Goal: Task Accomplishment & Management: Complete application form

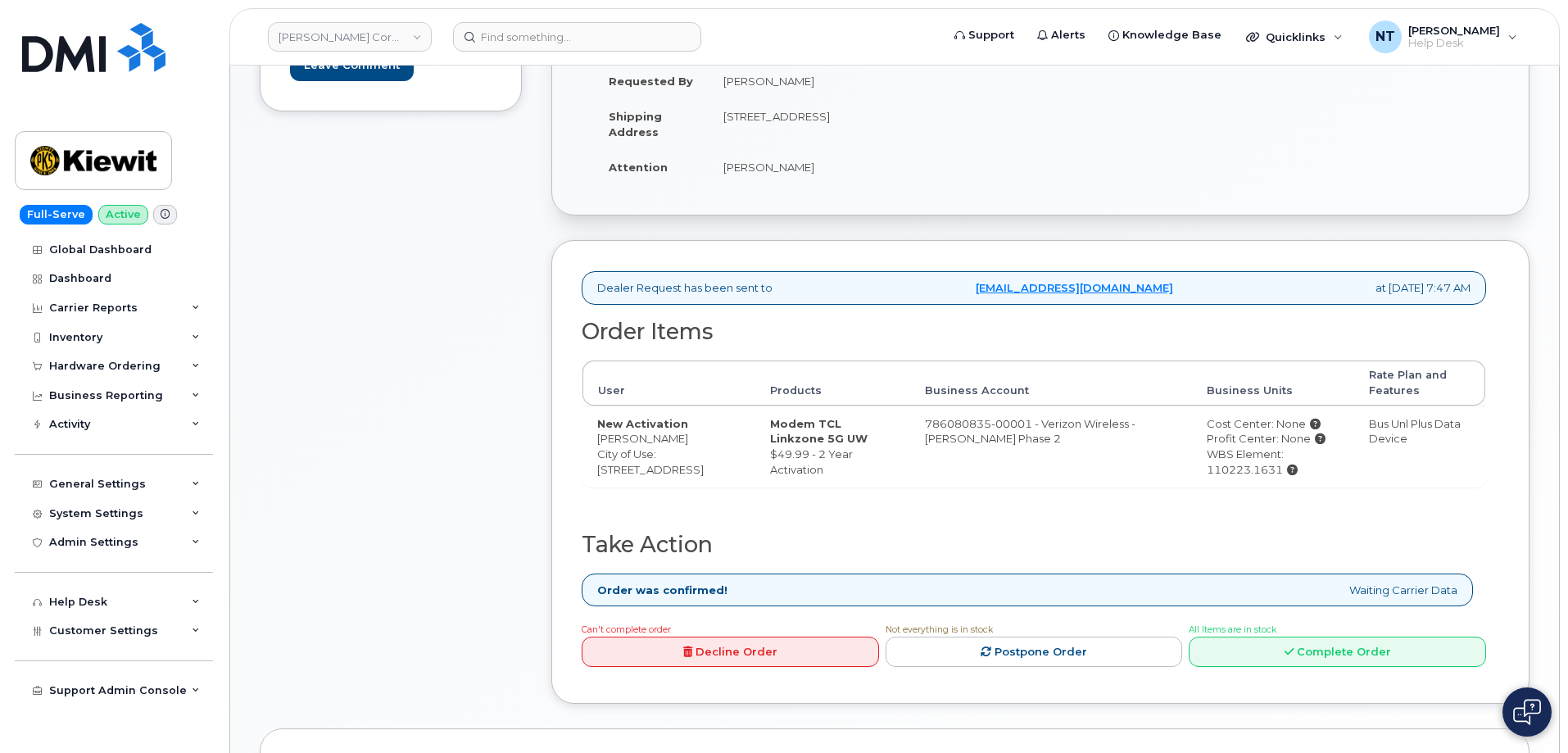
scroll to position [409, 0]
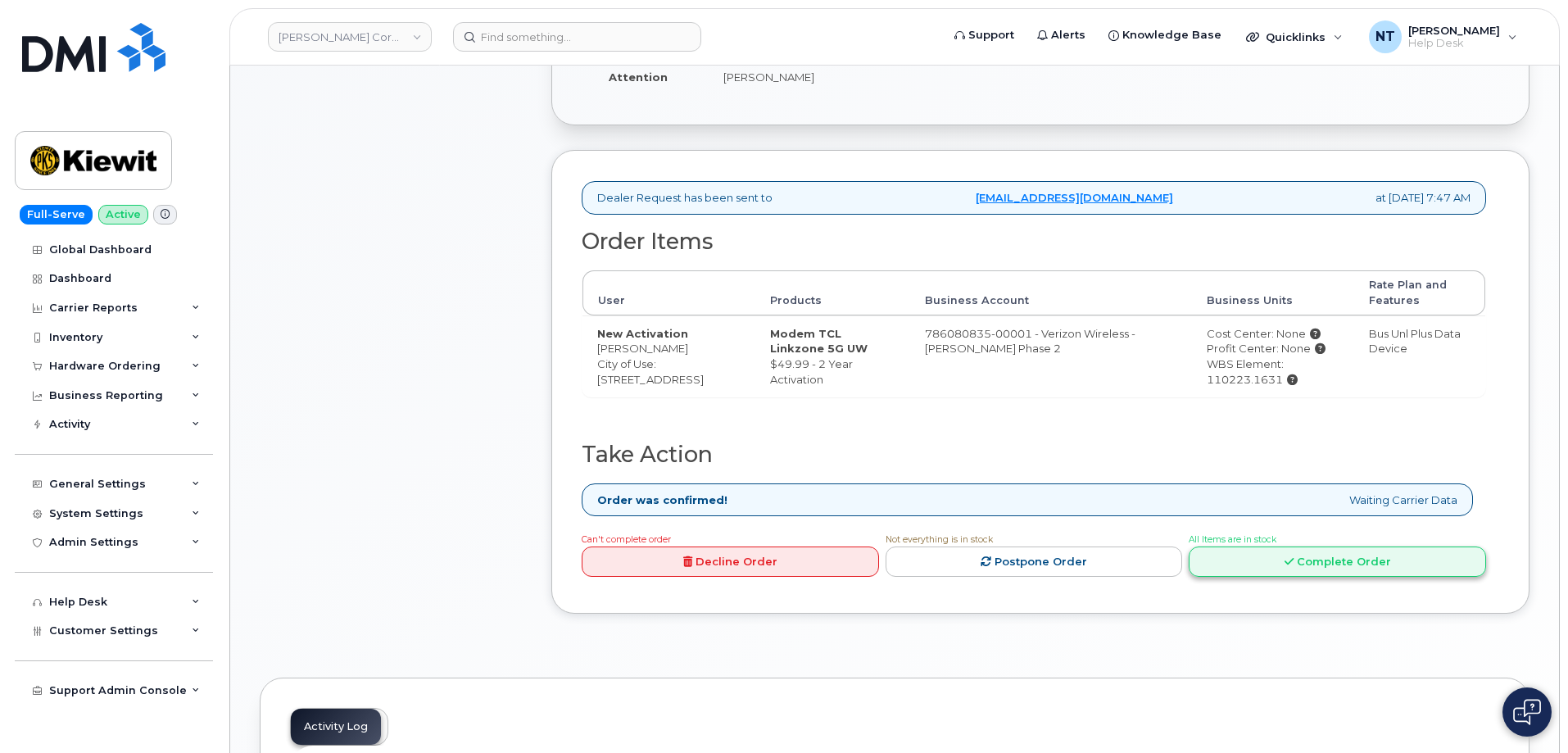
click at [1351, 565] on link "Complete Order" at bounding box center [1336, 561] width 297 height 30
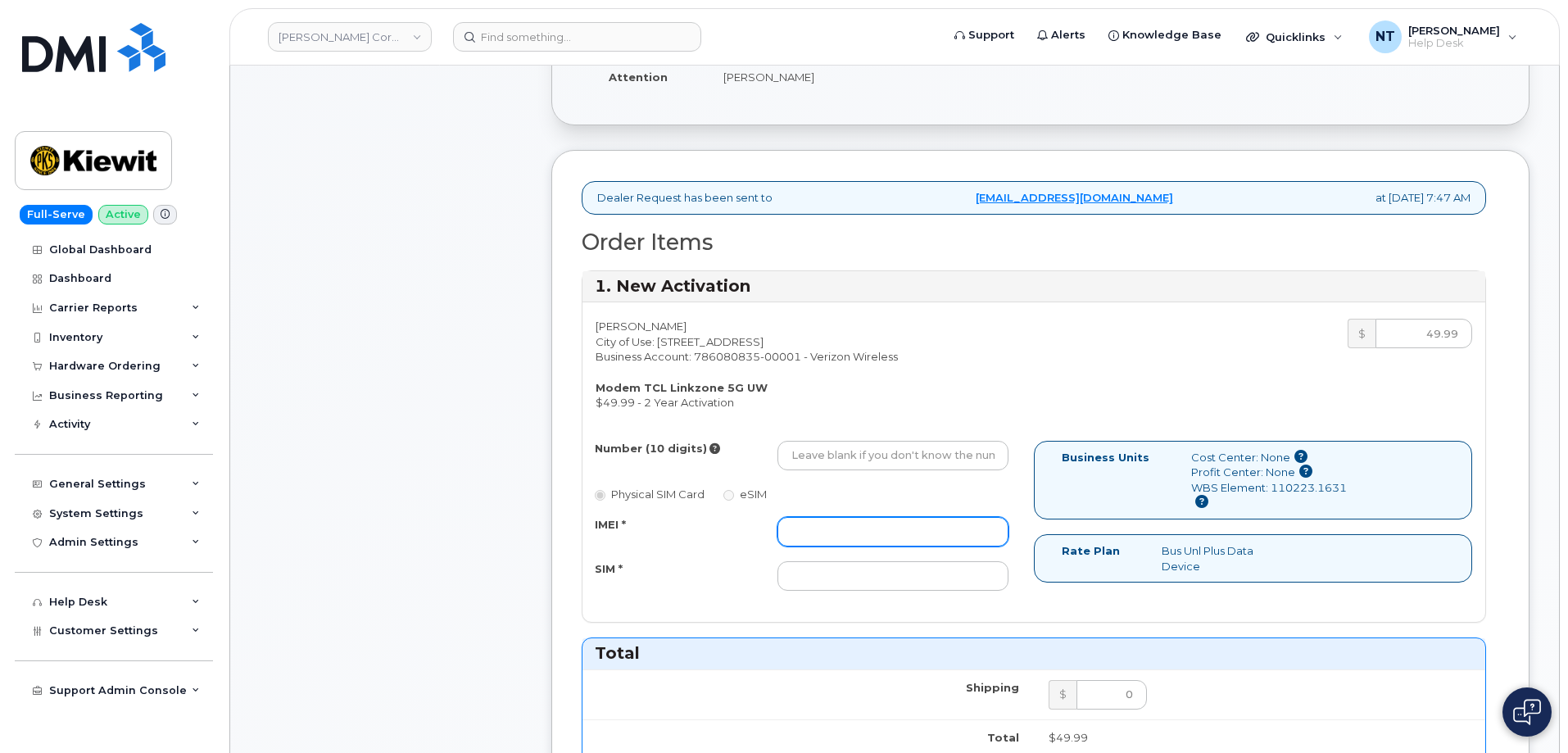
click at [839, 529] on input "IMEI *" at bounding box center [892, 531] width 231 height 29
paste input "352950942490780"
type input "352950942490780"
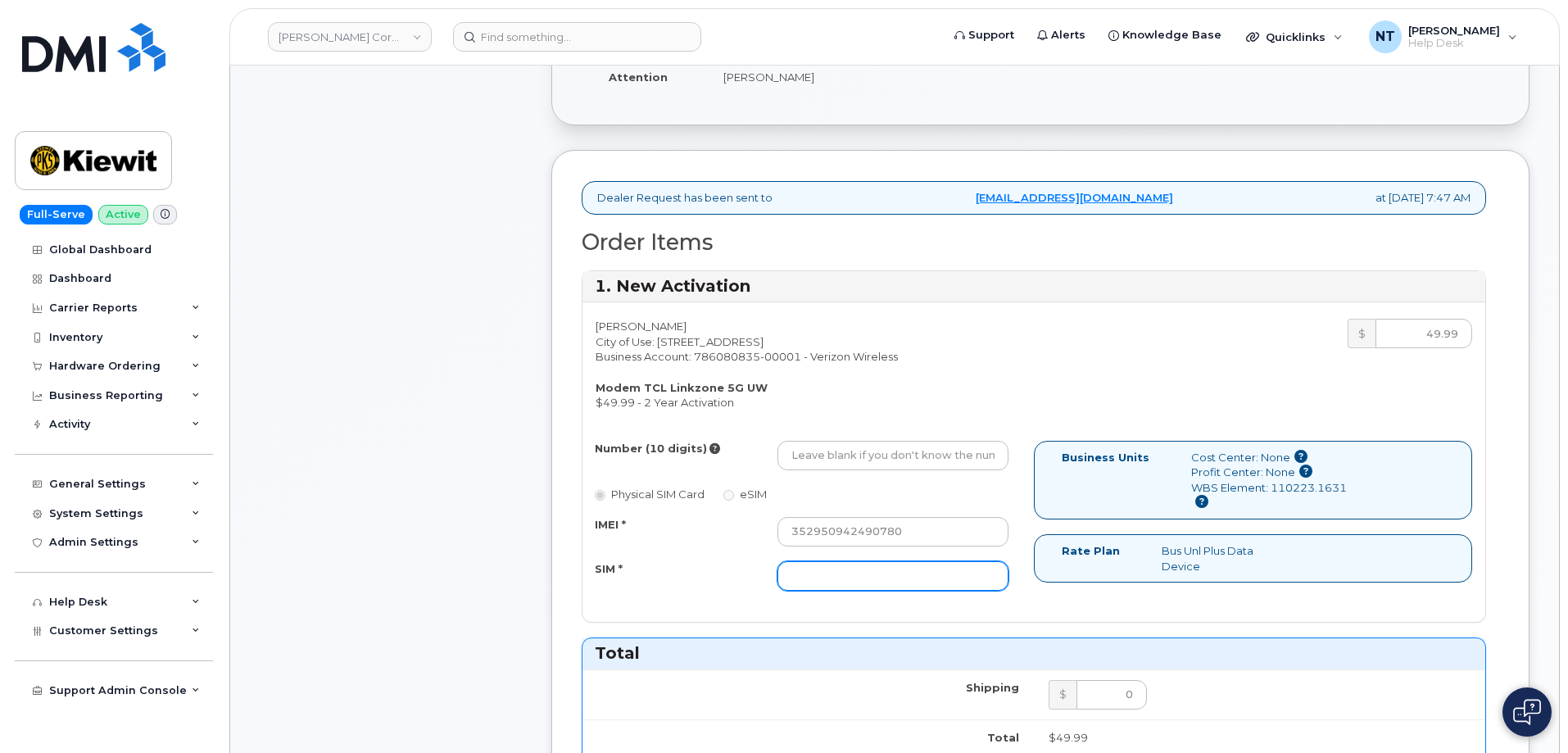
click at [872, 576] on input "SIM *" at bounding box center [892, 576] width 231 height 29
paste input "89148000011381135381"
type input "89148000011381135381"
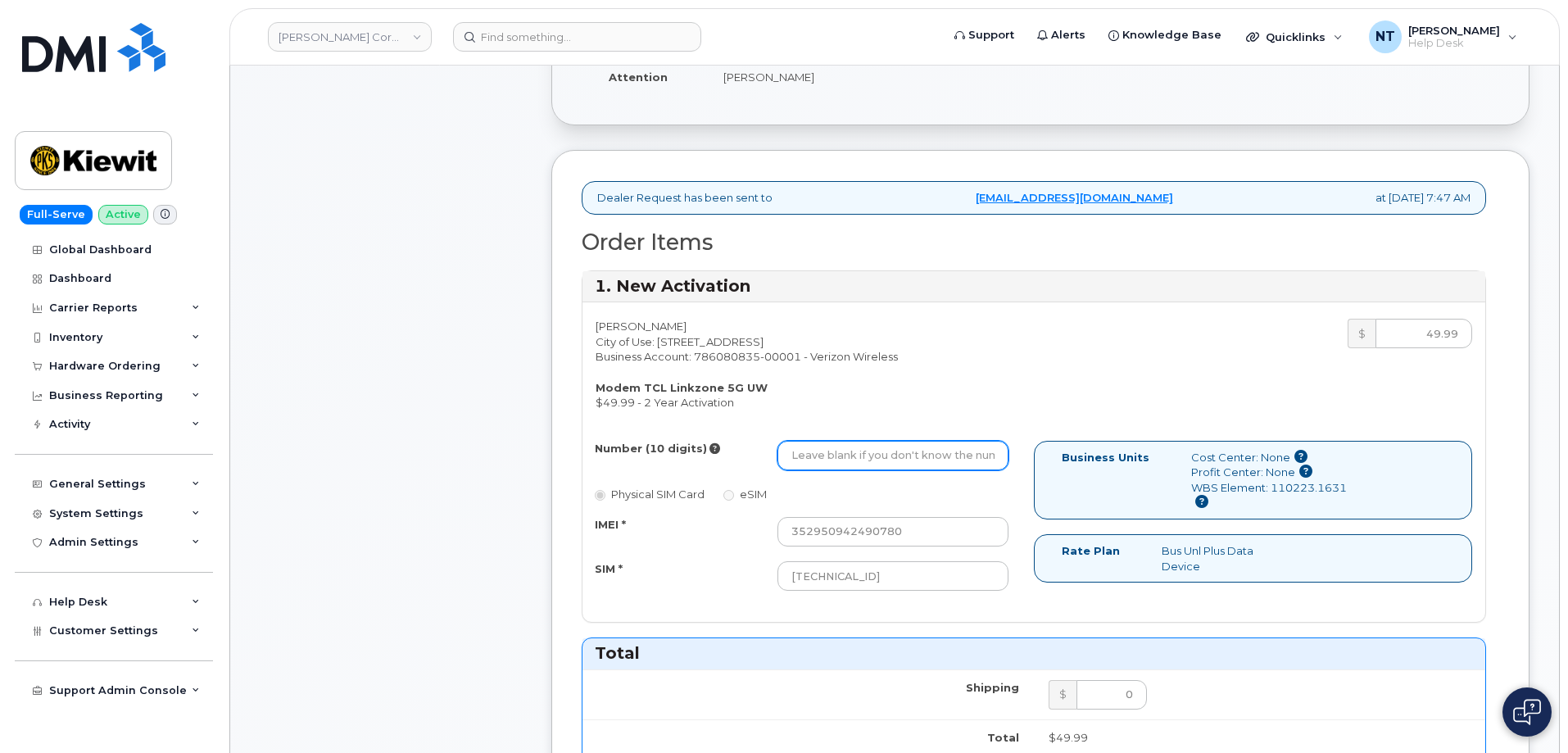
click at [895, 463] on input "Number (10 digits)" at bounding box center [892, 455] width 231 height 29
click at [448, 522] on div "Comments Leave Comment" at bounding box center [390, 672] width 262 height 1695
click at [816, 465] on input "Number (10 digits)" at bounding box center [892, 455] width 231 height 29
paste input "656-262-4696"
click at [841, 461] on input "656-262-4696" at bounding box center [892, 455] width 231 height 29
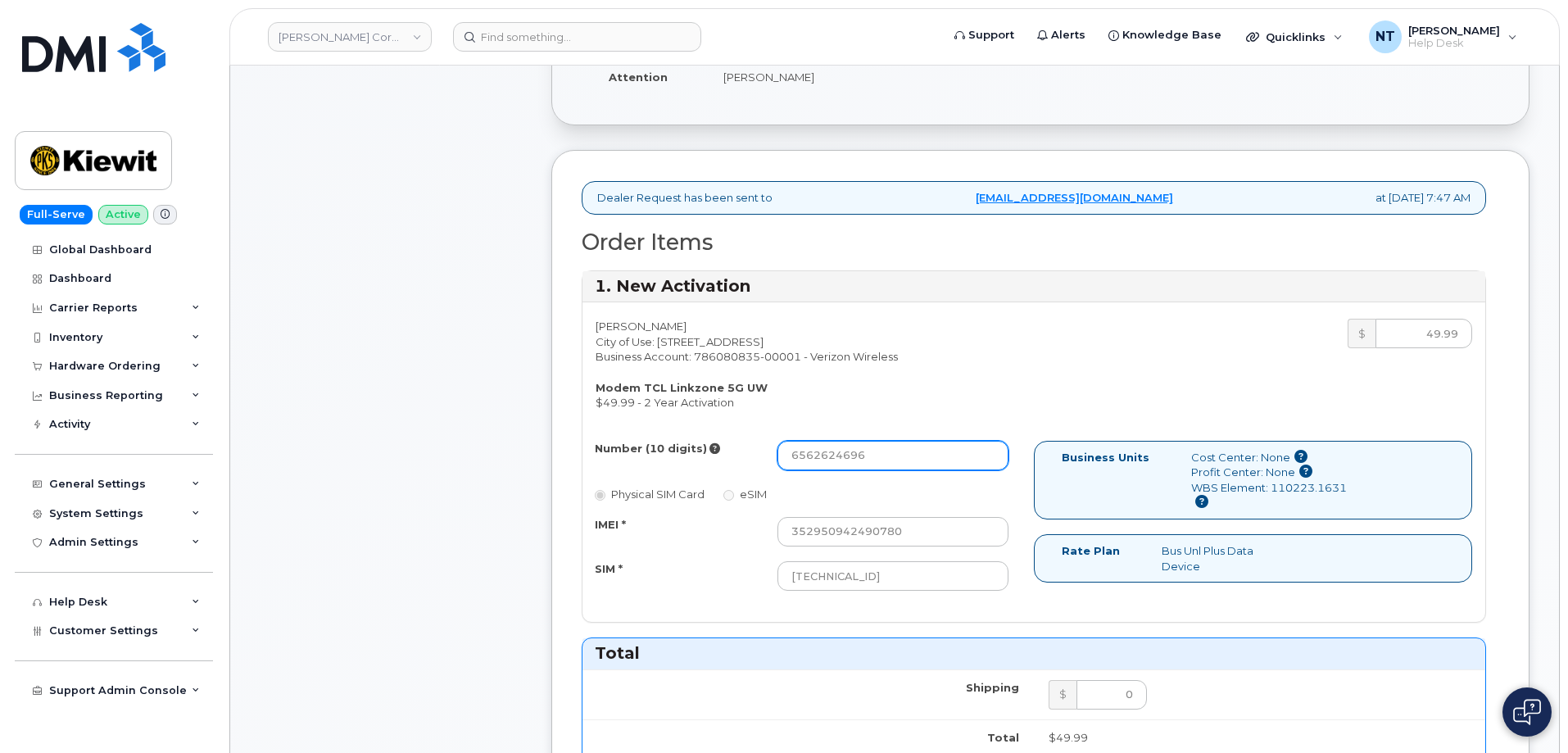
drag, startPoint x: 814, startPoint y: 457, endPoint x: 836, endPoint y: 461, distance: 22.4
click at [836, 461] on input "6562624696" at bounding box center [892, 455] width 231 height 29
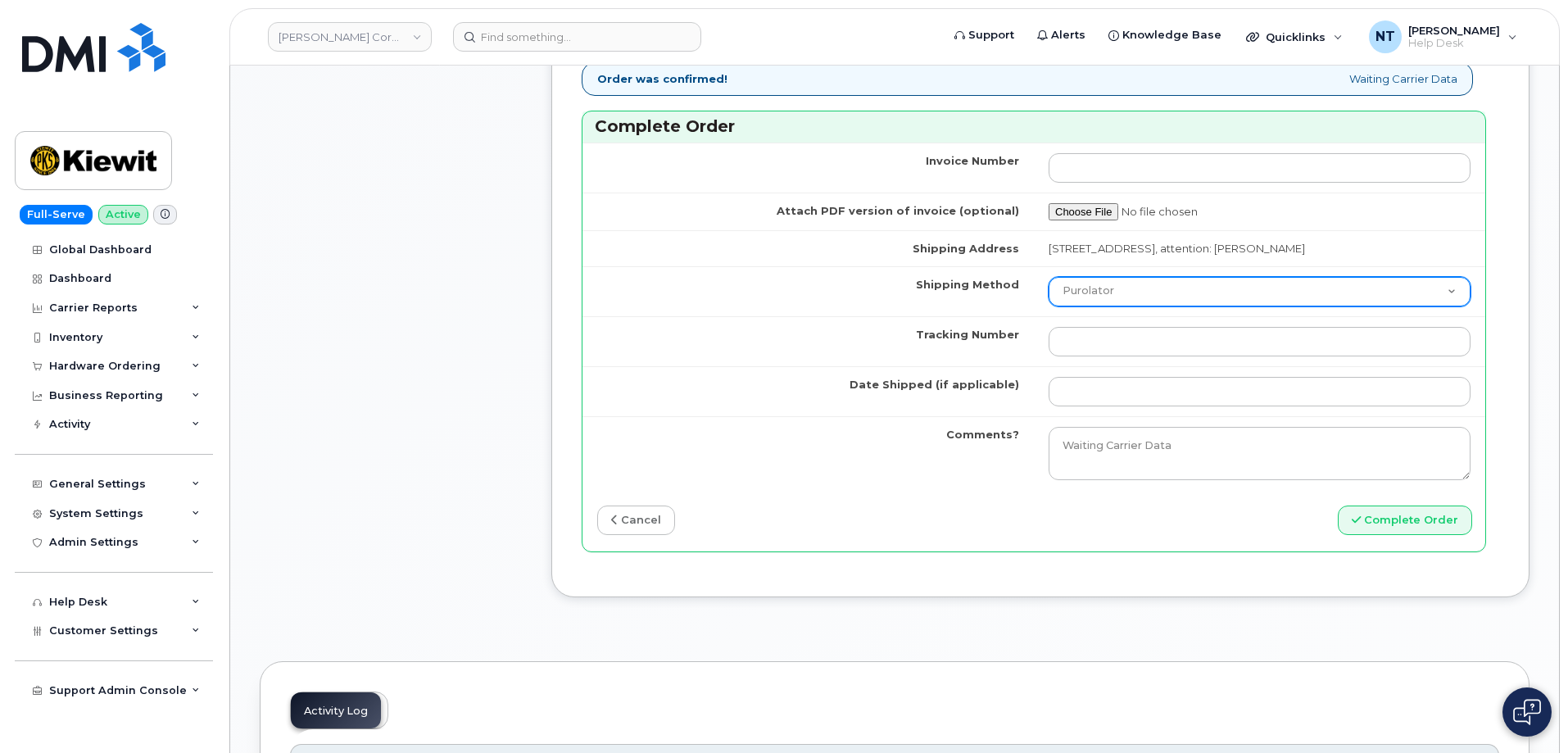
scroll to position [1312, 0]
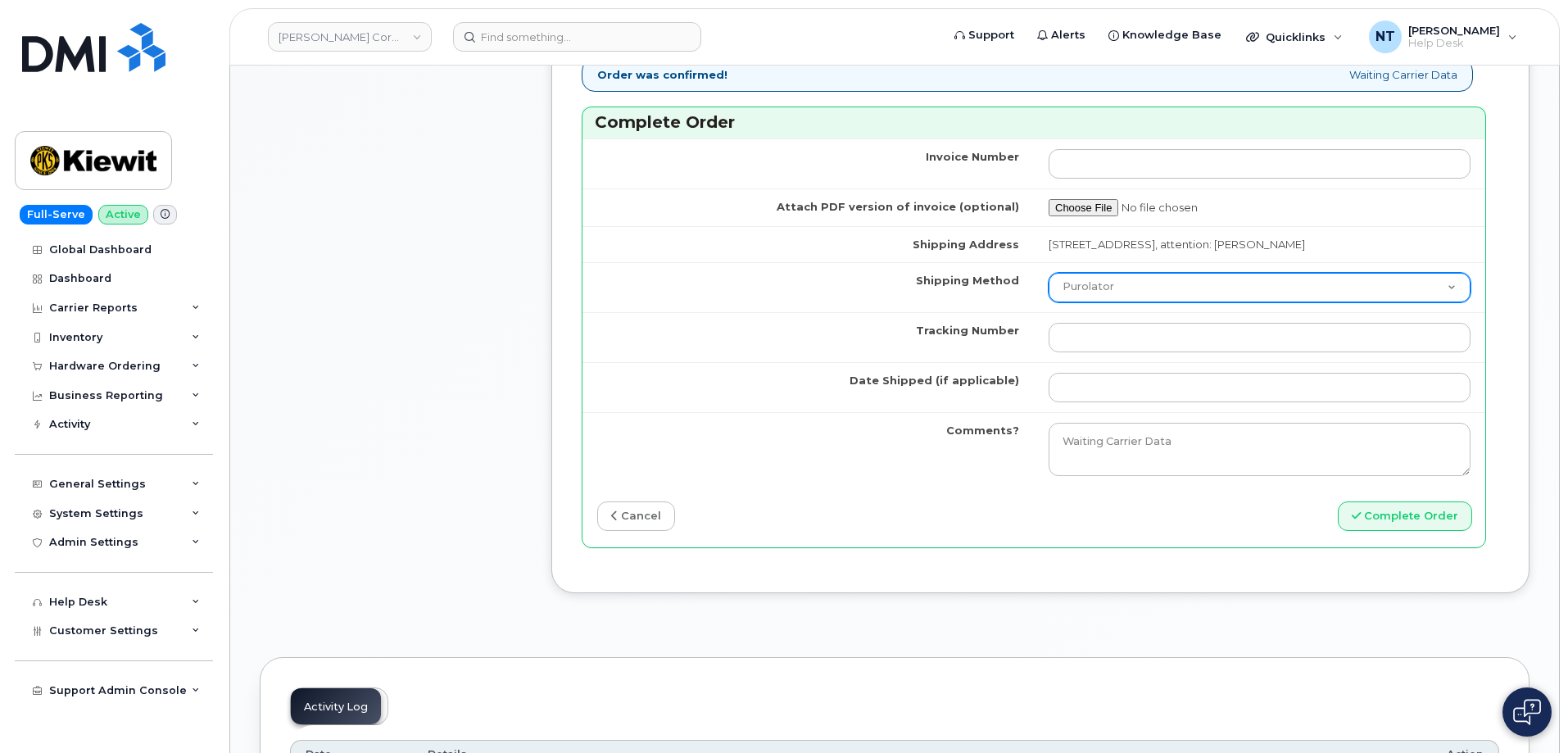
type input "6562624696"
click at [1112, 302] on select "Purolator UPS FedEx Canada Post Courier Other Drop Off Pick Up" at bounding box center [1259, 287] width 422 height 29
select select "FedEx"
click at [1048, 287] on select "Purolator UPS FedEx Canada Post Courier Other Drop Off Pick Up" at bounding box center [1259, 287] width 422 height 29
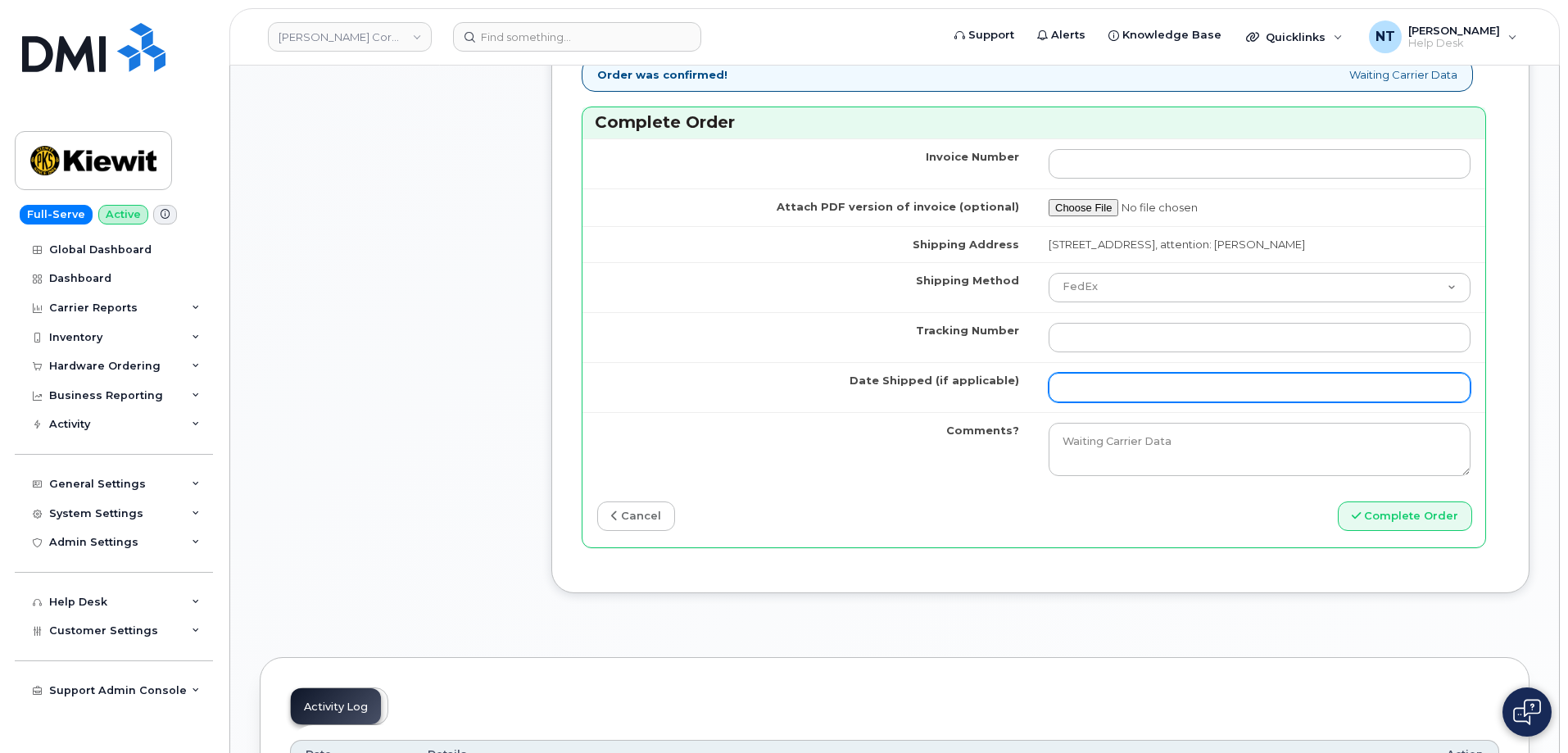
click at [1091, 394] on input "Date Shipped (if applicable)" at bounding box center [1259, 387] width 422 height 29
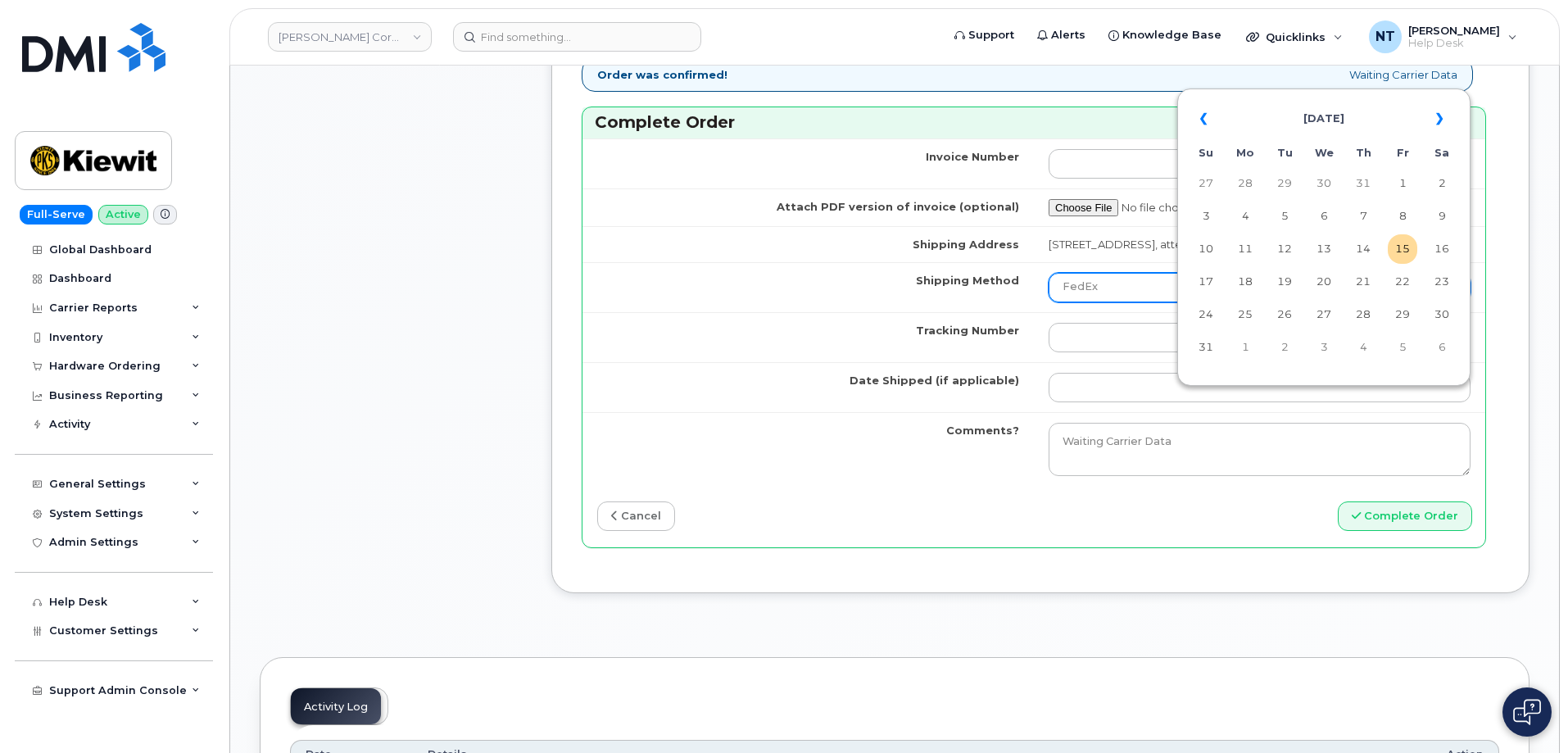
drag, startPoint x: 1404, startPoint y: 254, endPoint x: 1259, endPoint y: 316, distance: 157.7
click at [1404, 254] on td "15" at bounding box center [1402, 249] width 29 height 29
type input "[DATE]"
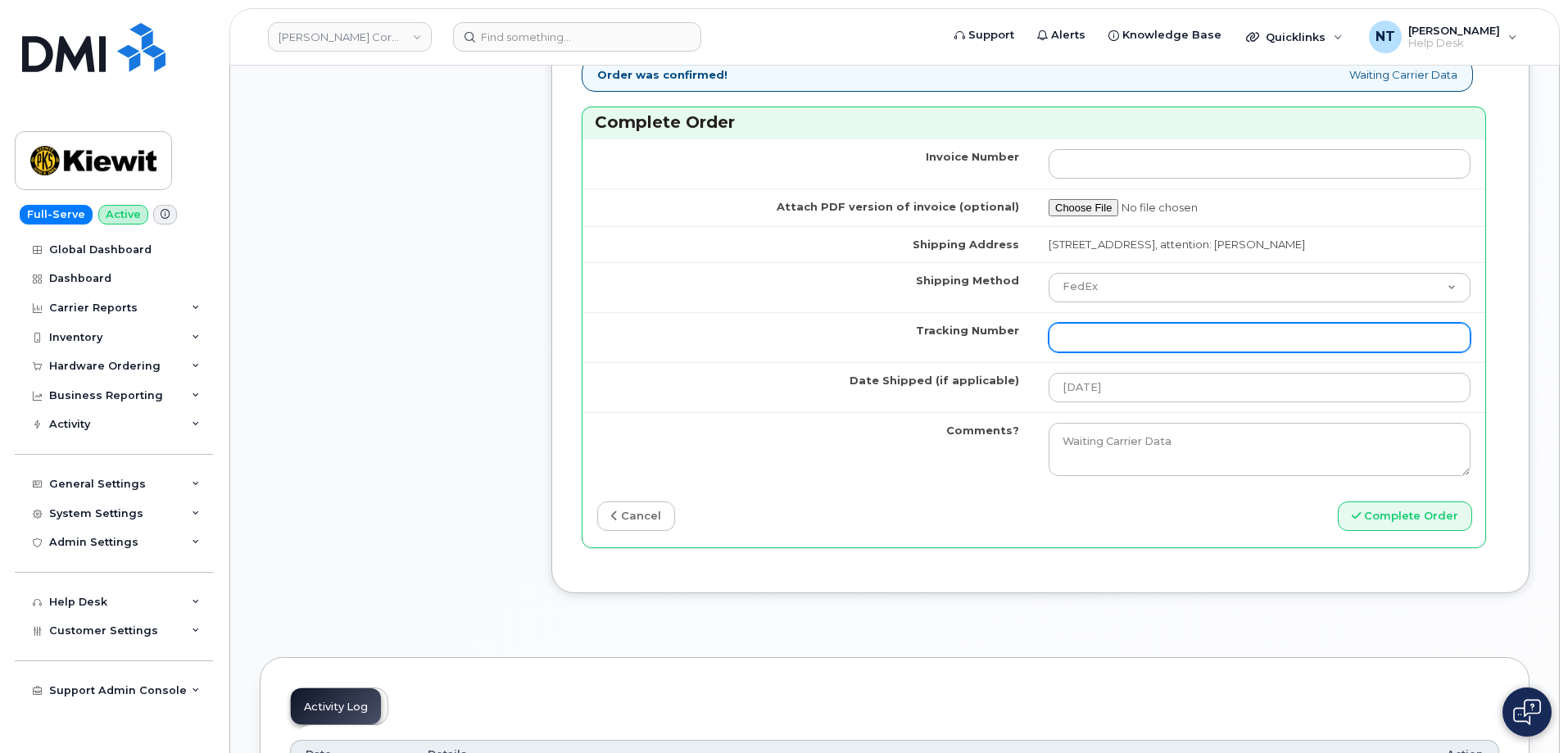
click at [1084, 352] on input "Tracking Number" at bounding box center [1259, 337] width 422 height 29
paste input "444401111604"
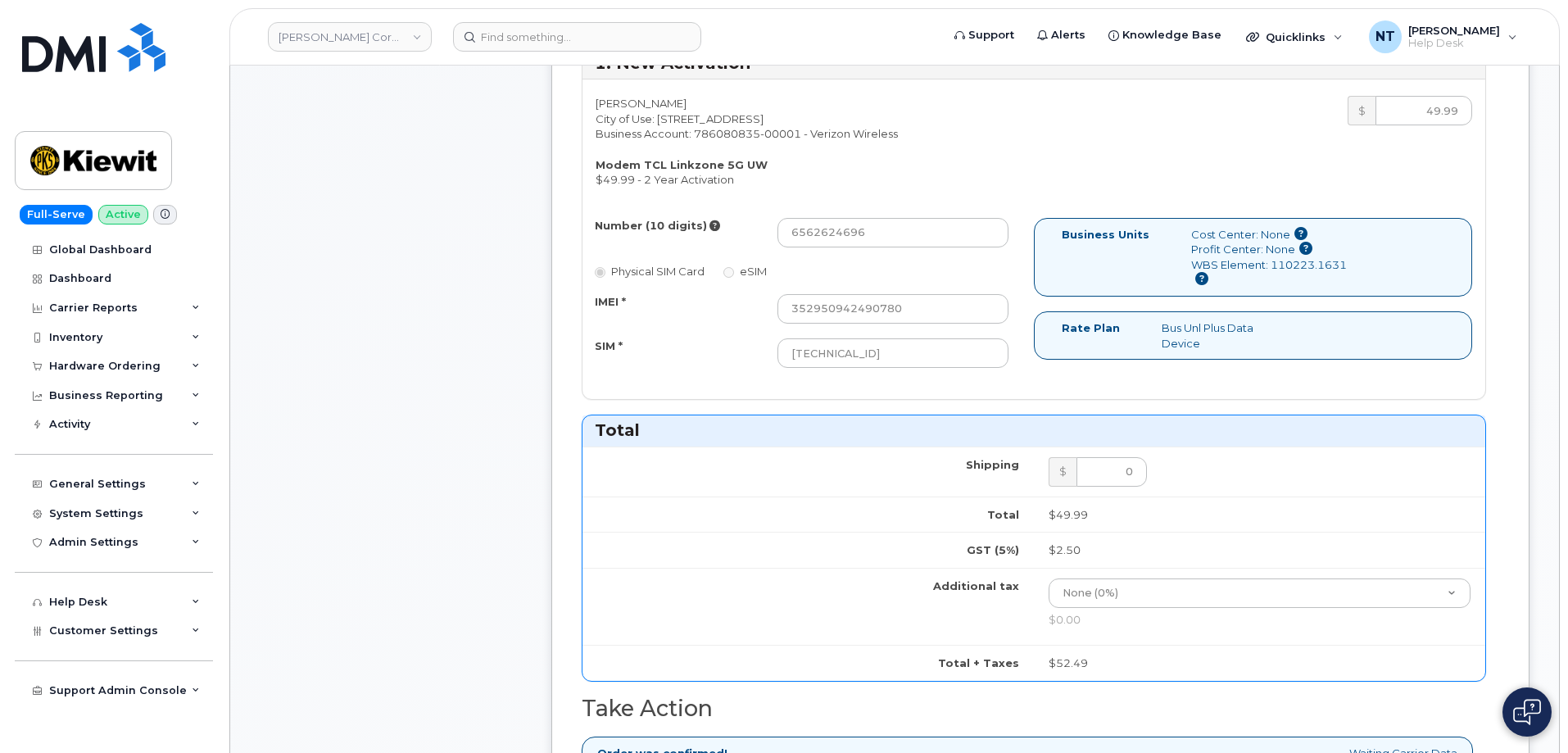
scroll to position [574, 0]
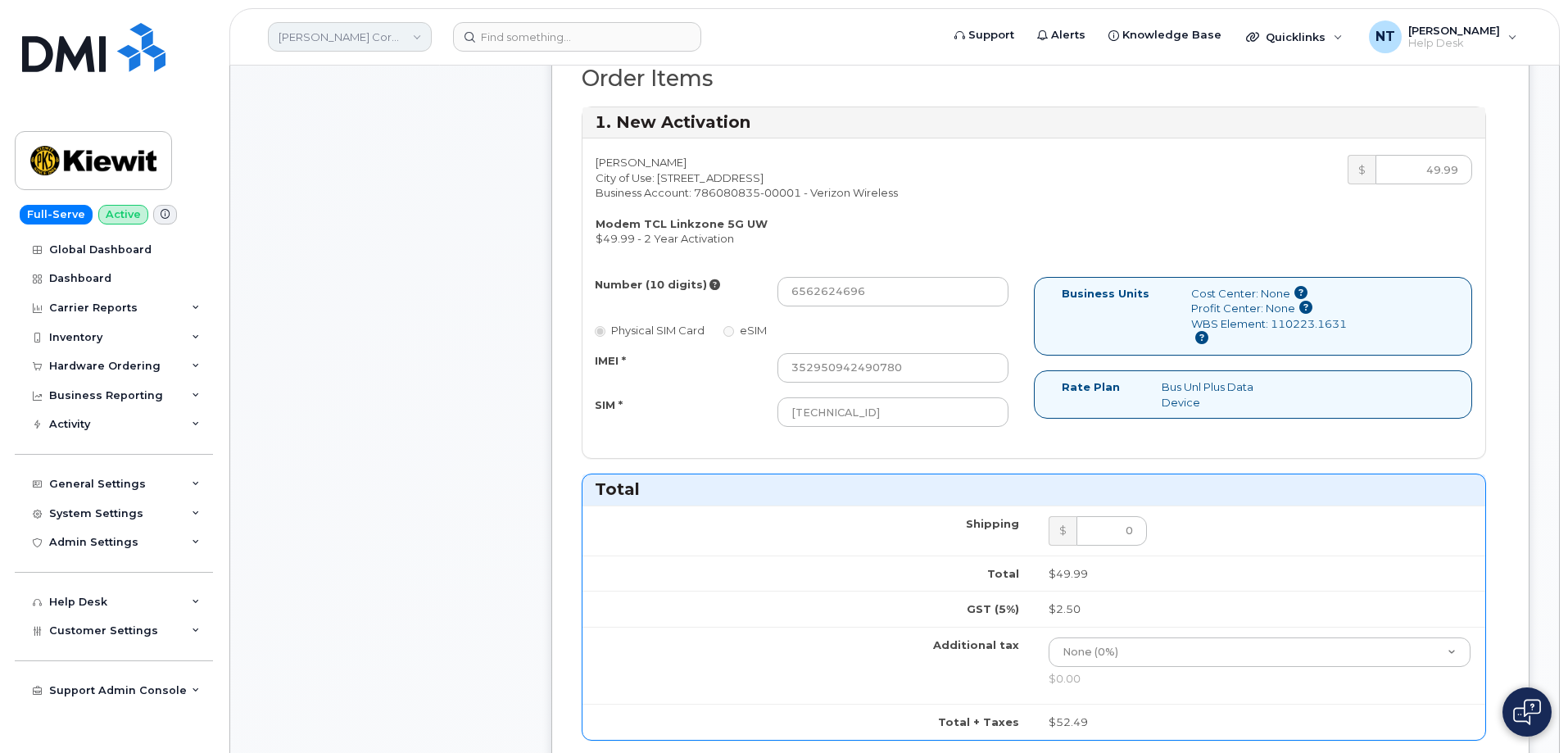
type input "444401111604"
drag, startPoint x: 814, startPoint y: 294, endPoint x: 834, endPoint y: 300, distance: 20.9
click at [834, 300] on input "6562624696" at bounding box center [892, 291] width 231 height 29
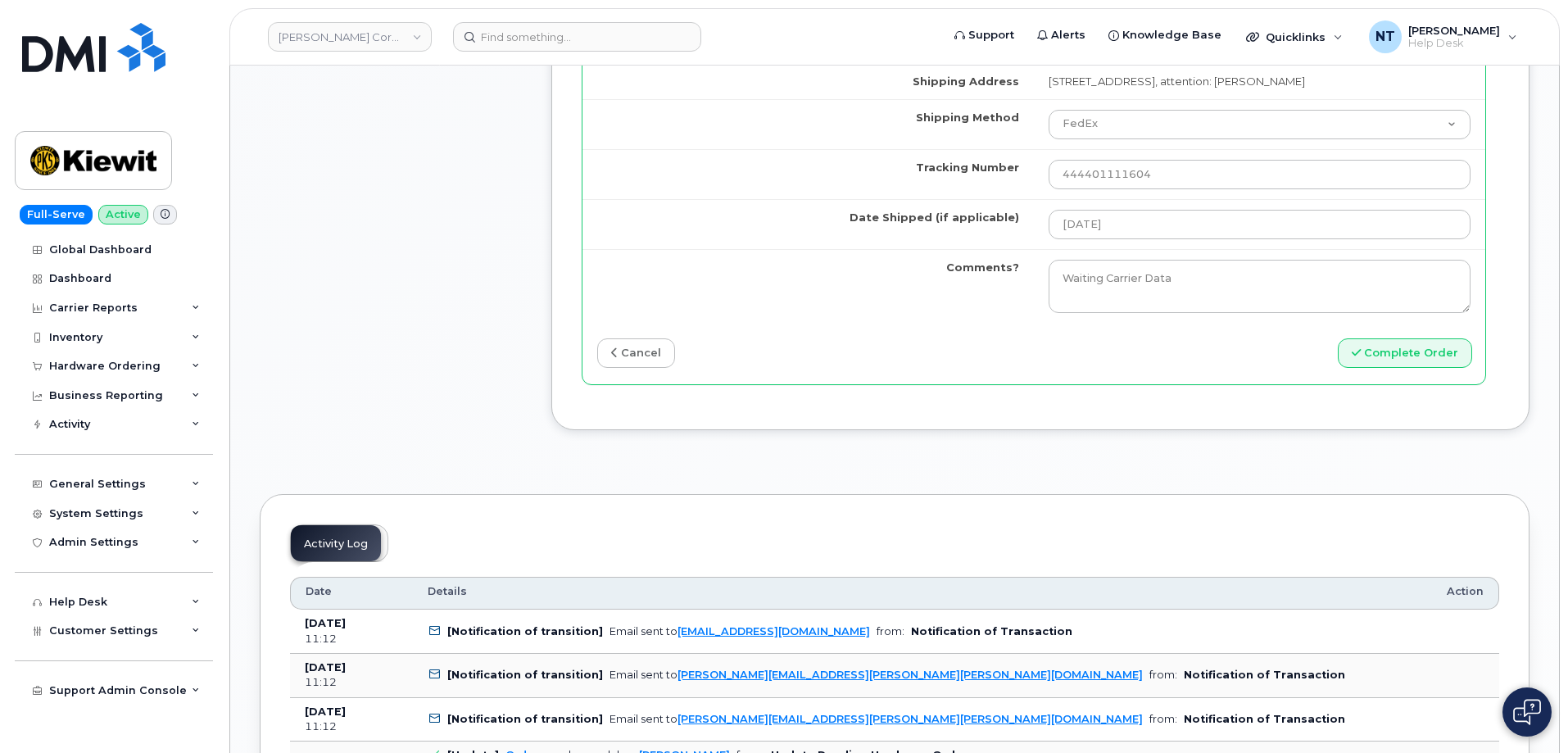
scroll to position [1475, 0]
click at [1374, 368] on button "Complete Order" at bounding box center [1404, 353] width 134 height 30
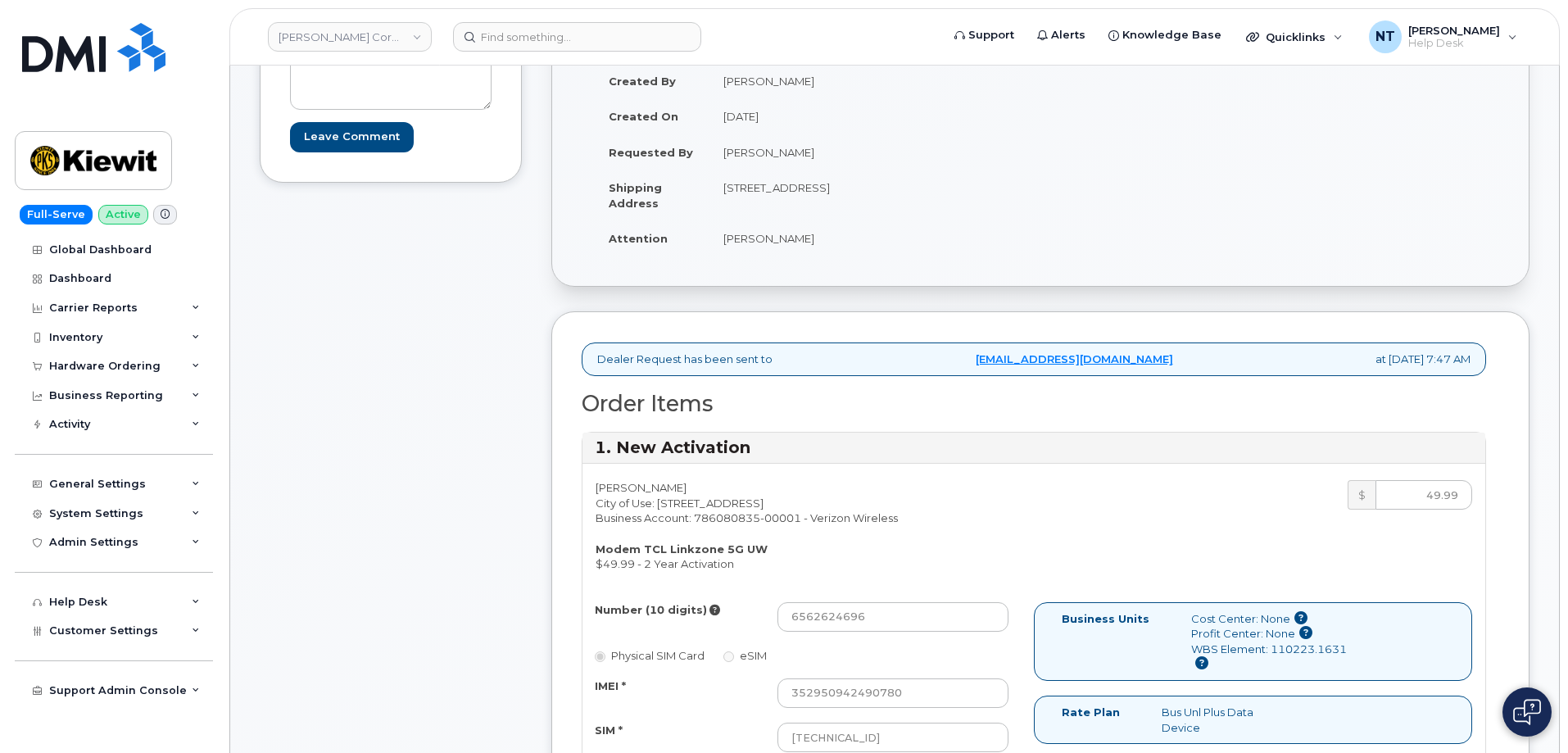
scroll to position [0, 0]
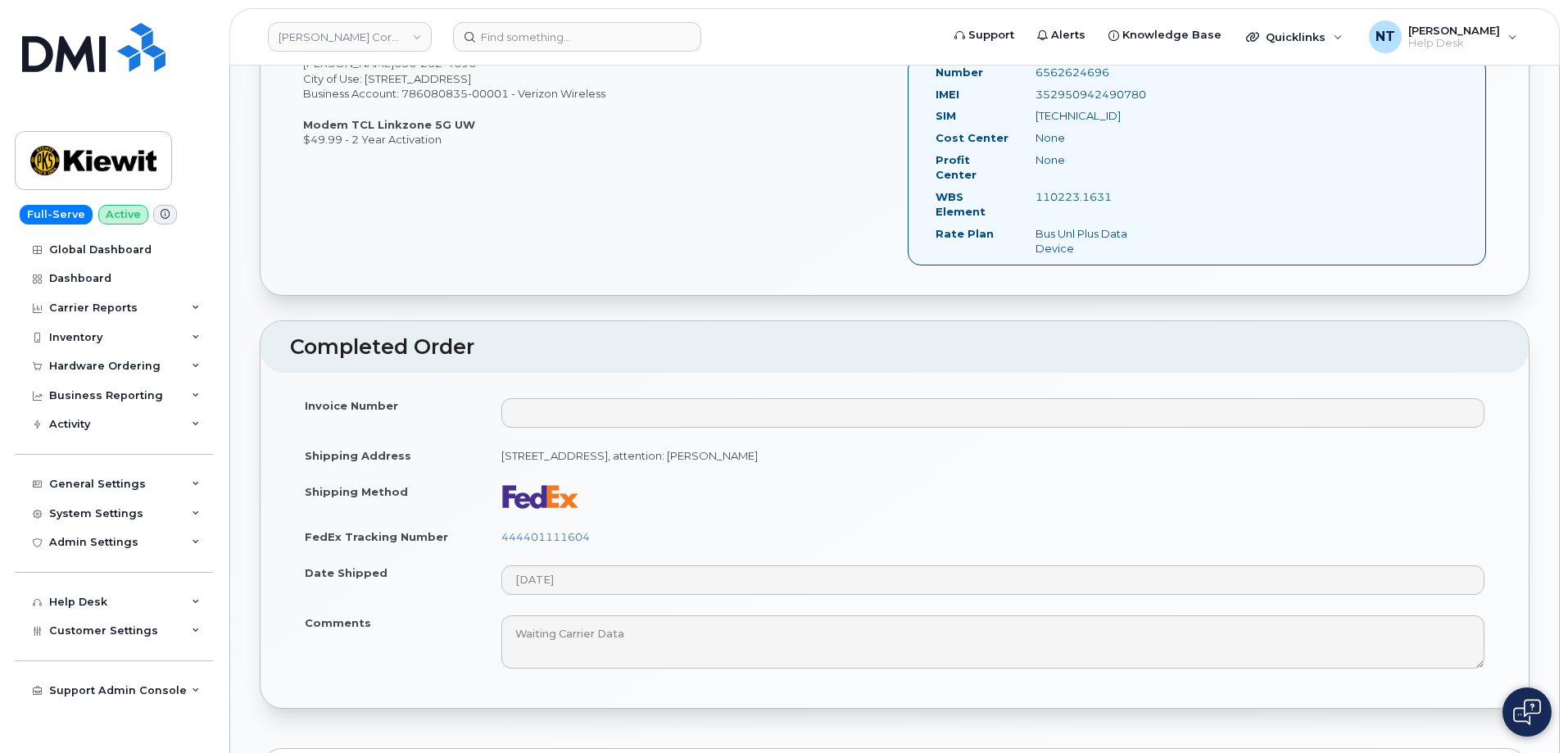
scroll to position [655, 0]
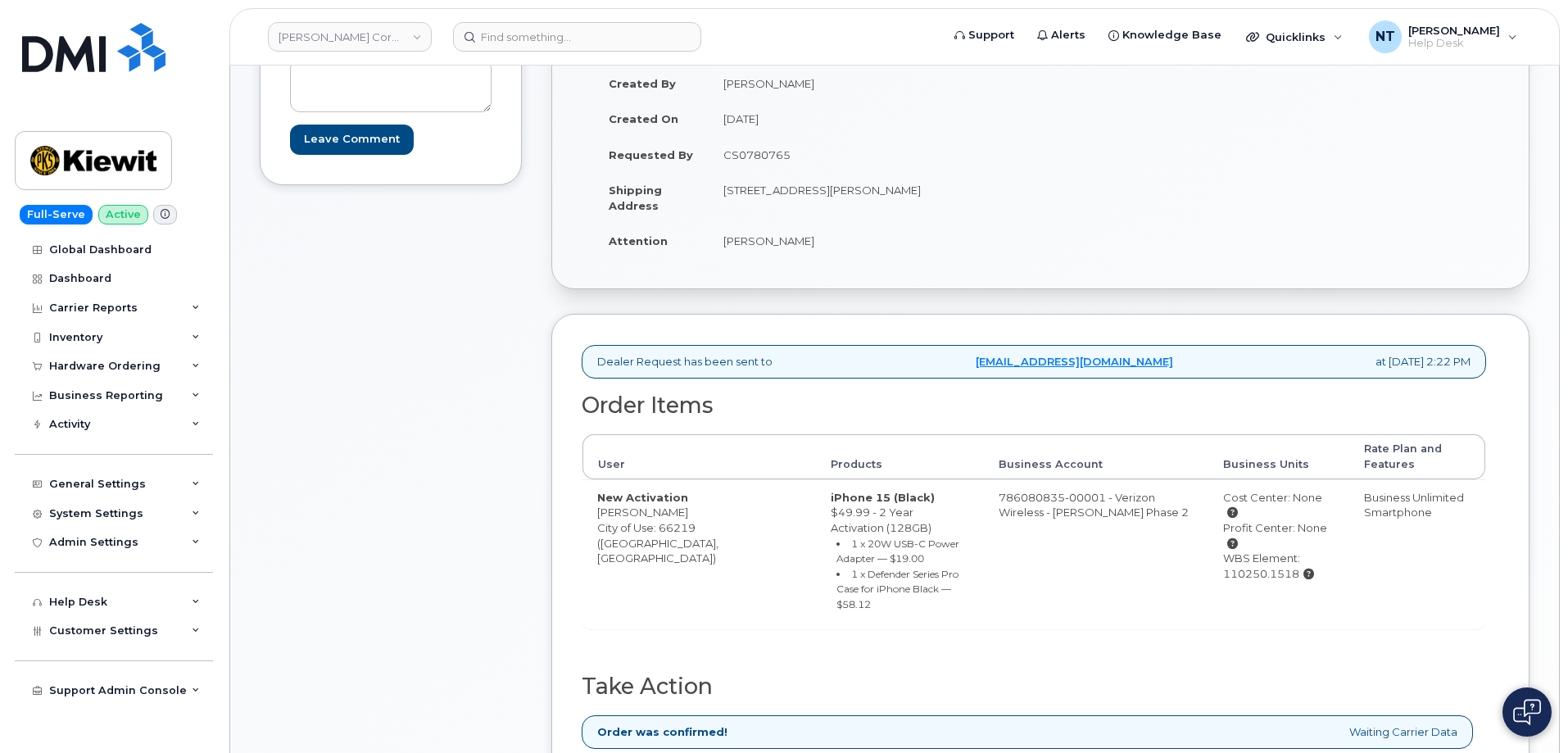
scroll to position [409, 0]
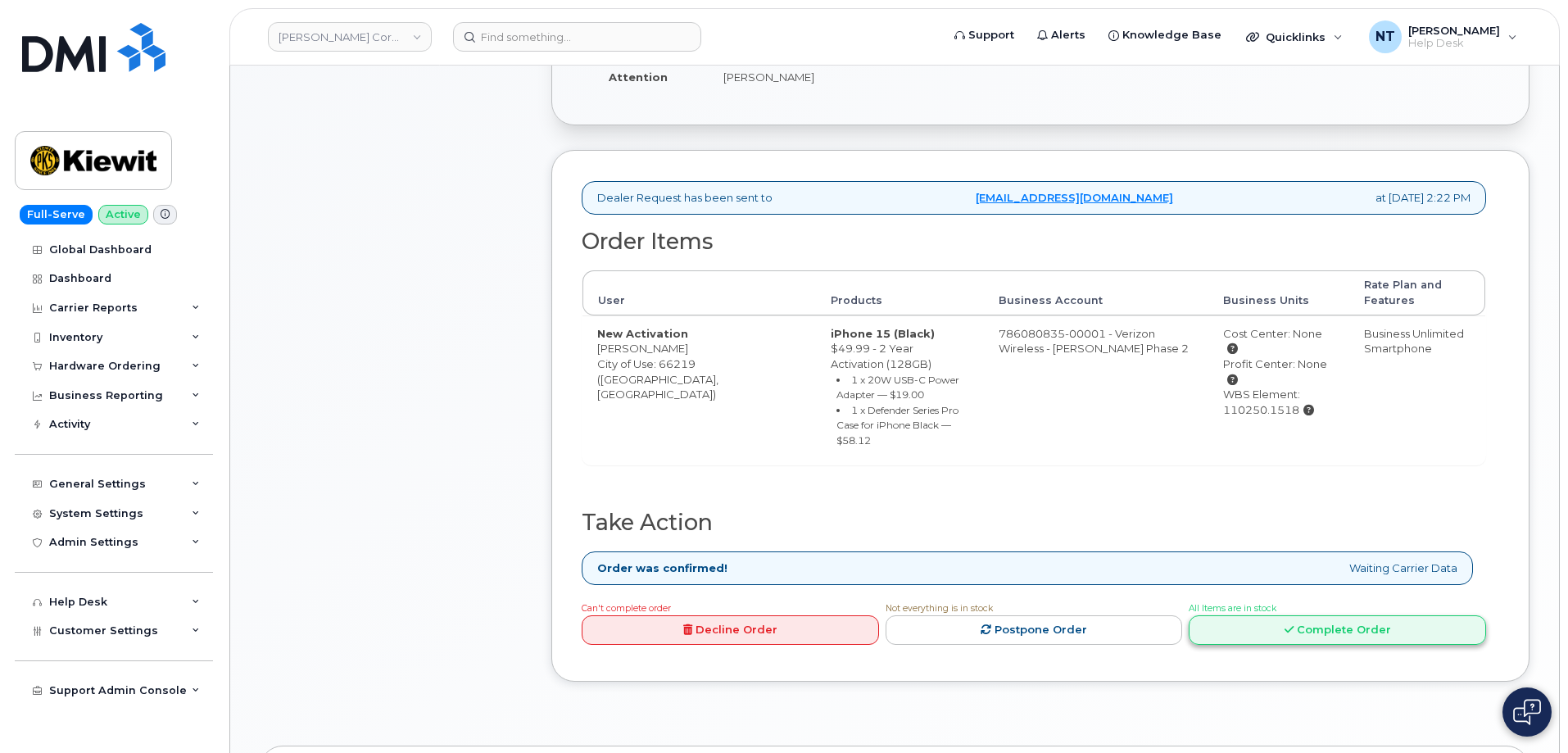
click at [1359, 615] on link "Complete Order" at bounding box center [1336, 630] width 297 height 30
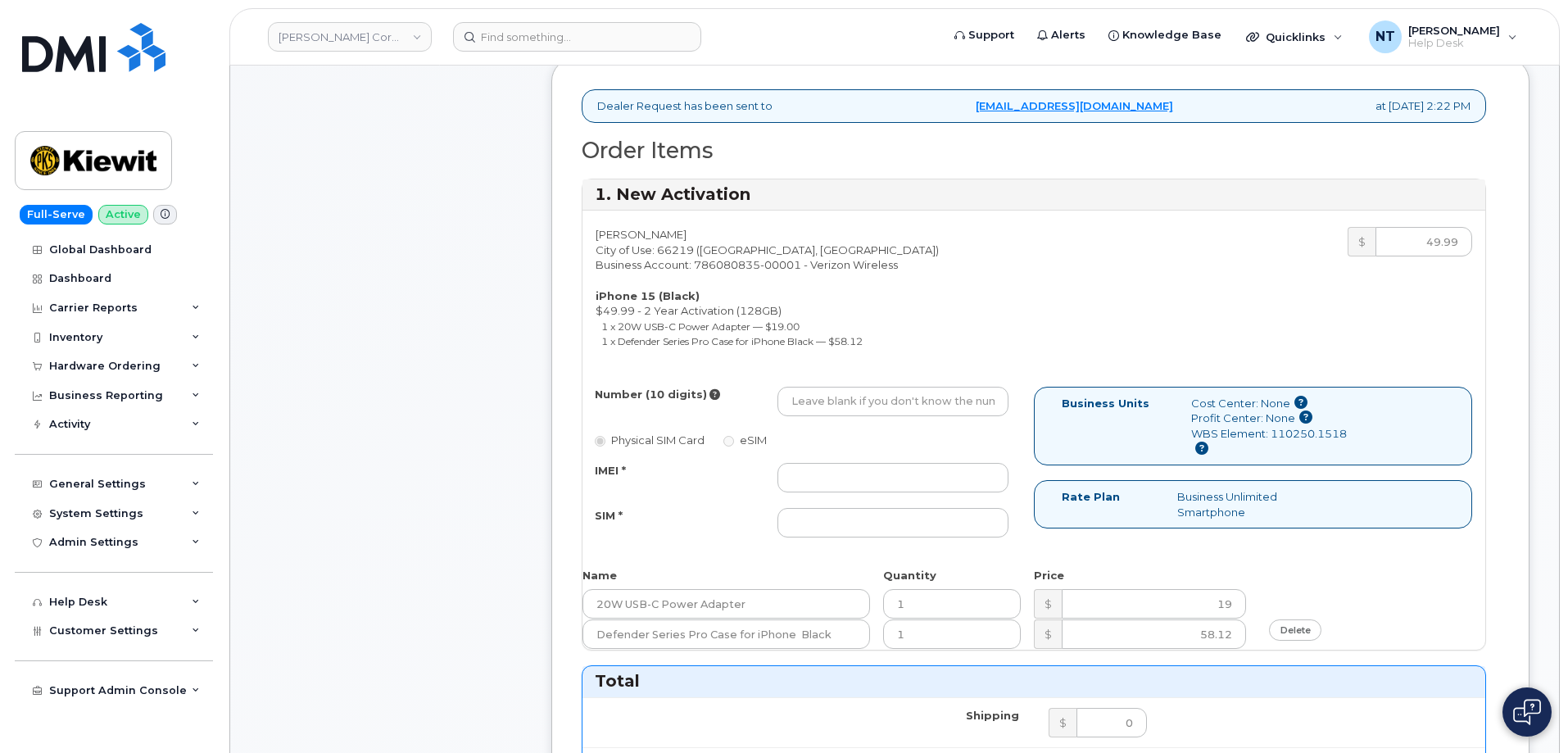
scroll to position [655, 0]
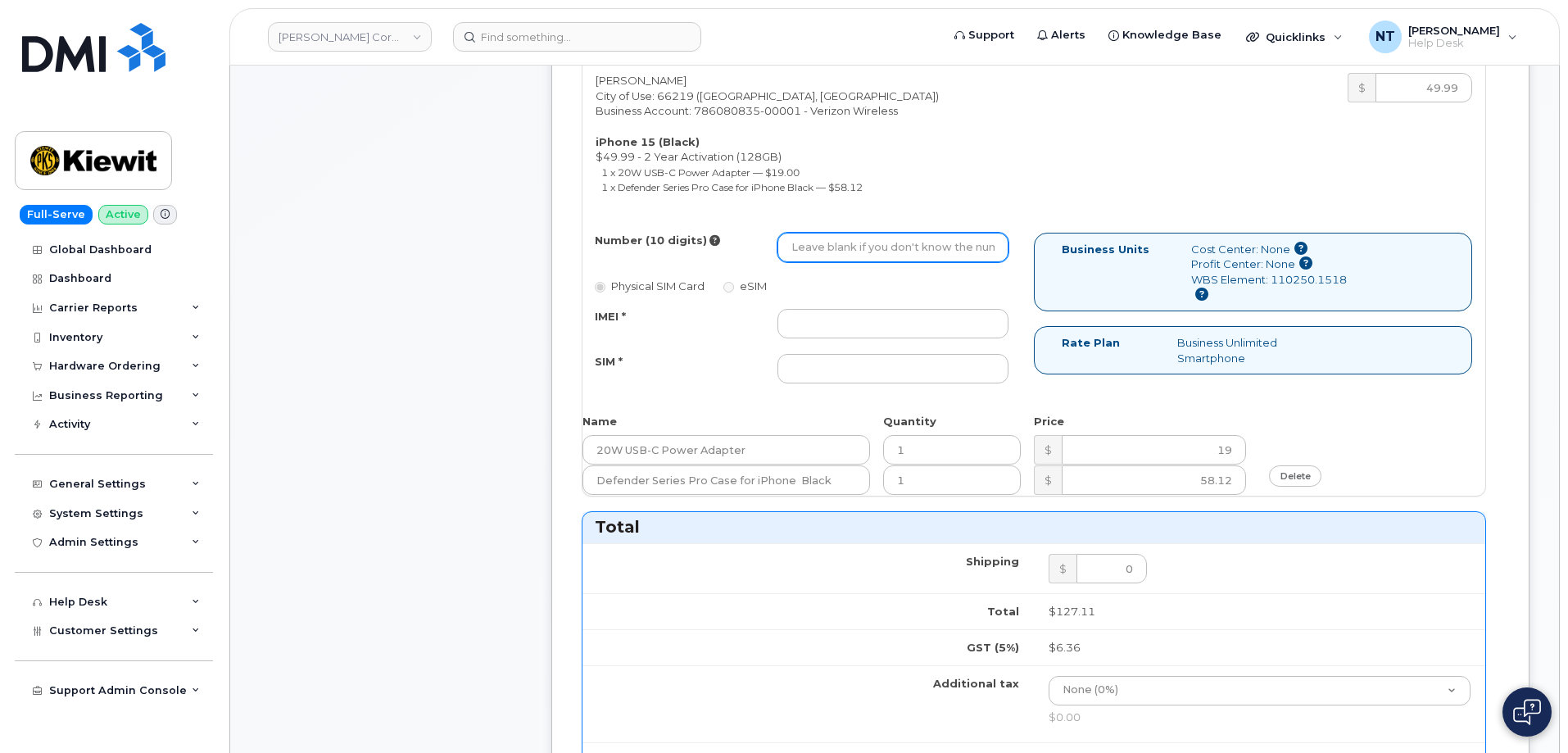
click at [832, 248] on input "Number (10 digits)" at bounding box center [892, 247] width 231 height 29
paste input "816-666-5821"
click at [841, 249] on input "816-666-5821" at bounding box center [892, 247] width 231 height 29
drag, startPoint x: 813, startPoint y: 247, endPoint x: 834, endPoint y: 253, distance: 21.8
click at [834, 253] on input "8166665821" at bounding box center [892, 247] width 231 height 29
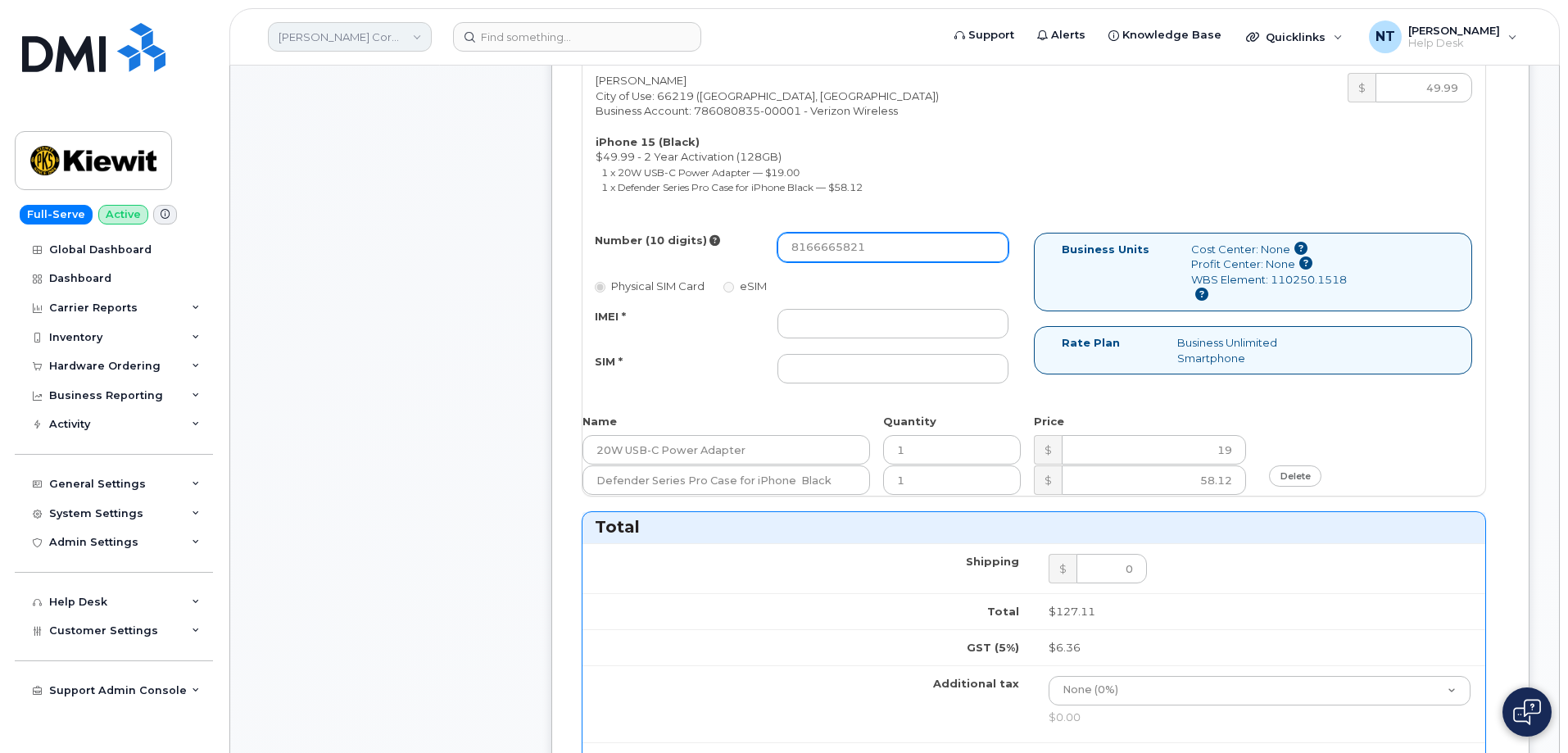
type input "8166665821"
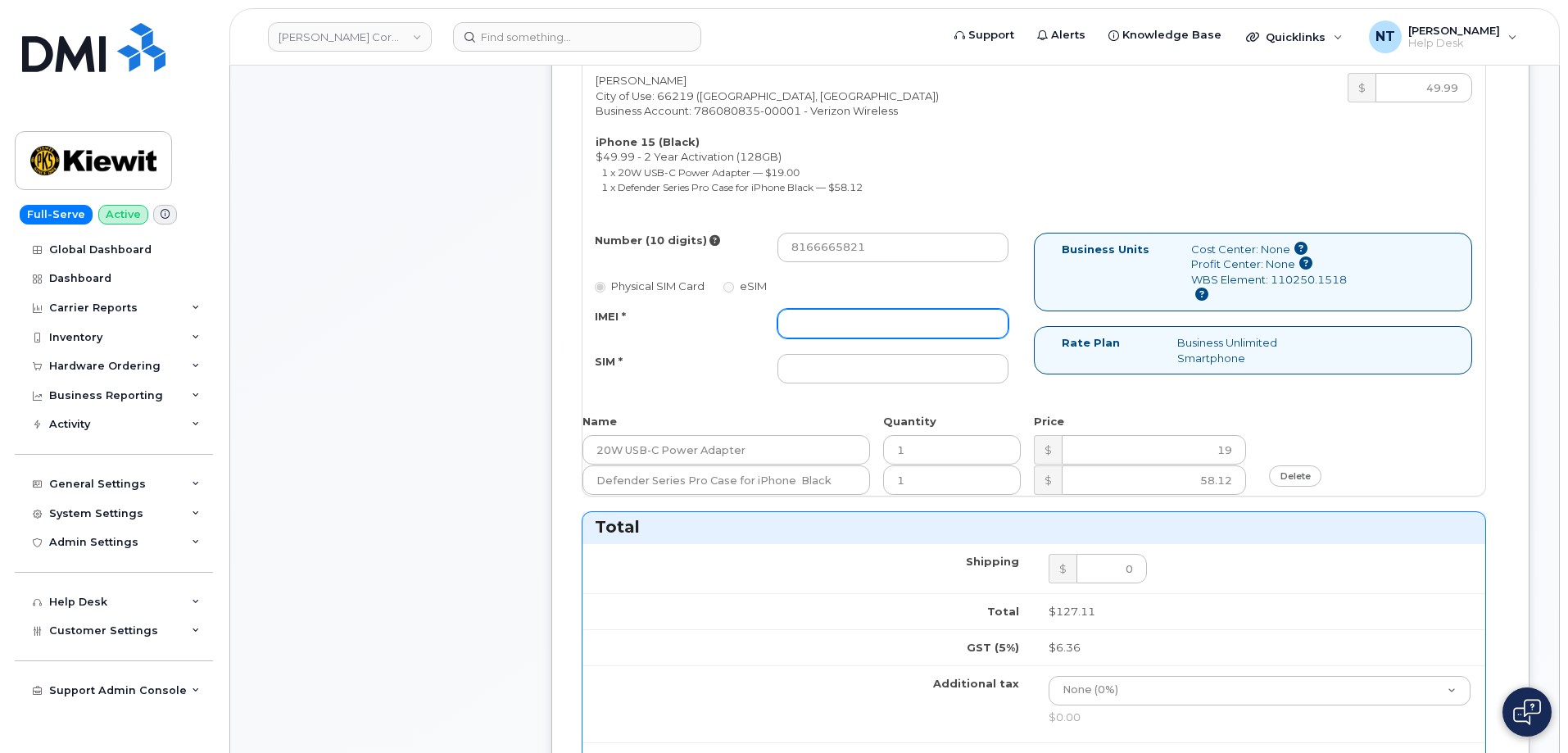
click at [837, 316] on input "IMEI *" at bounding box center [892, 323] width 231 height 29
paste input "355135956850825"
type input "355135956850825"
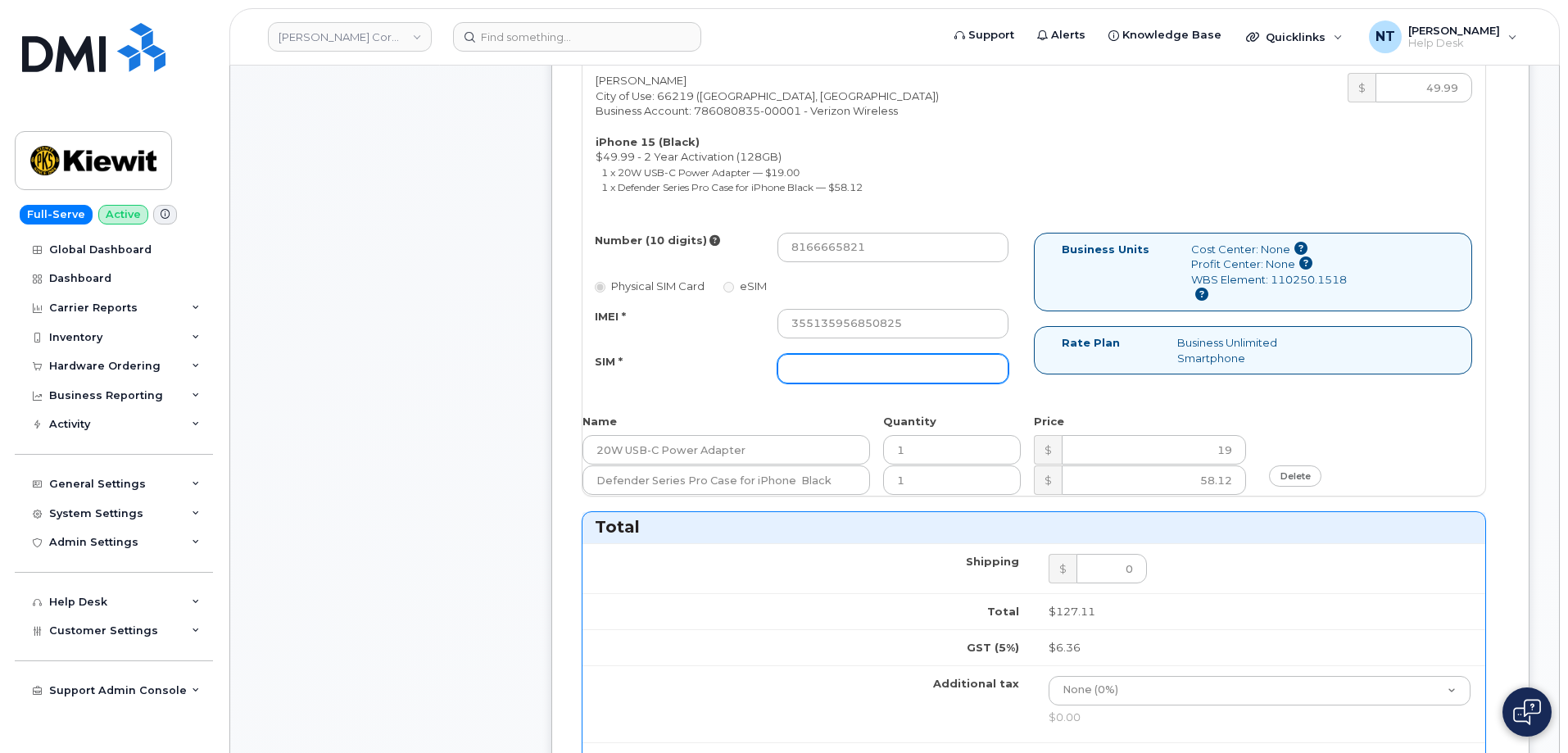
click at [865, 374] on input "SIM *" at bounding box center [892, 368] width 231 height 29
paste input "89049032007208888800192880376125"
type input "89049032007208888800192880376125"
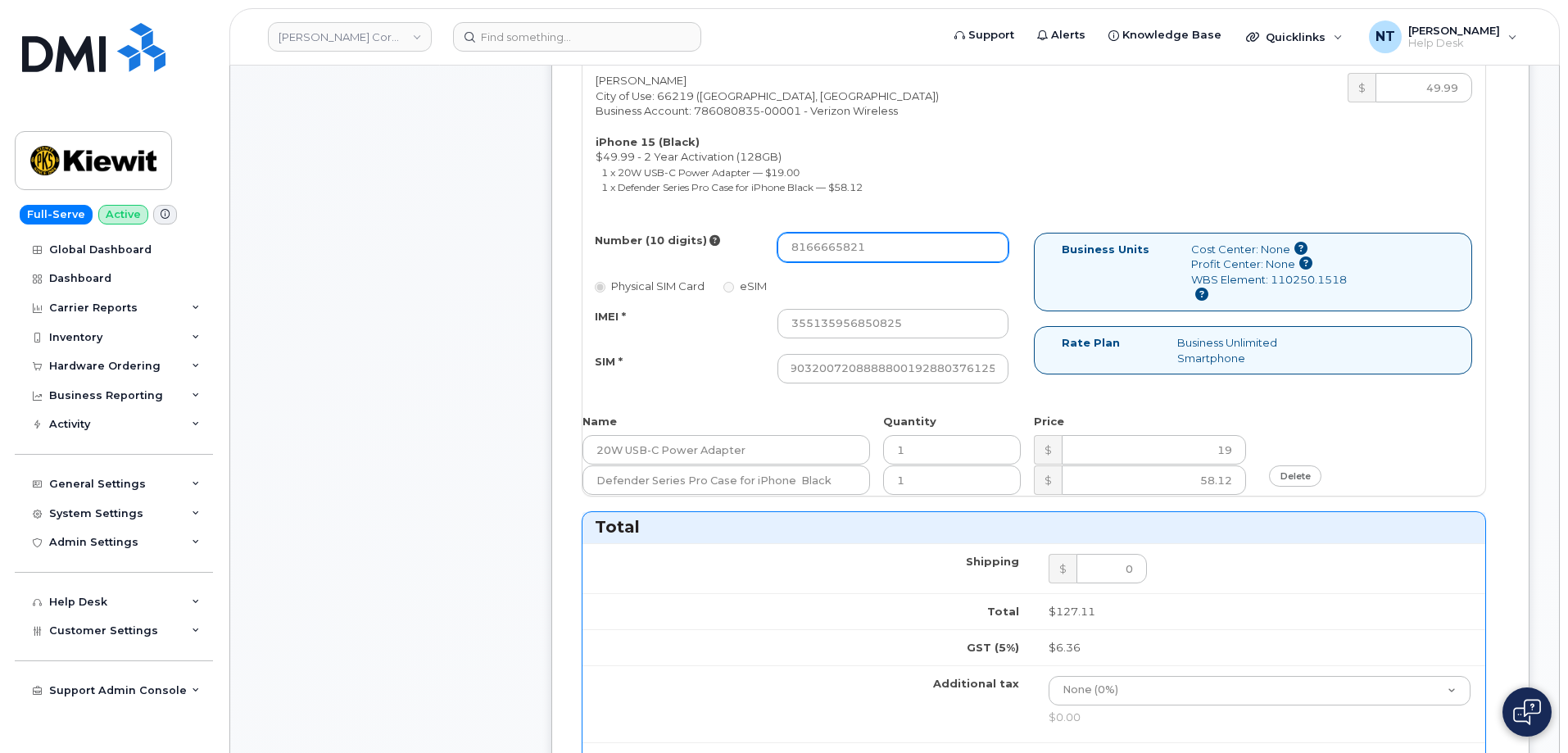
scroll to position [0, 0]
drag, startPoint x: 814, startPoint y: 251, endPoint x: 833, endPoint y: 252, distance: 19.0
click at [833, 252] on input "8166665821" at bounding box center [892, 247] width 231 height 29
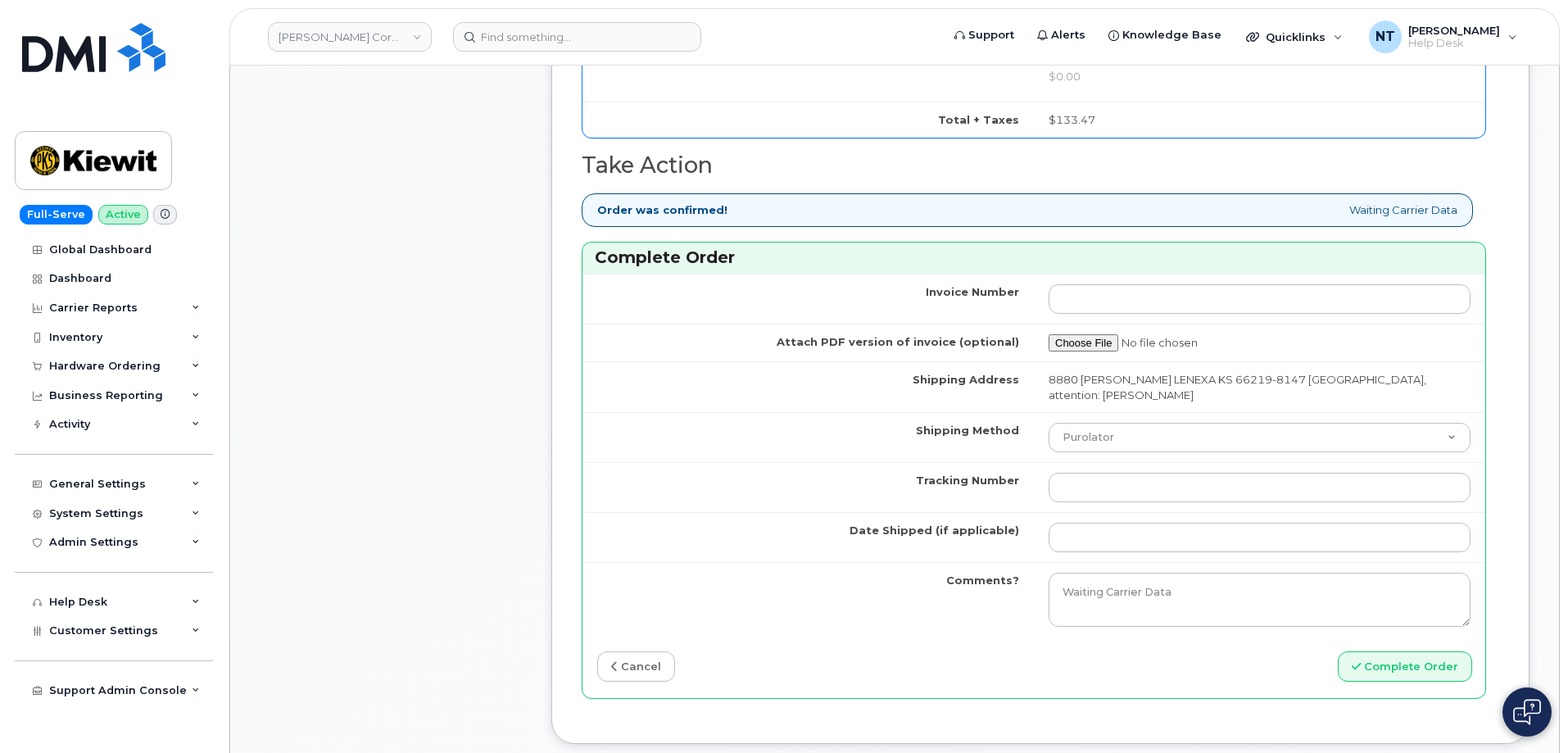
scroll to position [1312, 0]
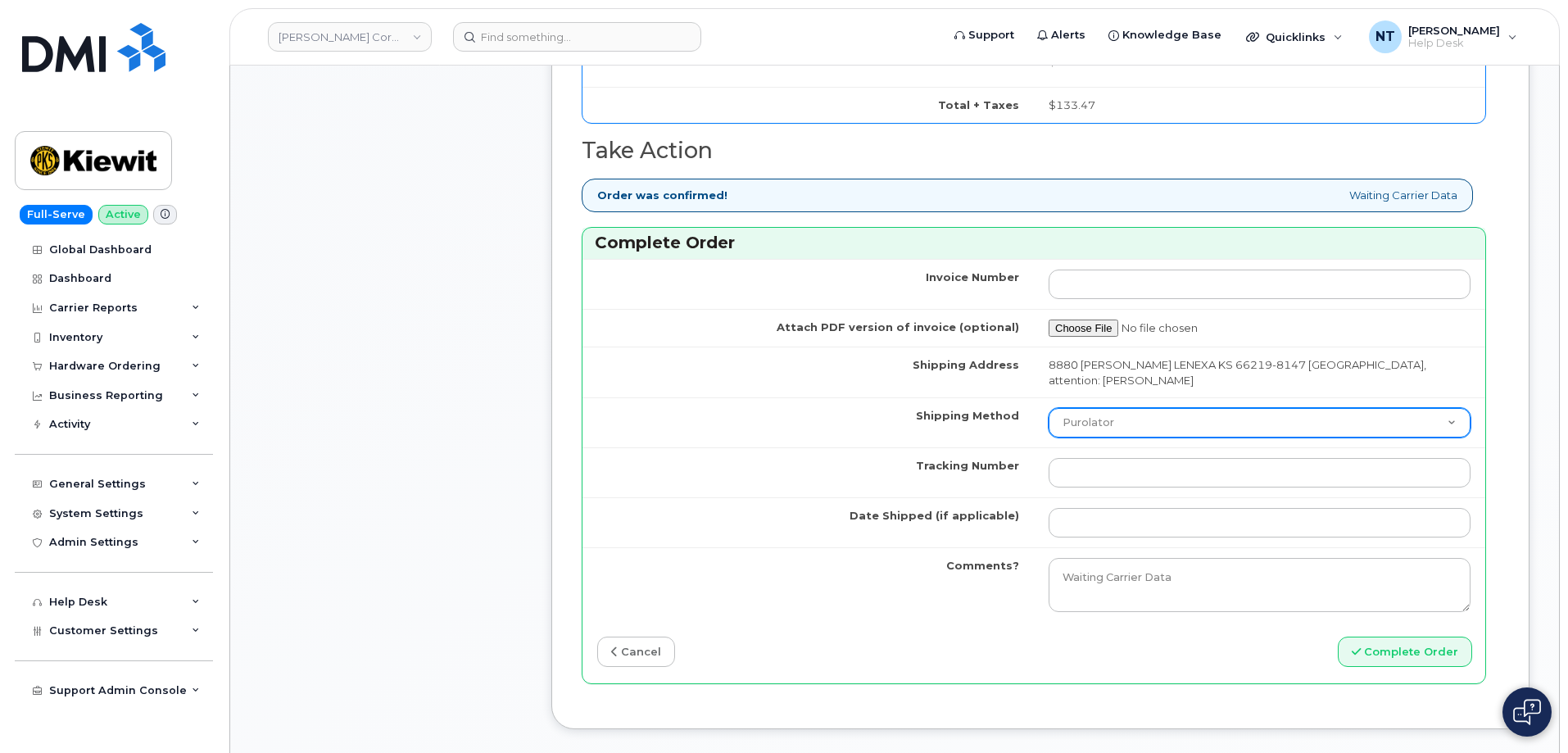
click at [1124, 429] on select "Purolator UPS FedEx Canada Post Courier Other Drop Off Pick Up" at bounding box center [1259, 423] width 422 height 29
select select "FedEx"
click at [1048, 408] on select "Purolator UPS FedEx Canada Post Courier Other Drop Off Pick Up" at bounding box center [1259, 423] width 422 height 29
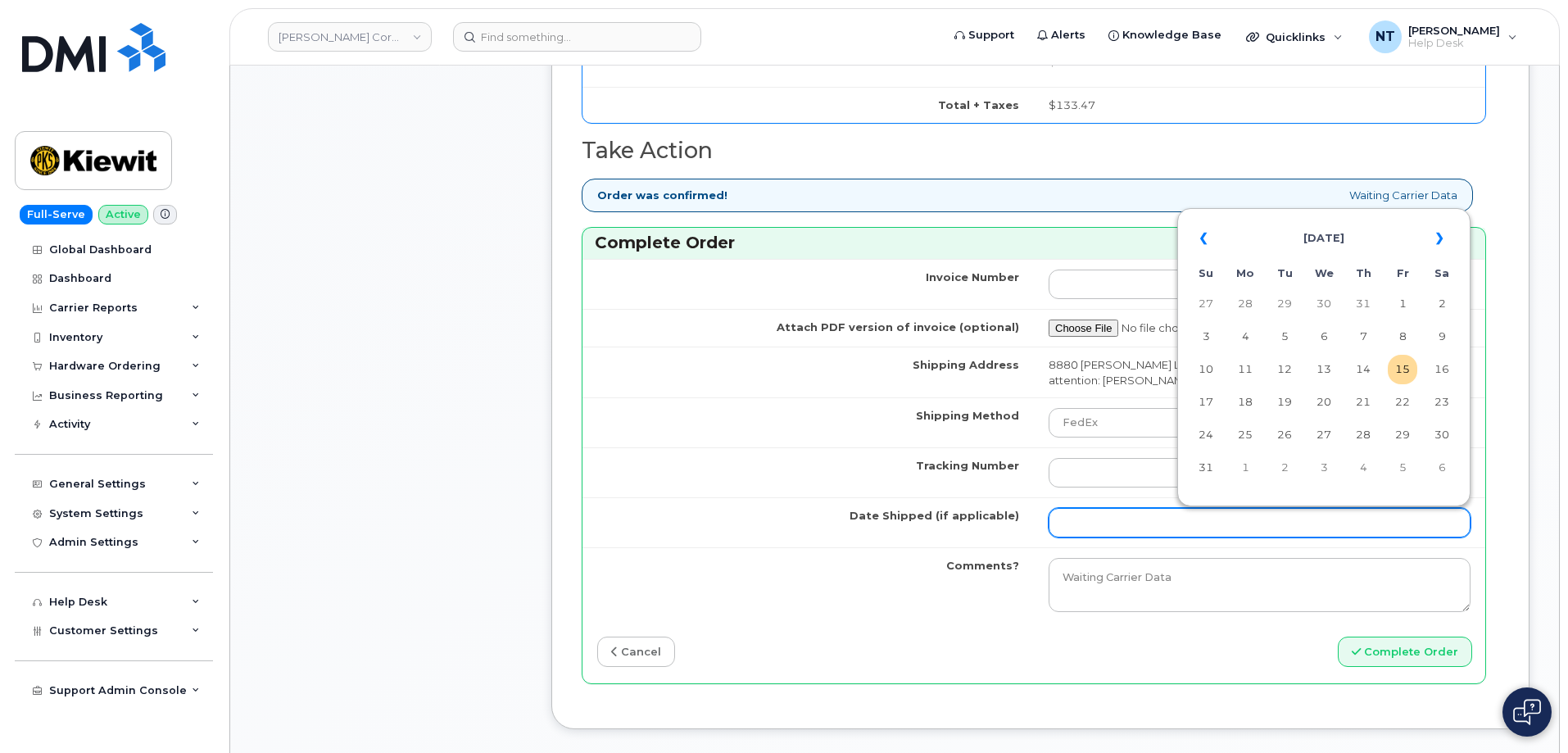
click at [1110, 515] on input "Date Shipped (if applicable)" at bounding box center [1259, 522] width 422 height 29
drag, startPoint x: 1398, startPoint y: 374, endPoint x: 1383, endPoint y: 385, distance: 18.6
click at [1398, 374] on td "15" at bounding box center [1402, 369] width 29 height 29
type input "[DATE]"
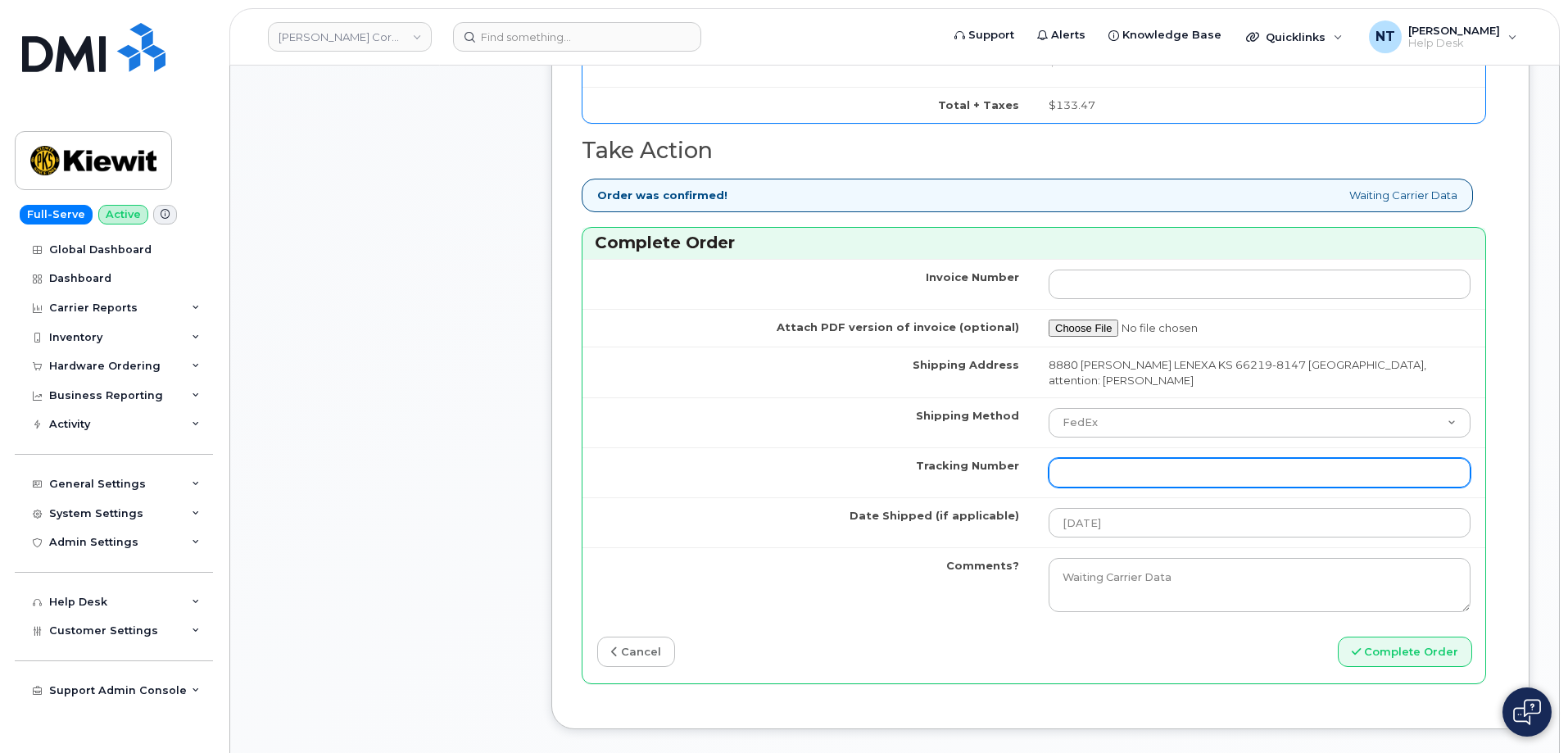
click at [1119, 472] on input "Tracking Number" at bounding box center [1259, 472] width 422 height 29
paste input "444401111590"
type input "444401111590"
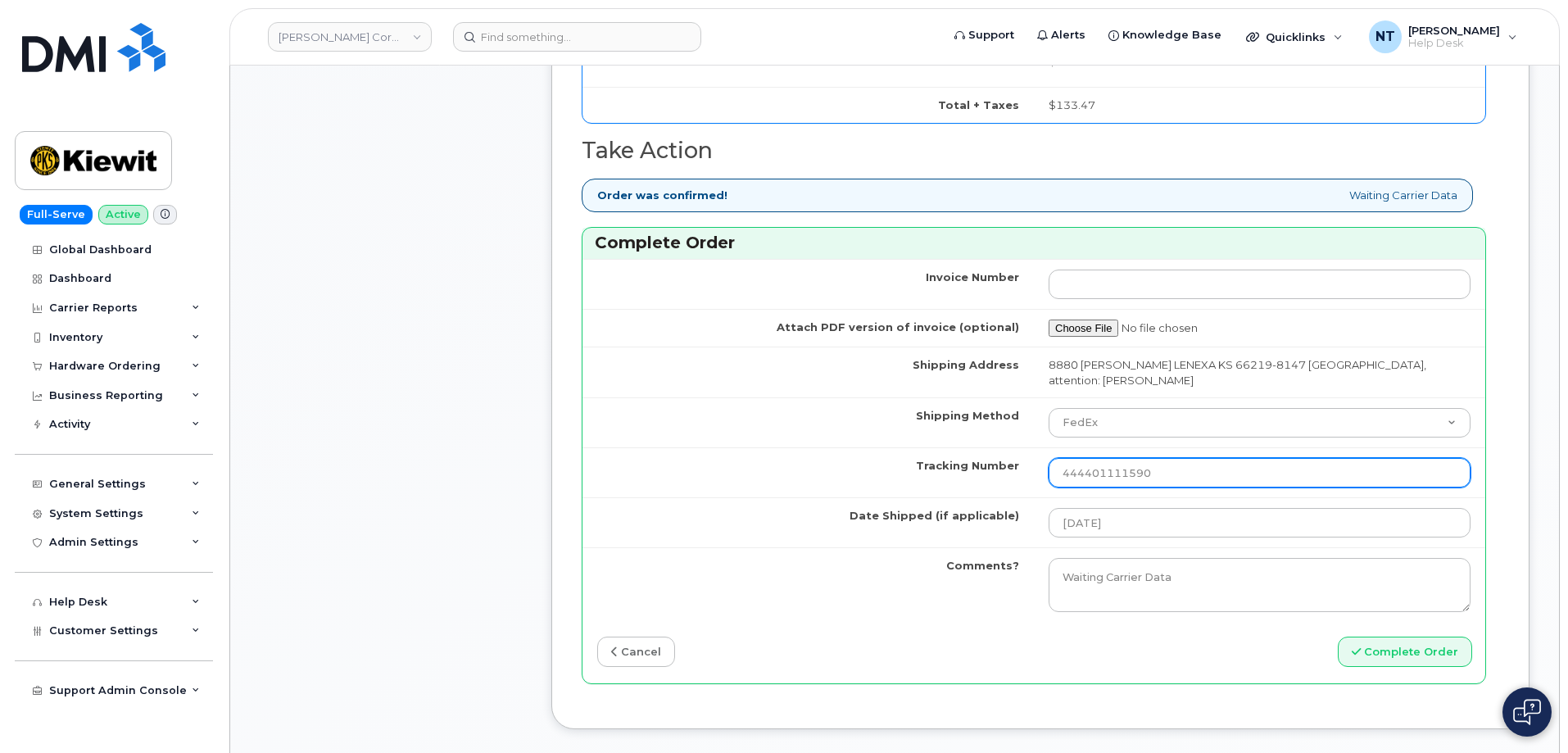
drag, startPoint x: 1091, startPoint y: 475, endPoint x: 1119, endPoint y: 480, distance: 28.4
click at [1119, 480] on input "444401111590" at bounding box center [1259, 472] width 422 height 29
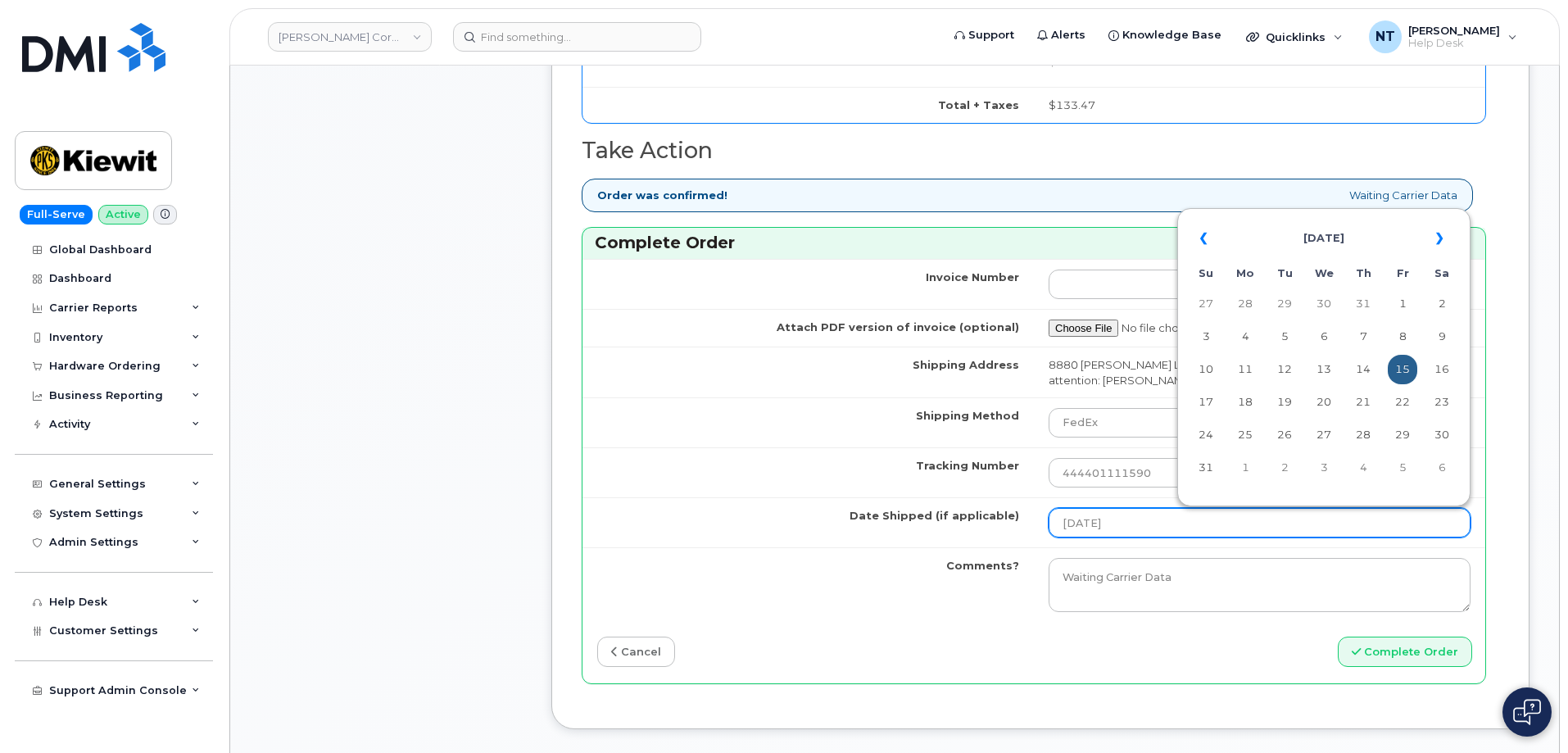
click at [1146, 519] on input "[DATE]" at bounding box center [1259, 522] width 422 height 29
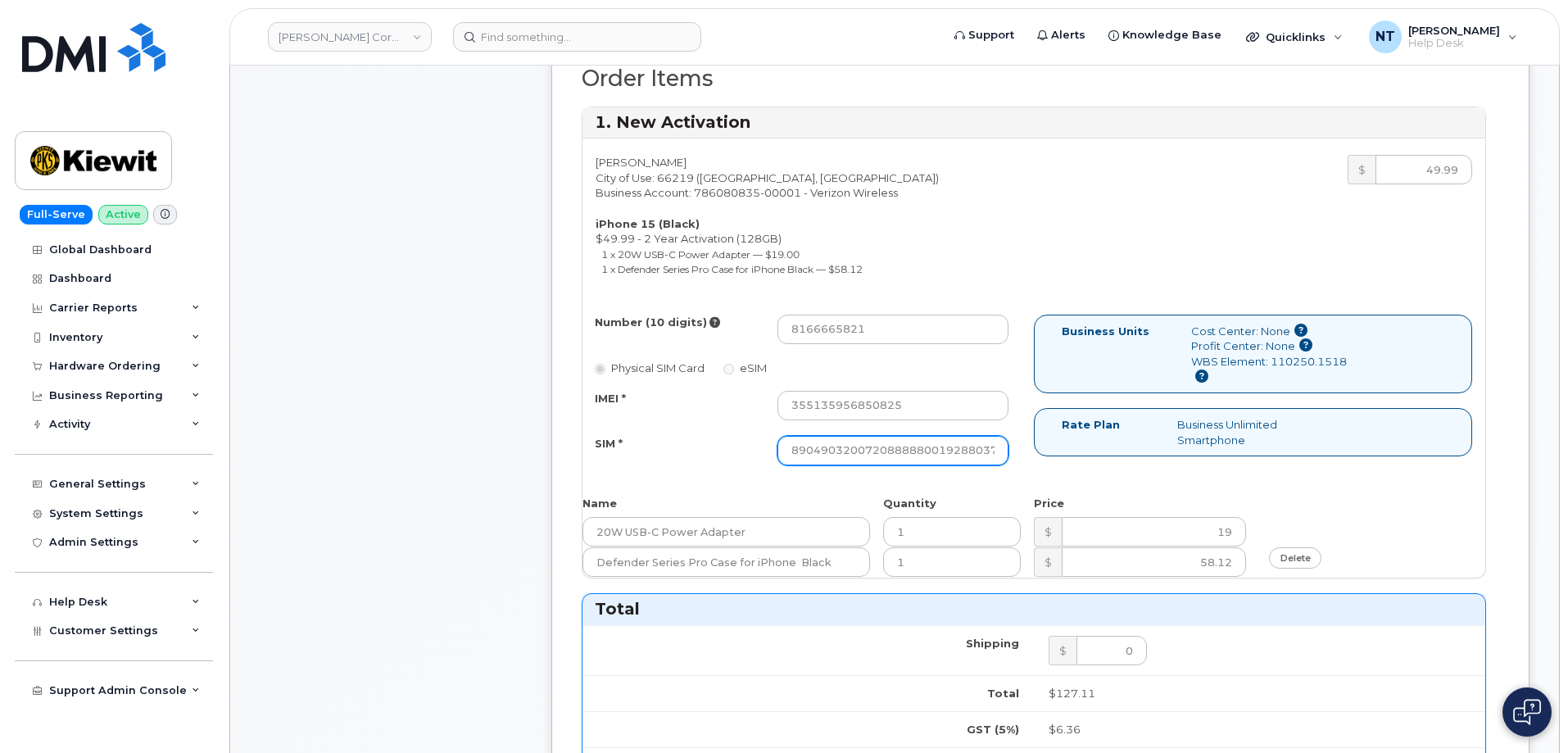
scroll to position [0, 32]
drag, startPoint x: 967, startPoint y: 449, endPoint x: 1046, endPoint y: 461, distance: 79.9
click at [1046, 461] on div "Number (10 digits) 8166665821 Physical SIM Card eSIM IMEI * 355135956850825 SIM…" at bounding box center [1034, 397] width 903 height 165
click at [1032, 468] on div "Number (10 digits) 8166665821 Physical SIM Card eSIM IMEI * 355135956850825 SIM…" at bounding box center [808, 397] width 451 height 165
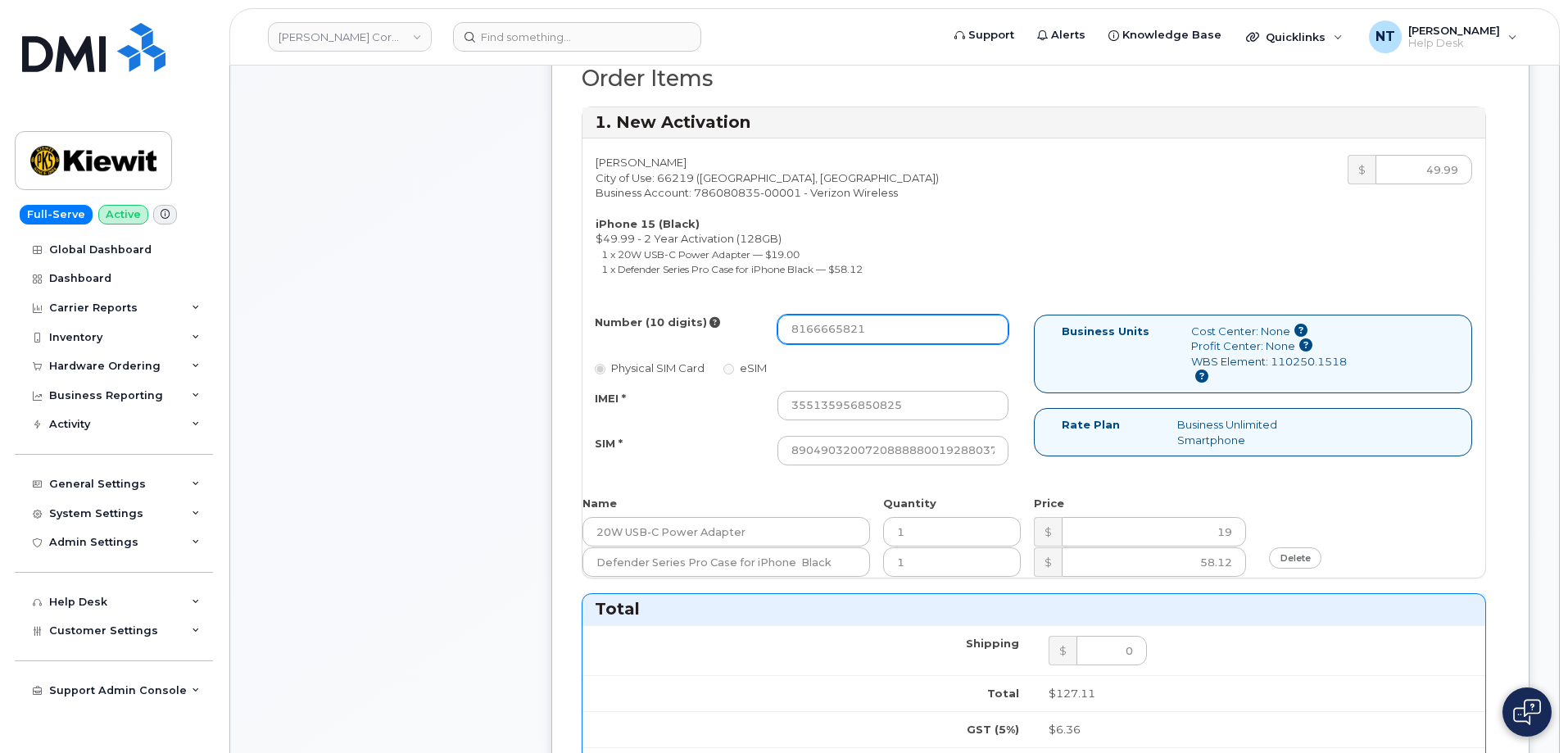
drag, startPoint x: 814, startPoint y: 334, endPoint x: 836, endPoint y: 335, distance: 22.0
click at [836, 335] on input "8166665821" at bounding box center [892, 329] width 231 height 29
click at [426, 372] on div "Comments Leave Comment" at bounding box center [390, 576] width 262 height 1830
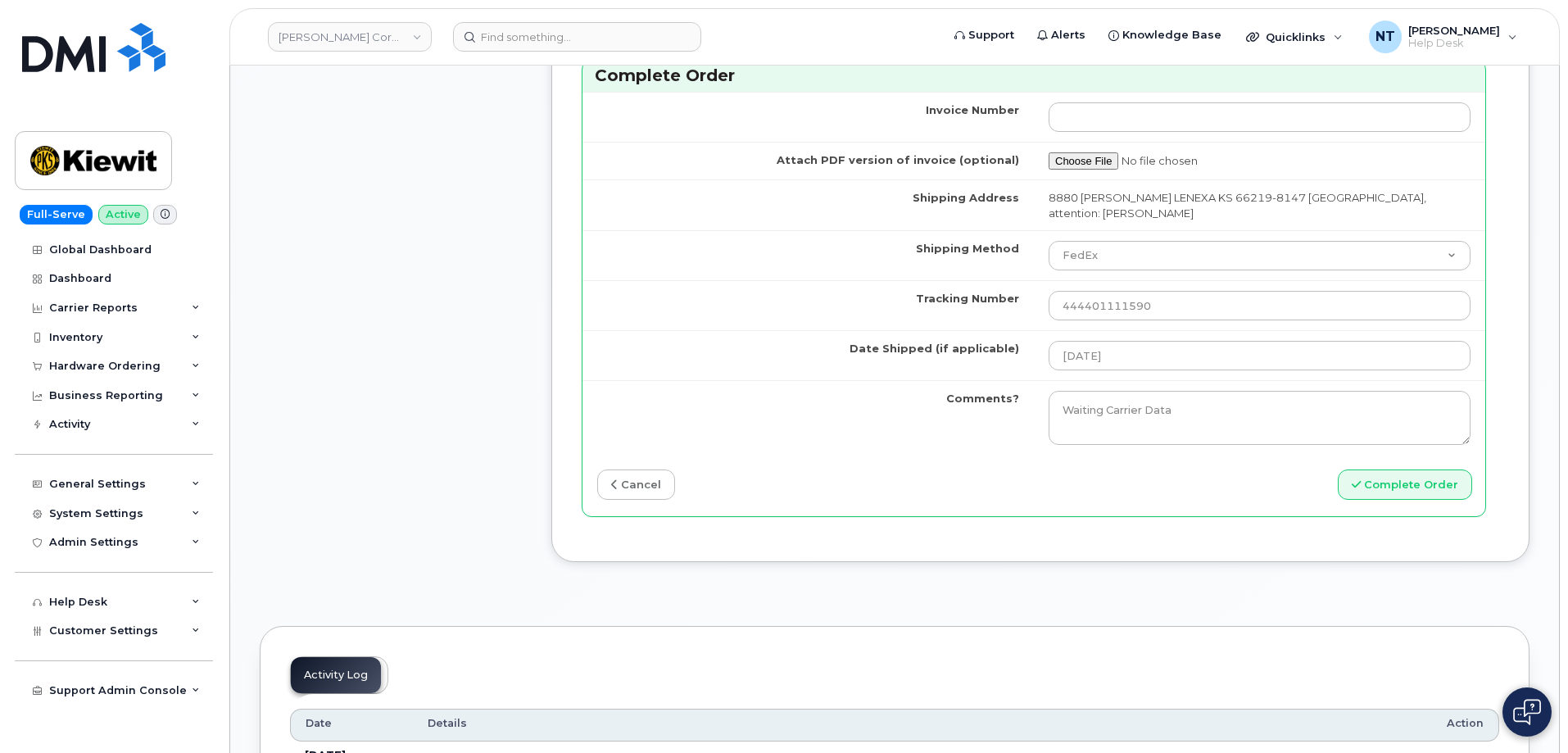
scroll to position [1557, 0]
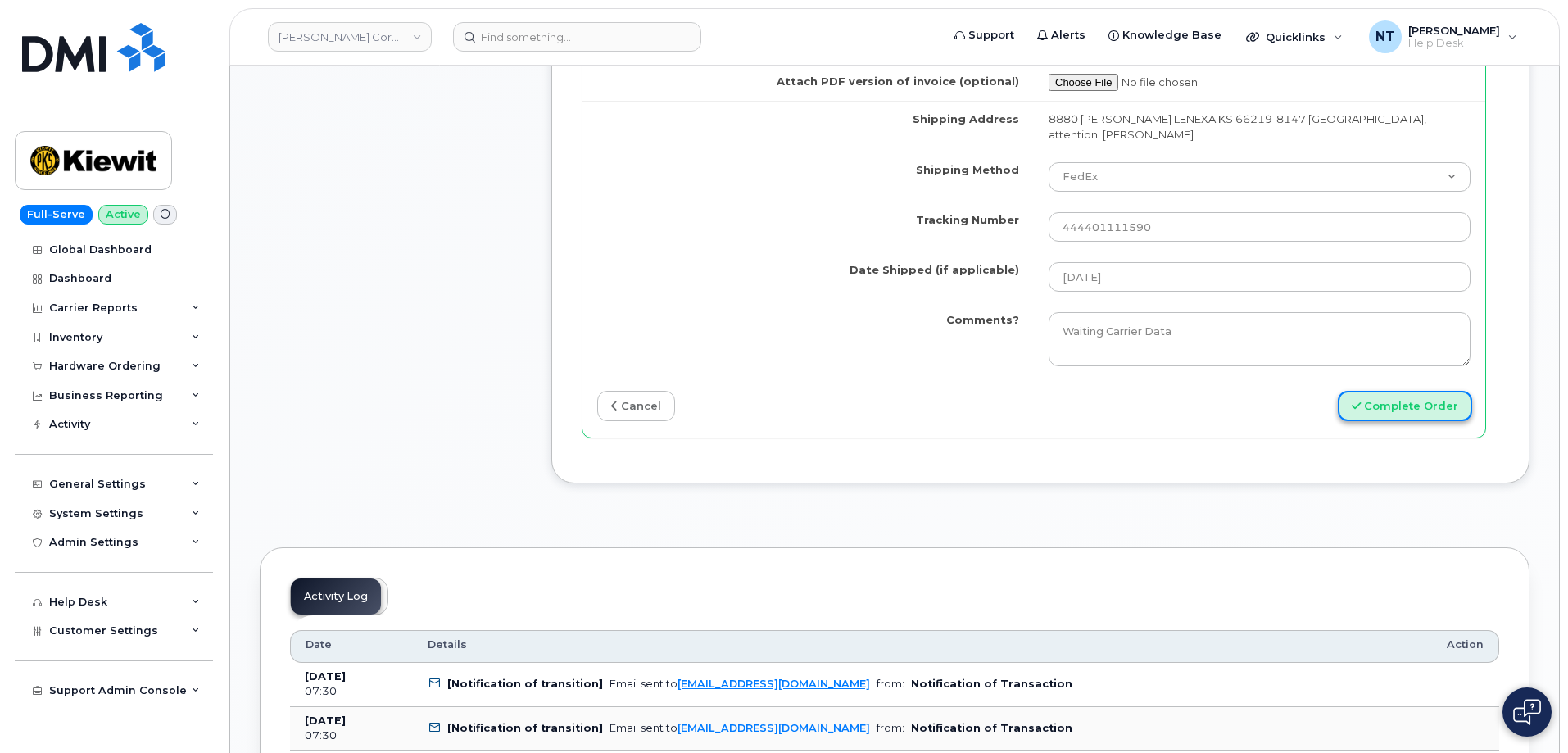
click at [1388, 403] on button "Complete Order" at bounding box center [1404, 406] width 134 height 30
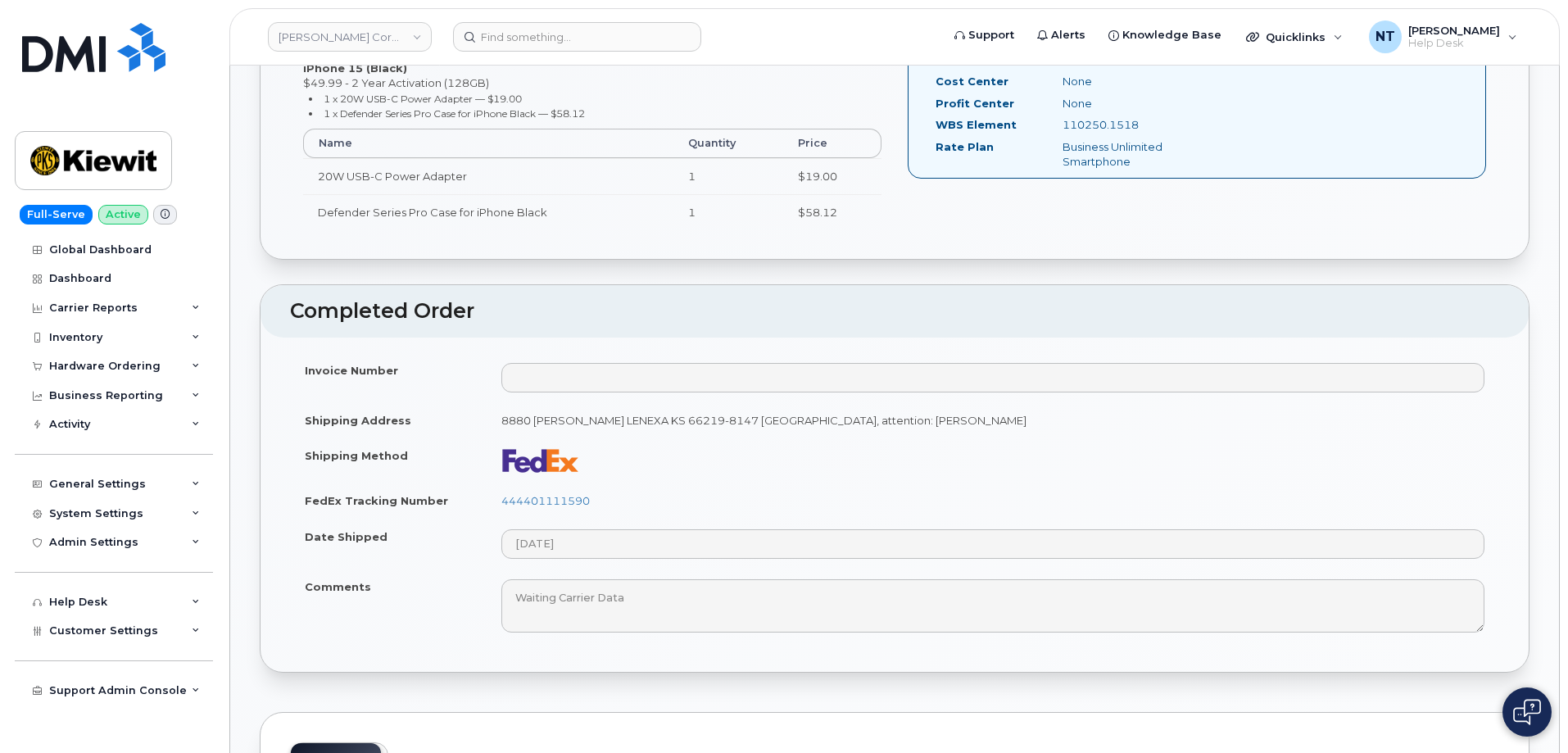
scroll to position [655, 0]
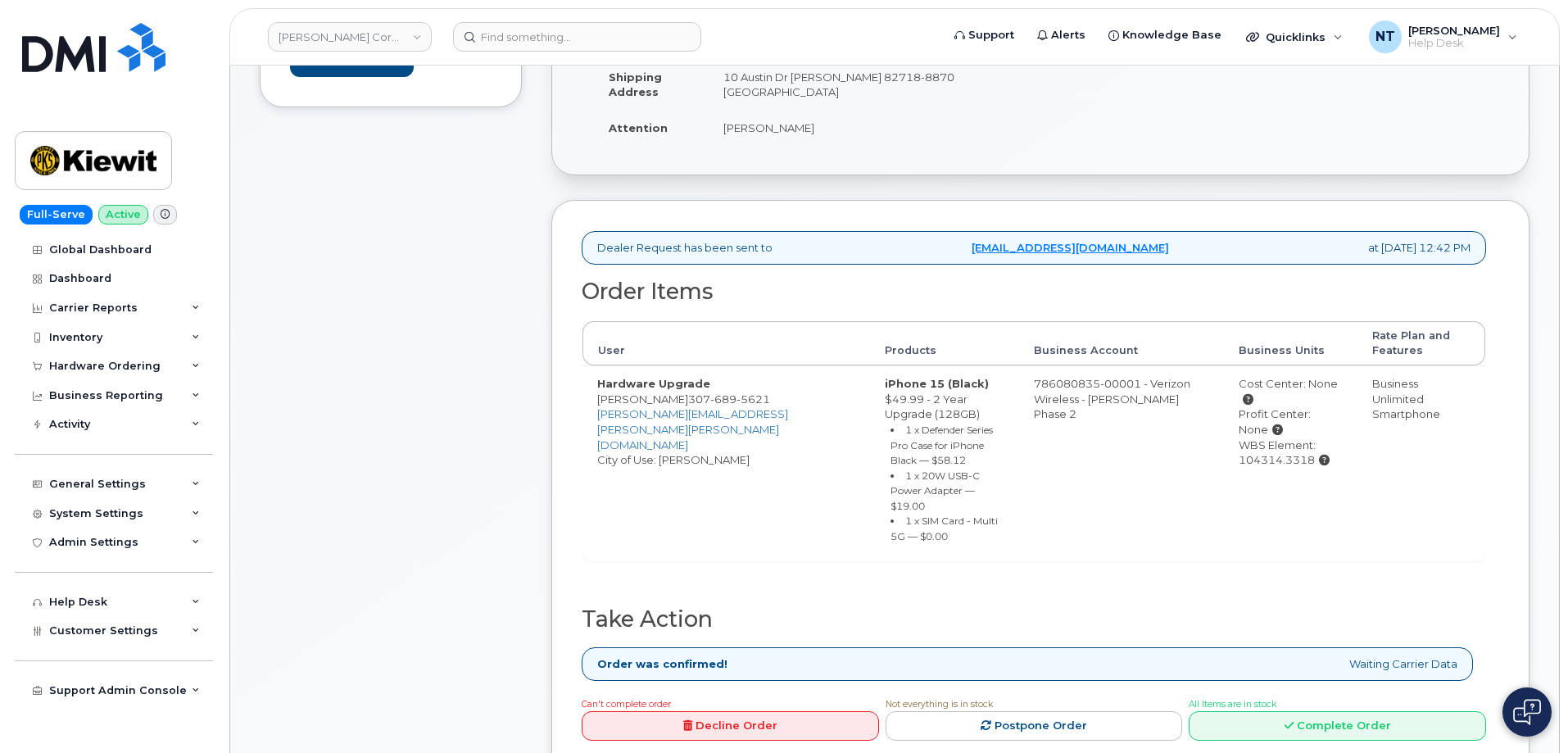
scroll to position [409, 0]
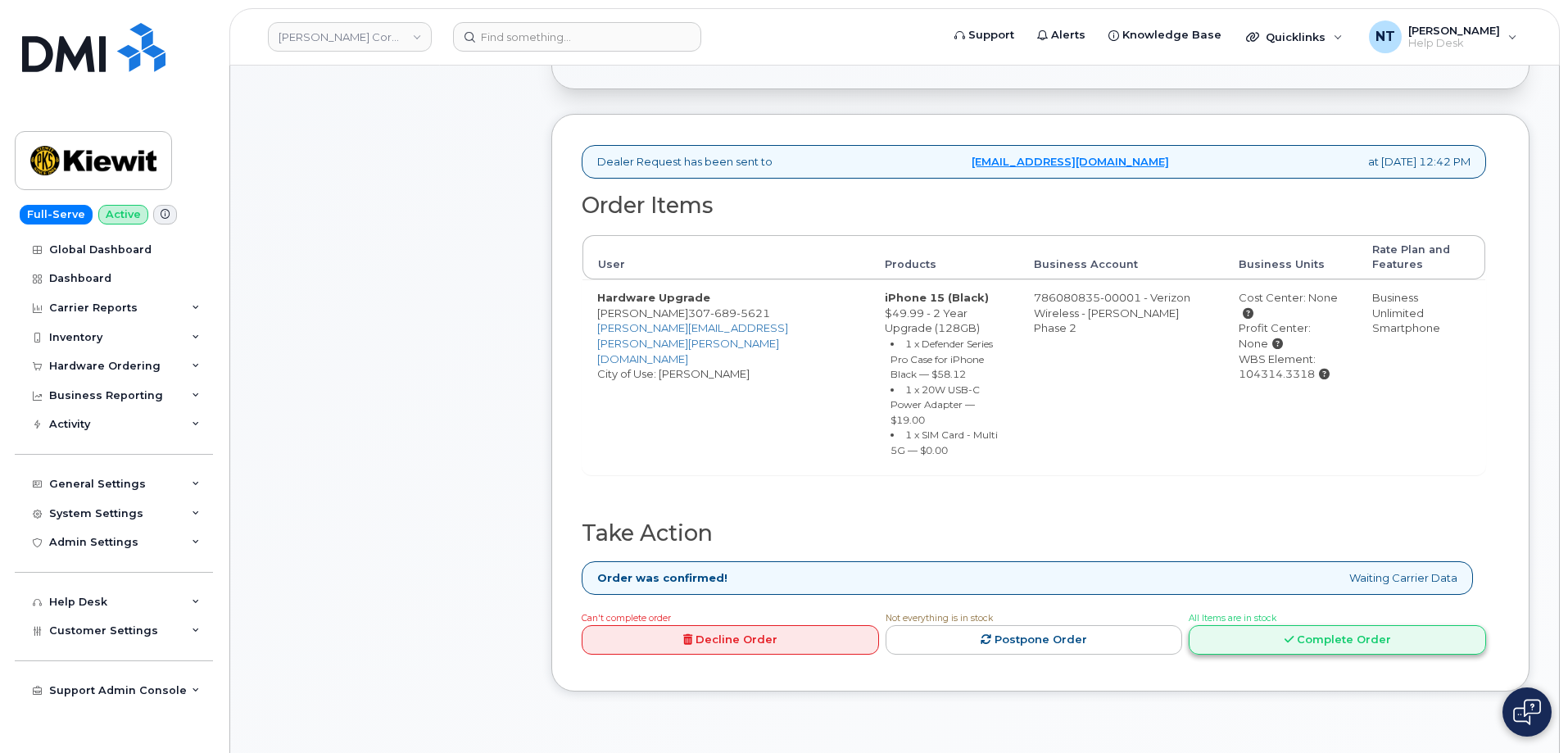
click at [1330, 625] on link "Complete Order" at bounding box center [1336, 640] width 297 height 30
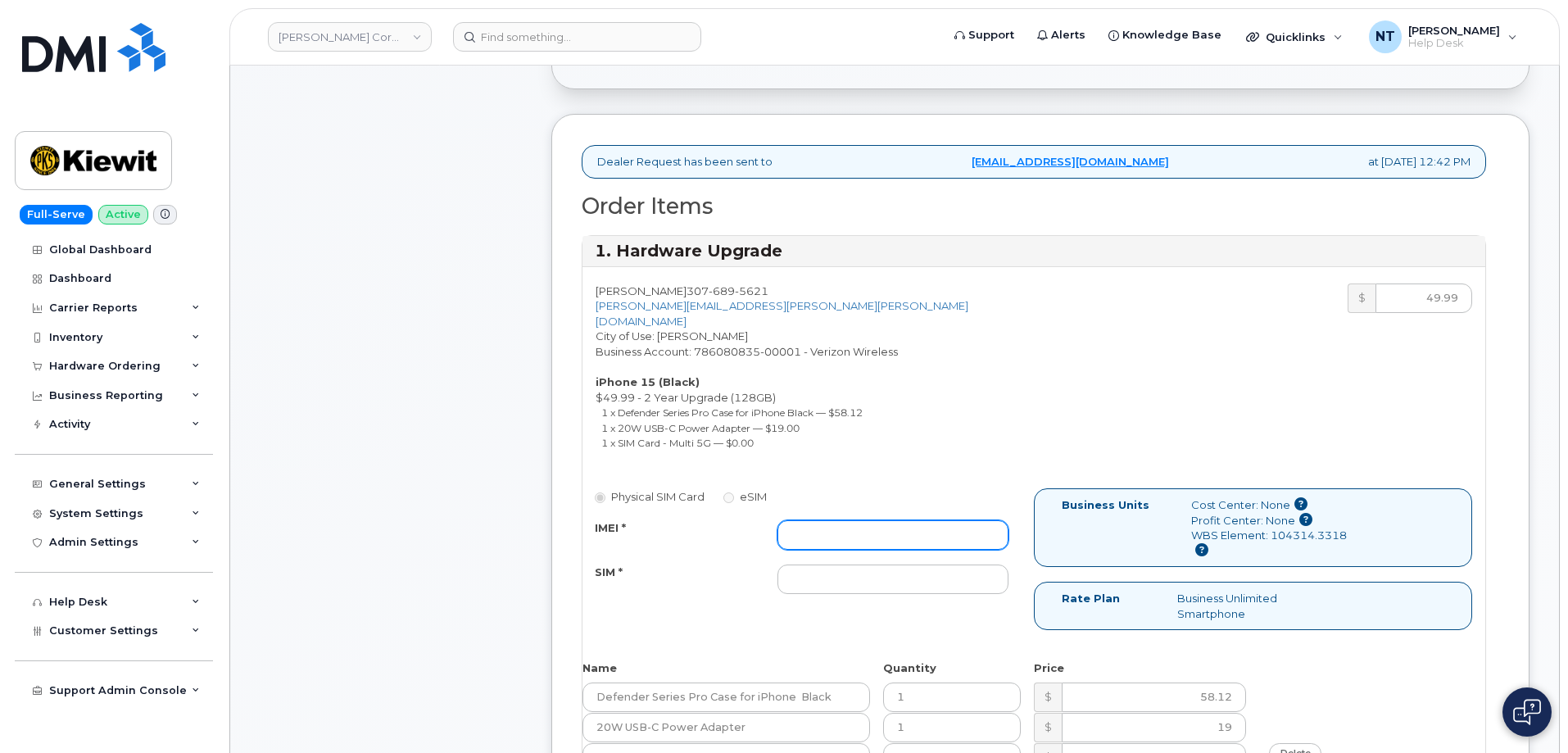
click at [823, 520] on input "IMEI *" at bounding box center [892, 534] width 231 height 29
paste input "355135956795798"
type input "355135956795798"
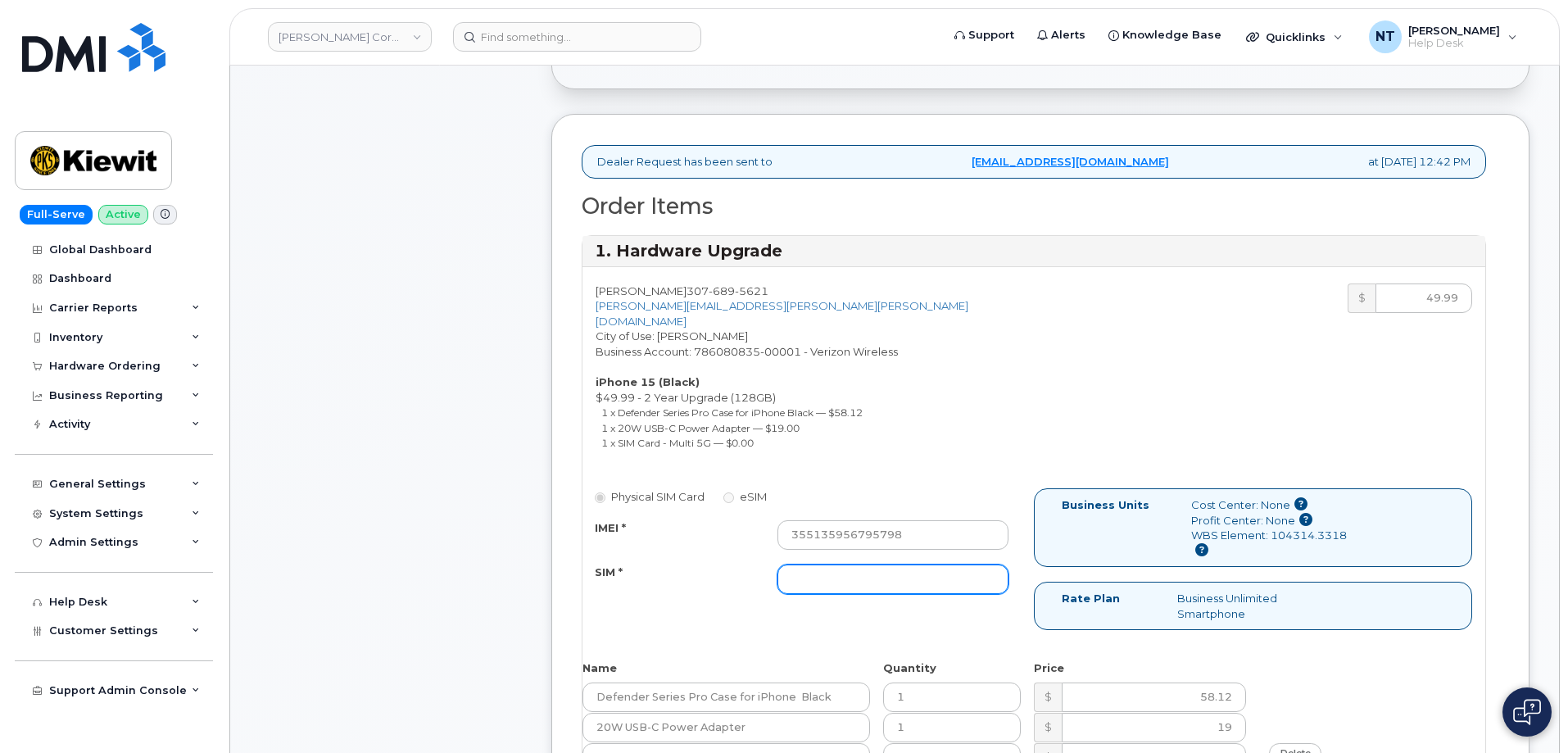
drag, startPoint x: 806, startPoint y: 553, endPoint x: 796, endPoint y: 551, distance: 10.2
click at [806, 564] on input "SIM *" at bounding box center [892, 578] width 231 height 29
paste input "89049032007208888800192884205976"
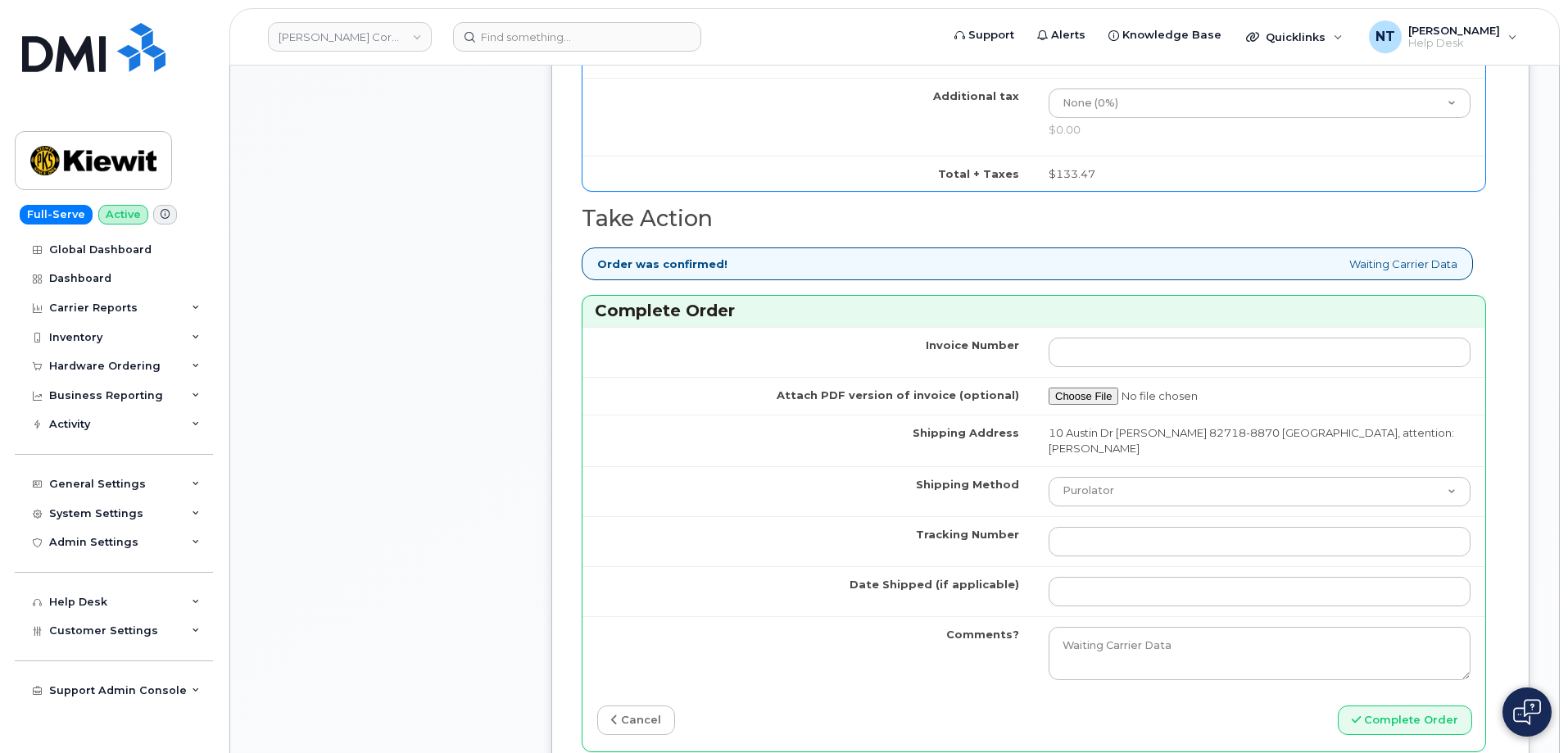
scroll to position [1312, 0]
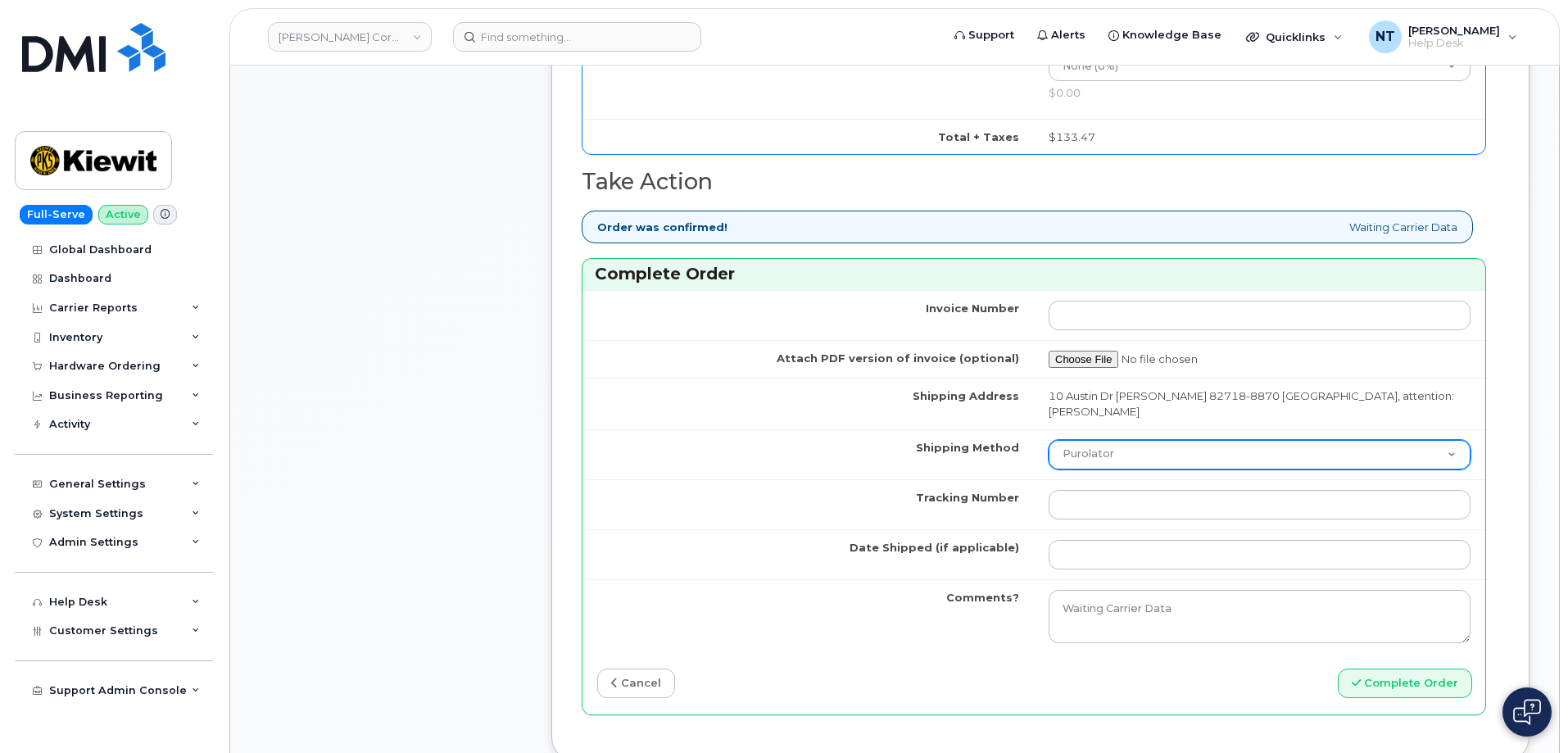
type input "89049032007208888800192884205976"
click at [1136, 440] on select "Purolator UPS FedEx Canada Post Courier Other Drop Off Pick Up" at bounding box center [1259, 454] width 422 height 29
select select "FedEx"
click at [1048, 440] on select "Purolator UPS FedEx Canada Post Courier Other Drop Off Pick Up" at bounding box center [1259, 454] width 422 height 29
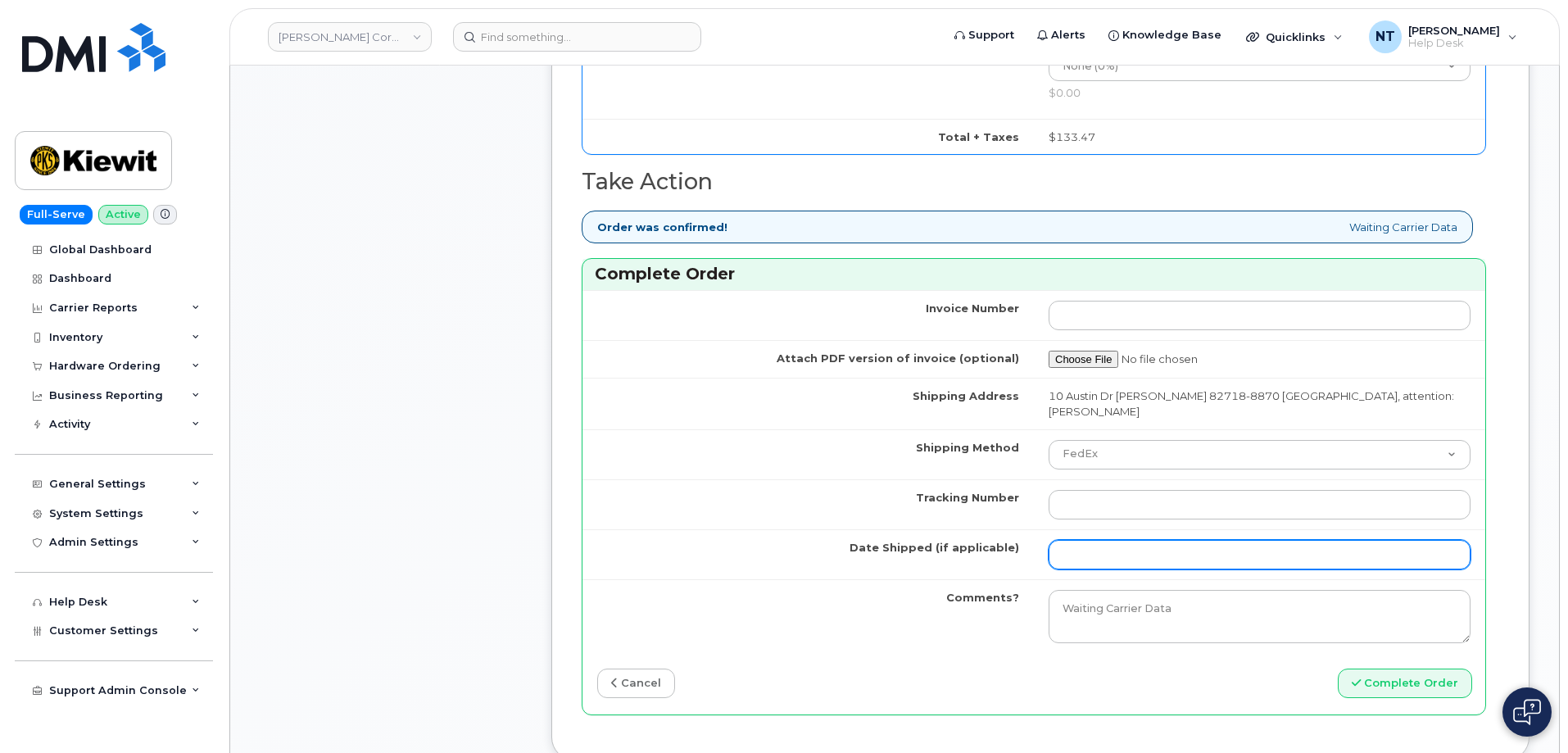
click at [1110, 540] on input "Date Shipped (if applicable)" at bounding box center [1259, 554] width 422 height 29
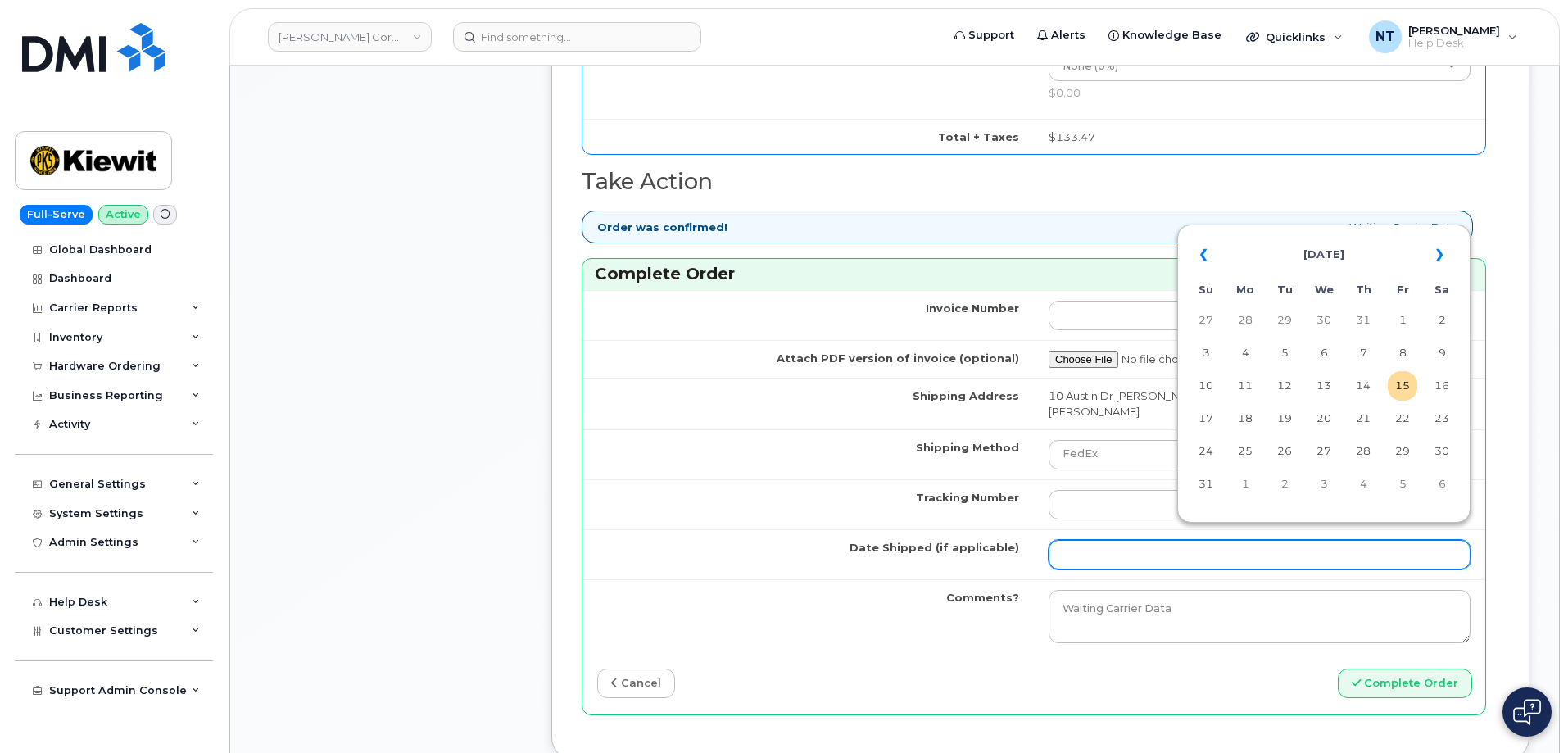
type input "[DATE]"
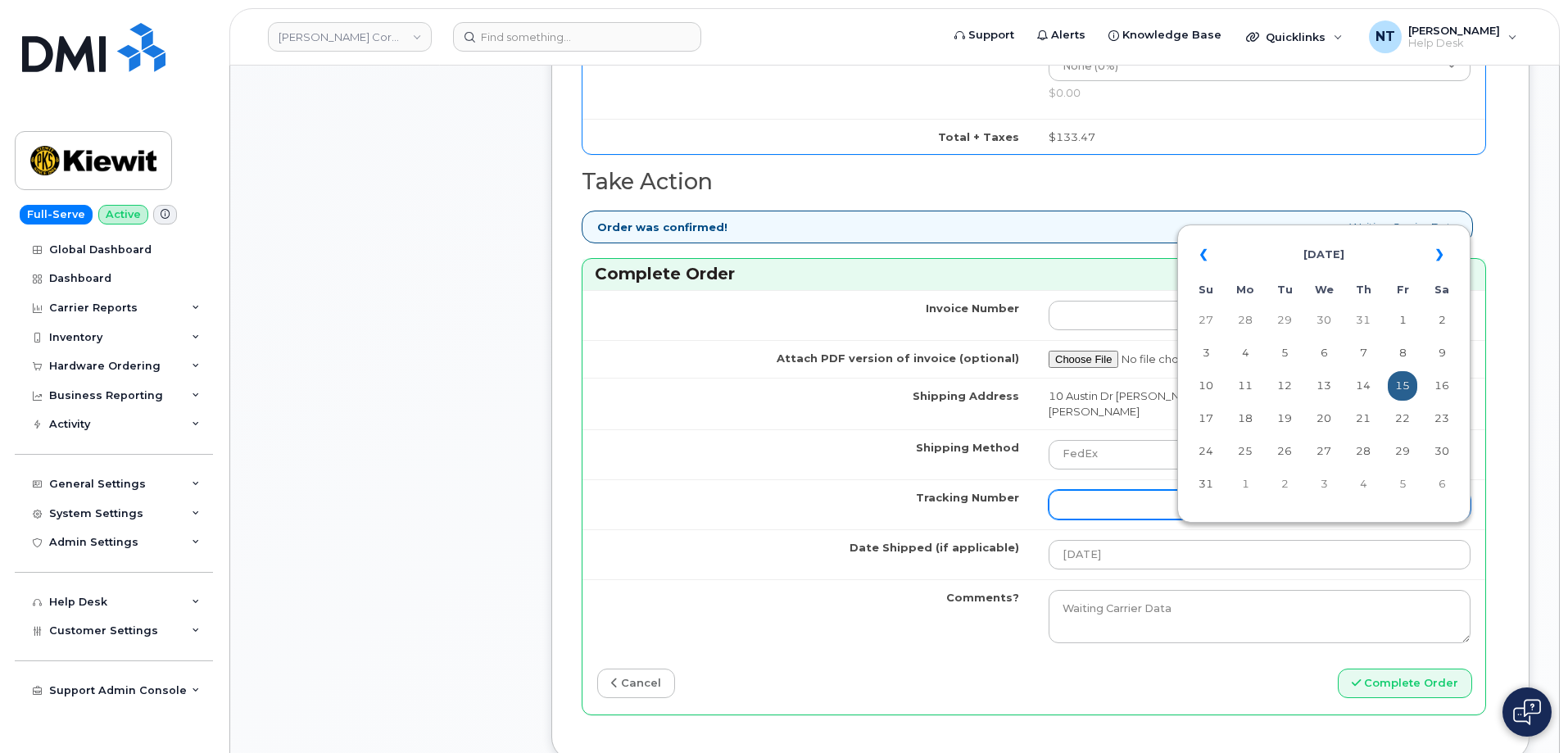
click at [1069, 493] on input "Tracking Number" at bounding box center [1259, 504] width 422 height 29
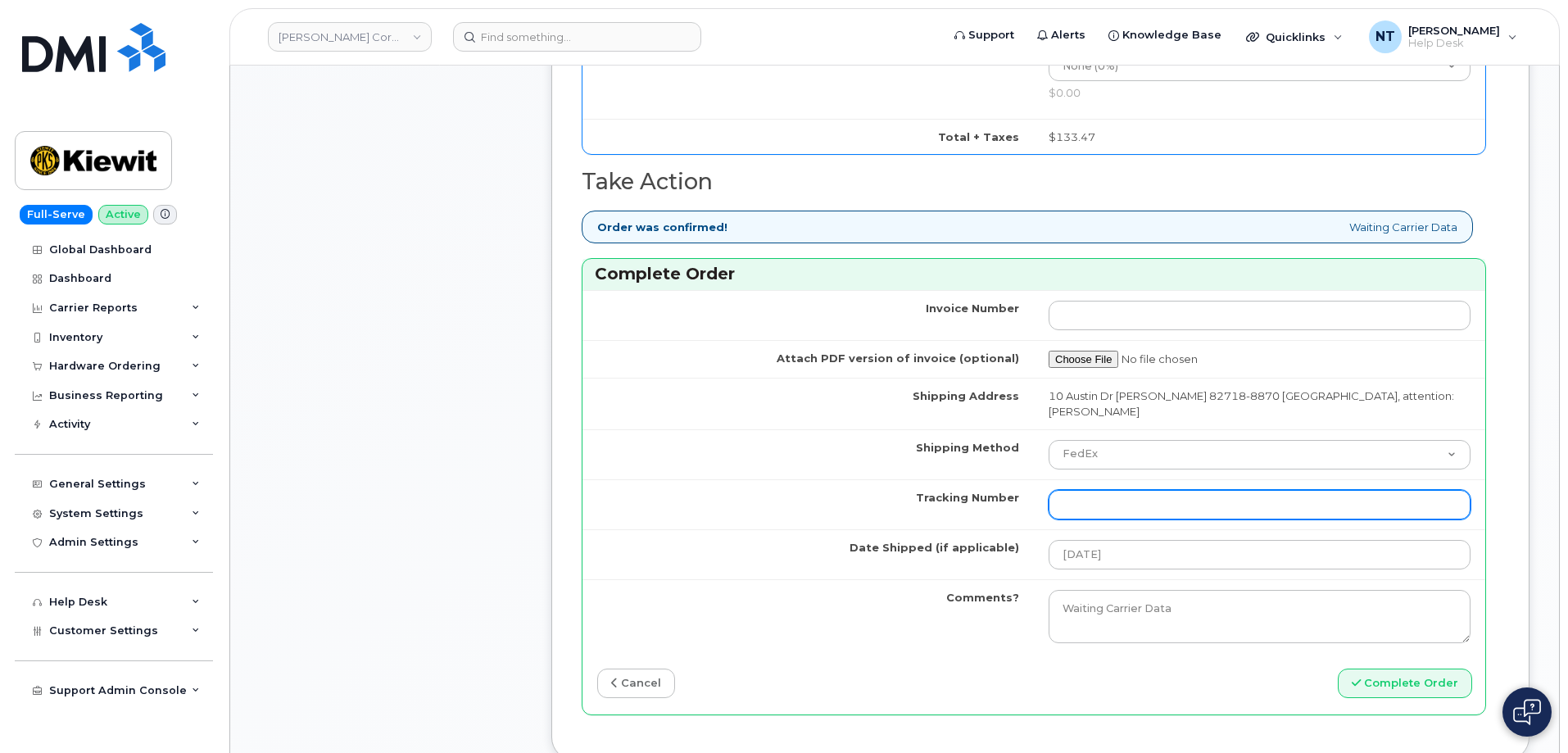
paste input "444401111578"
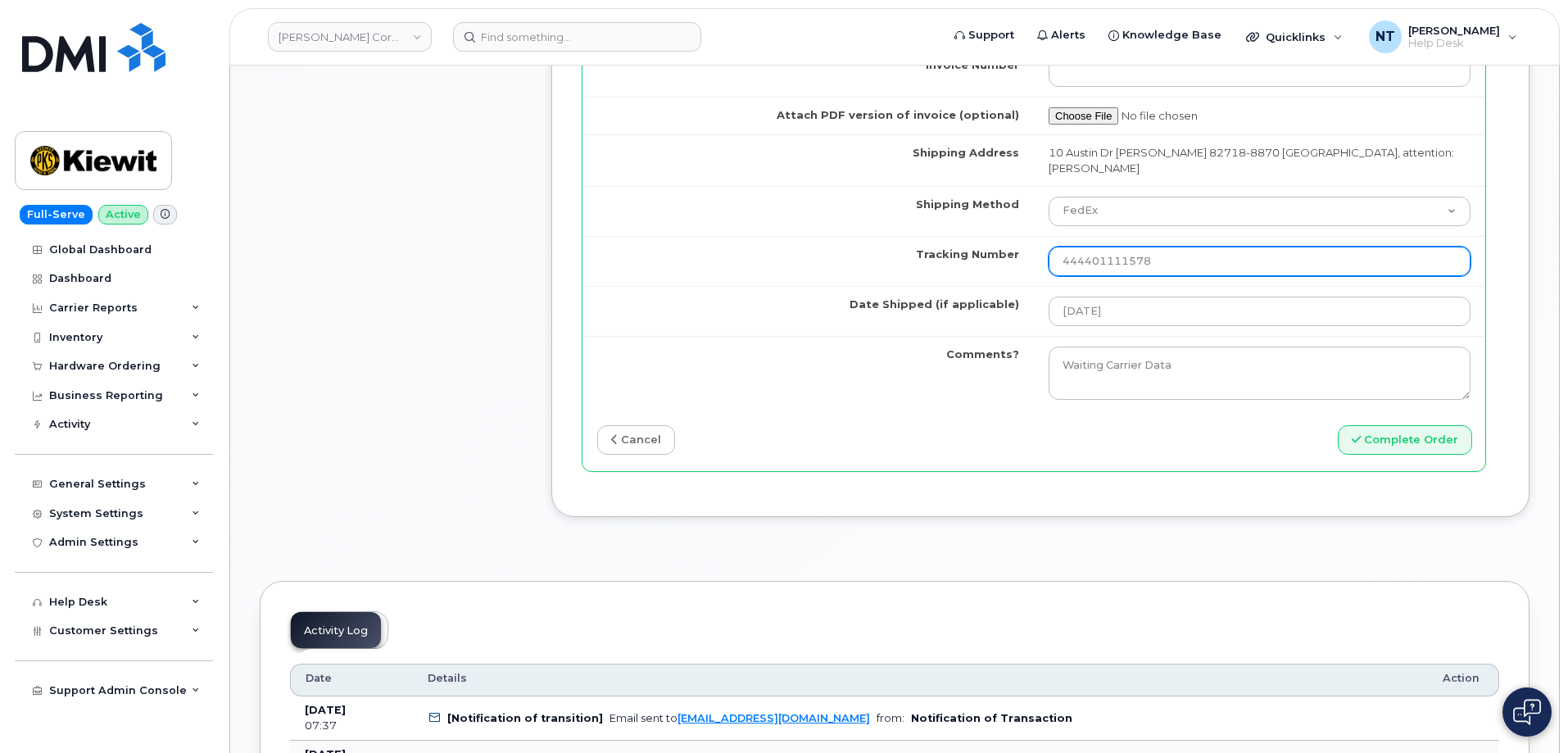
scroll to position [1557, 0]
type input "444401111578"
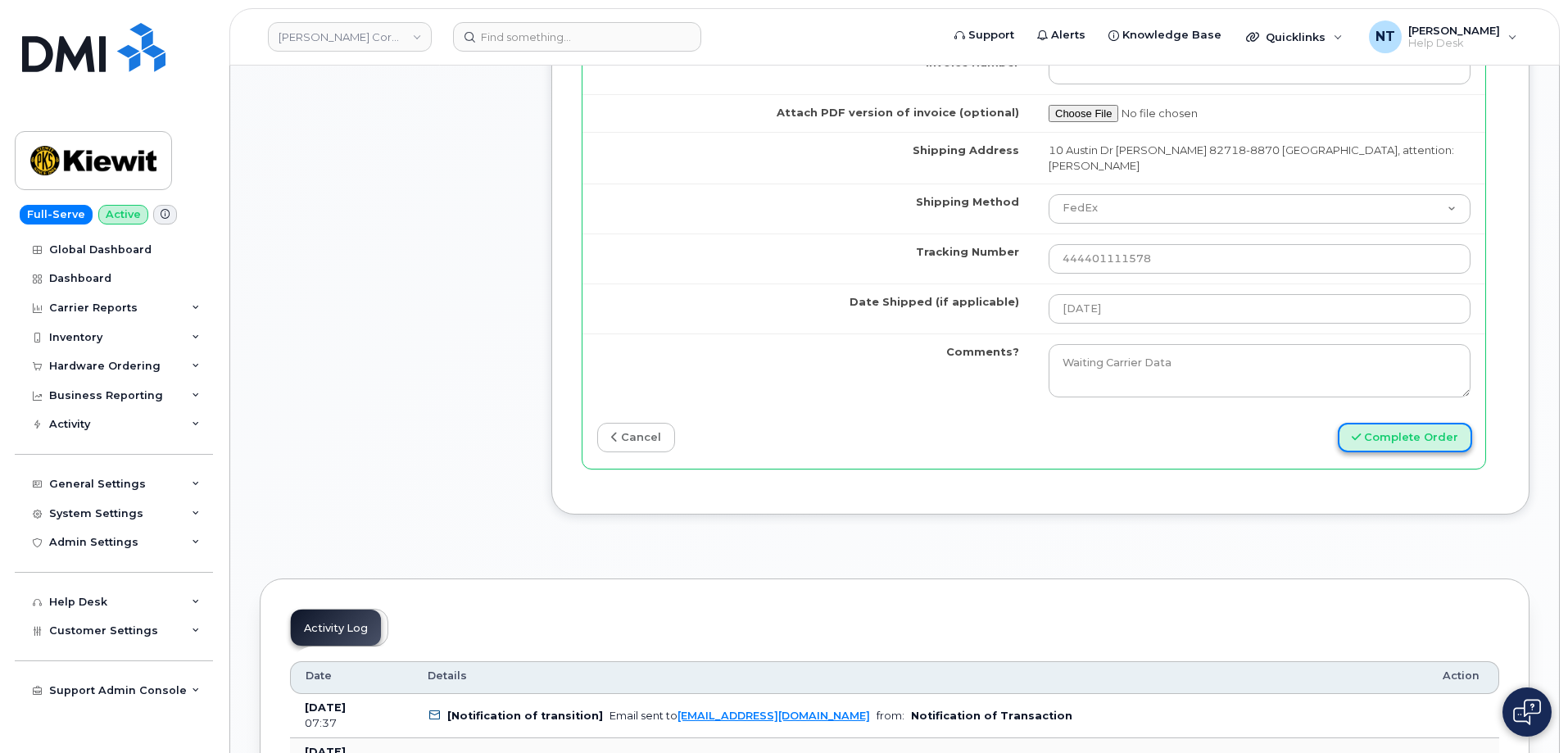
click at [1371, 429] on button "Complete Order" at bounding box center [1404, 438] width 134 height 30
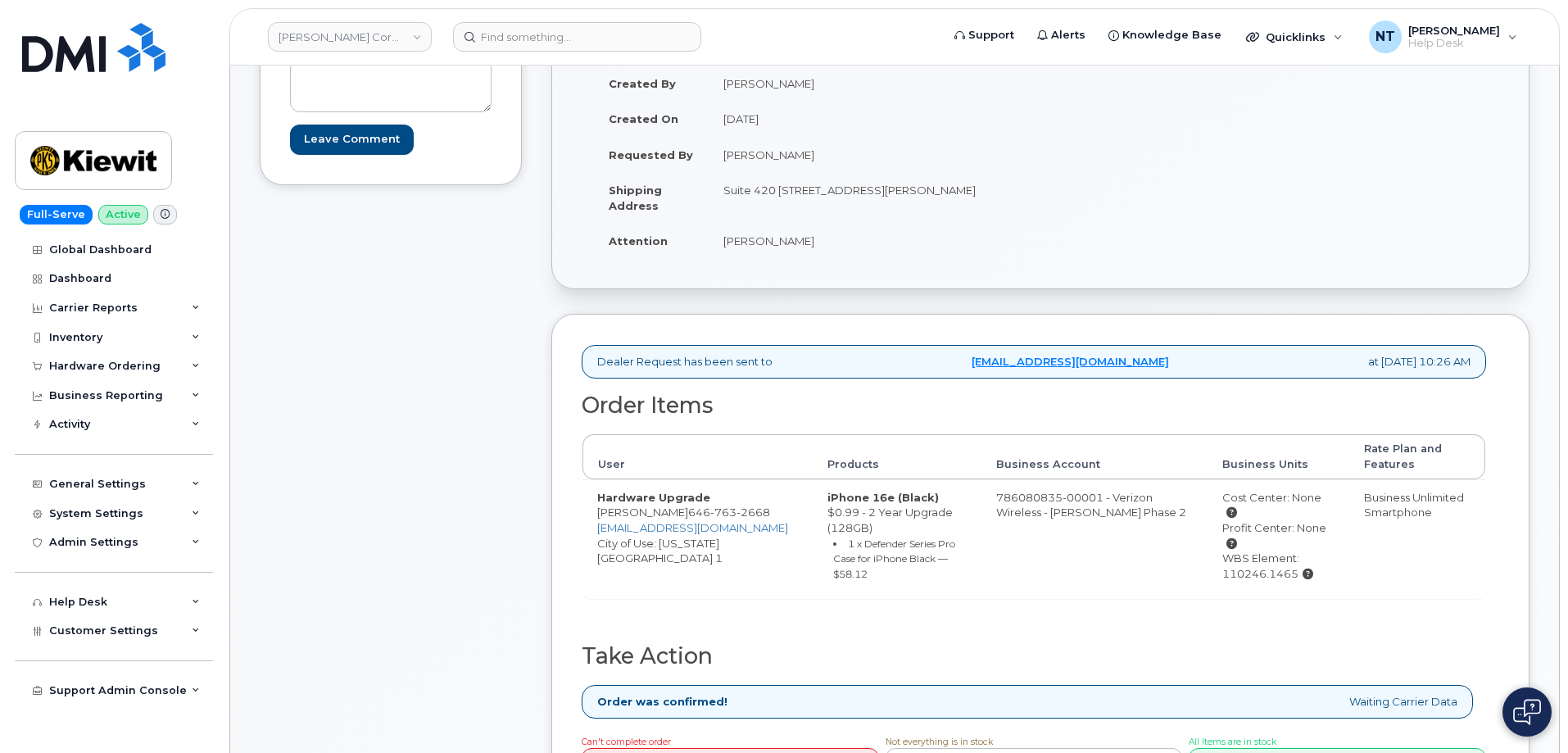
scroll to position [409, 0]
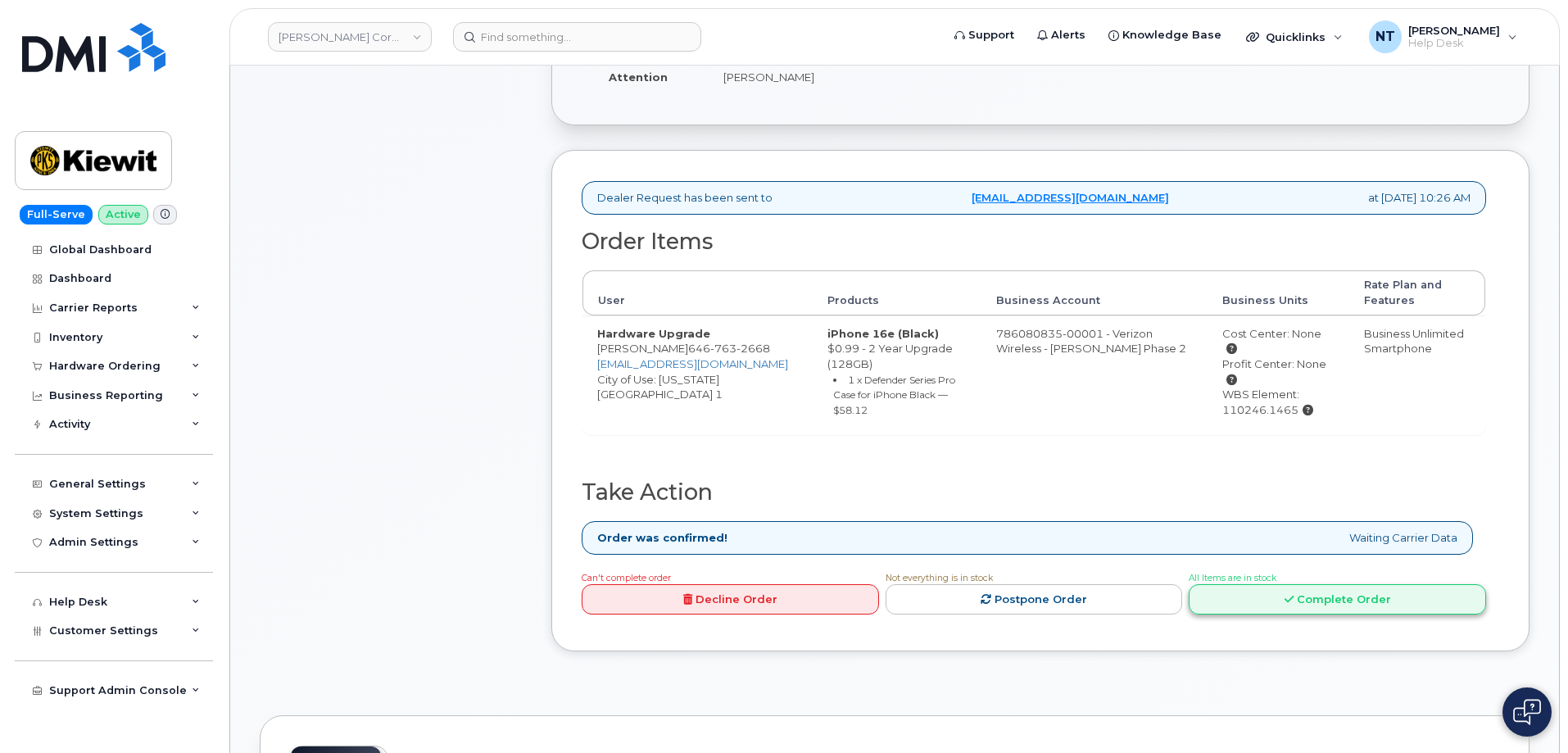
click at [1334, 584] on link "Complete Order" at bounding box center [1336, 599] width 297 height 30
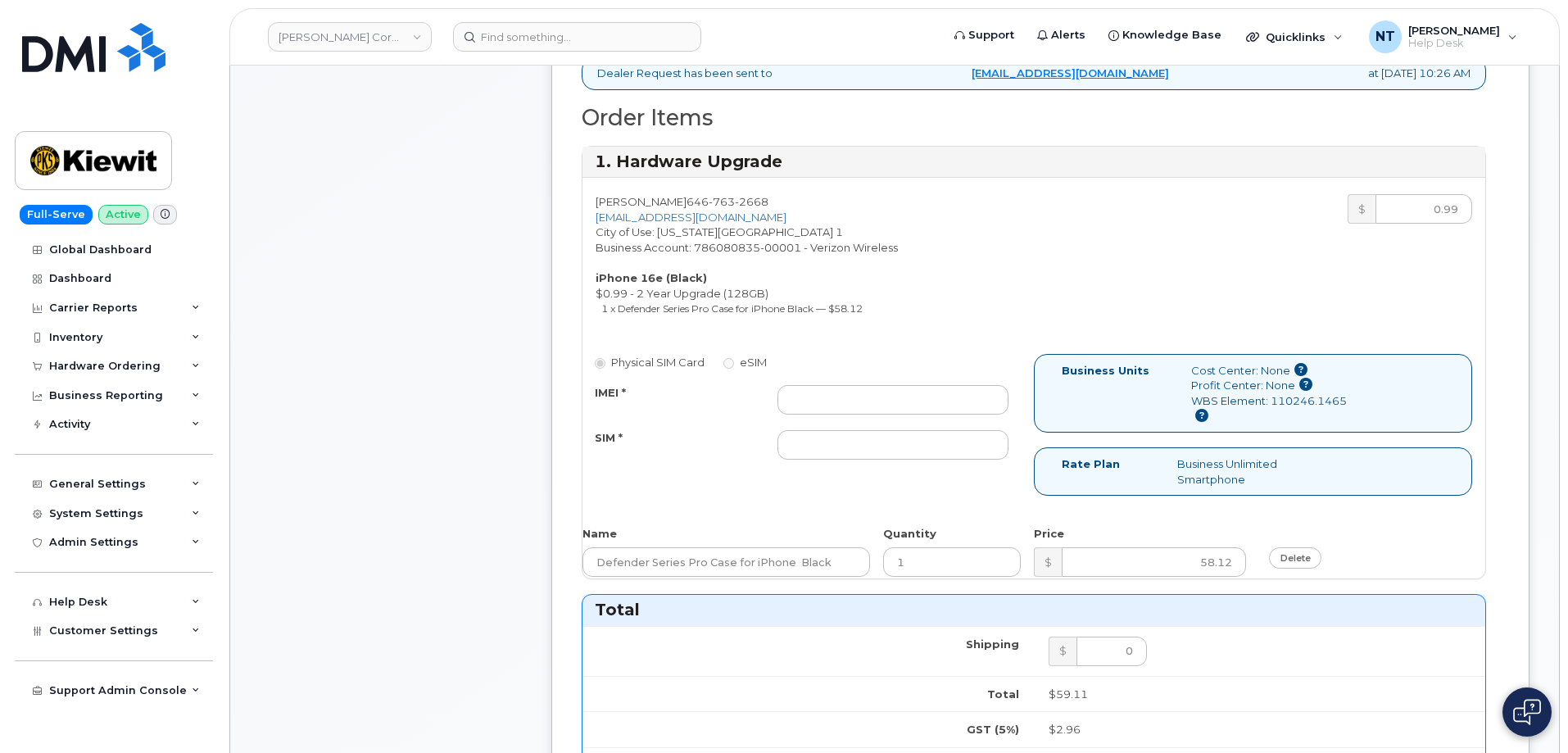
scroll to position [655, 0]
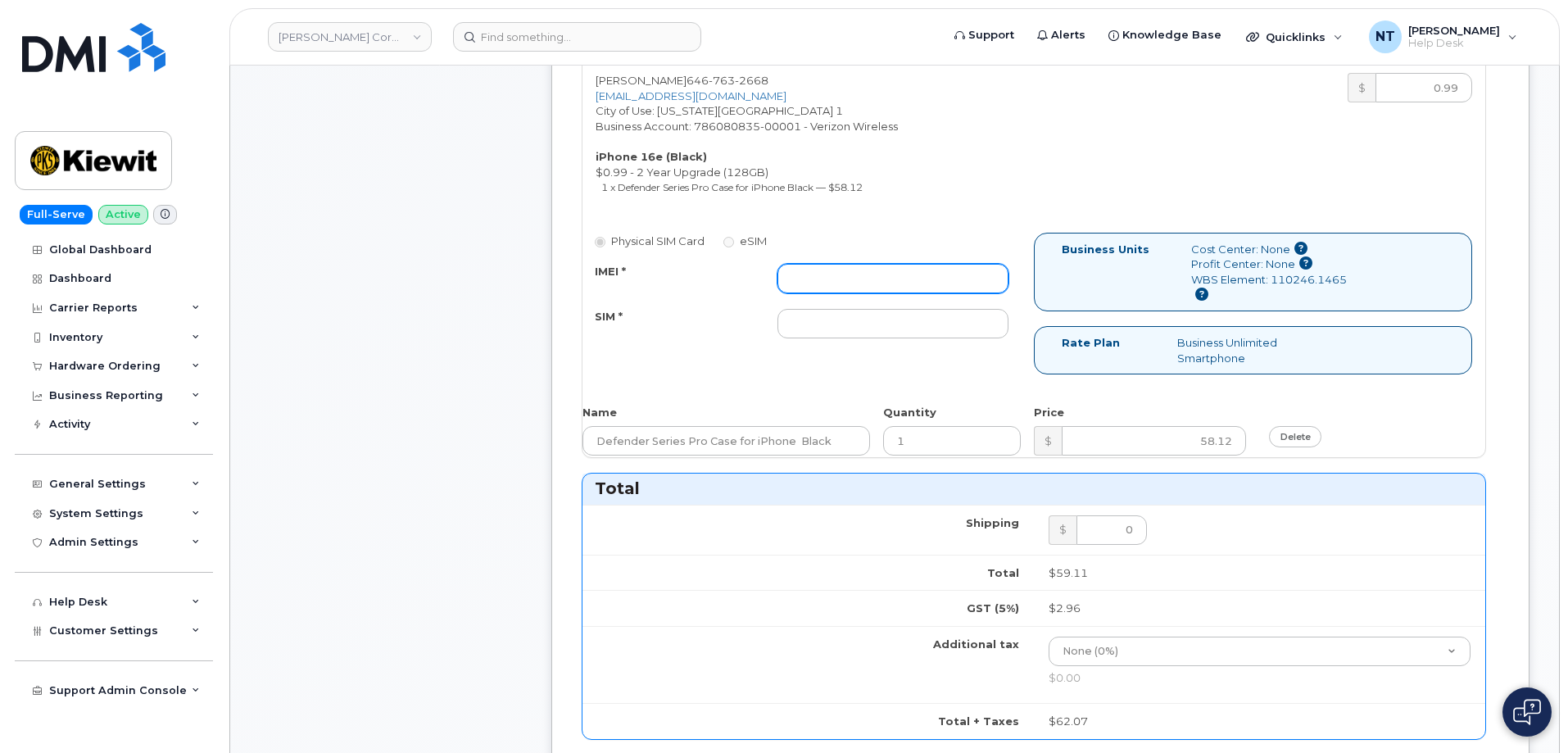
click at [807, 290] on input "IMEI *" at bounding box center [892, 278] width 231 height 29
paste input "350304979658285"
type input "350304979658285"
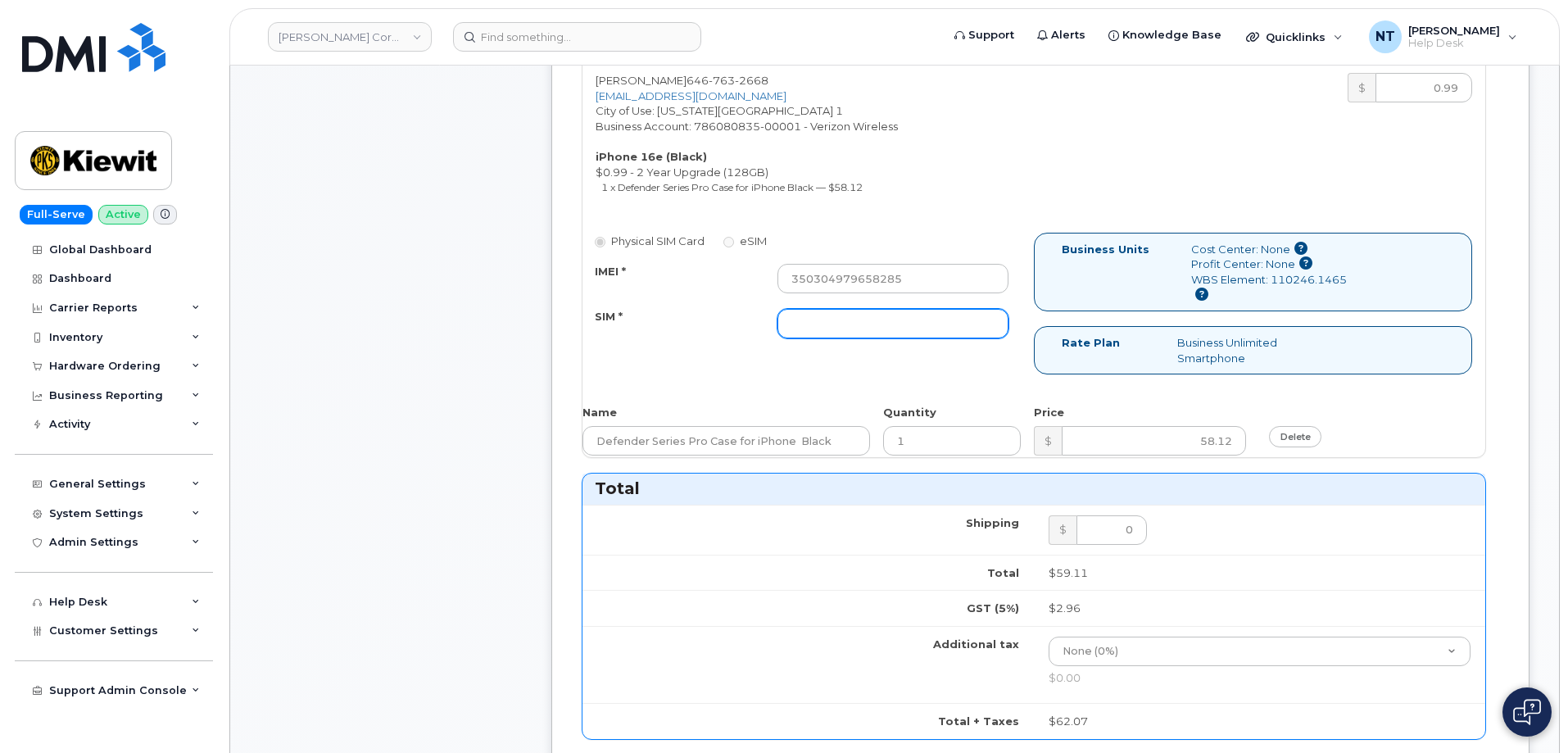
click at [856, 321] on input "SIM *" at bounding box center [892, 323] width 231 height 29
paste input "89043052010008889625001333346403"
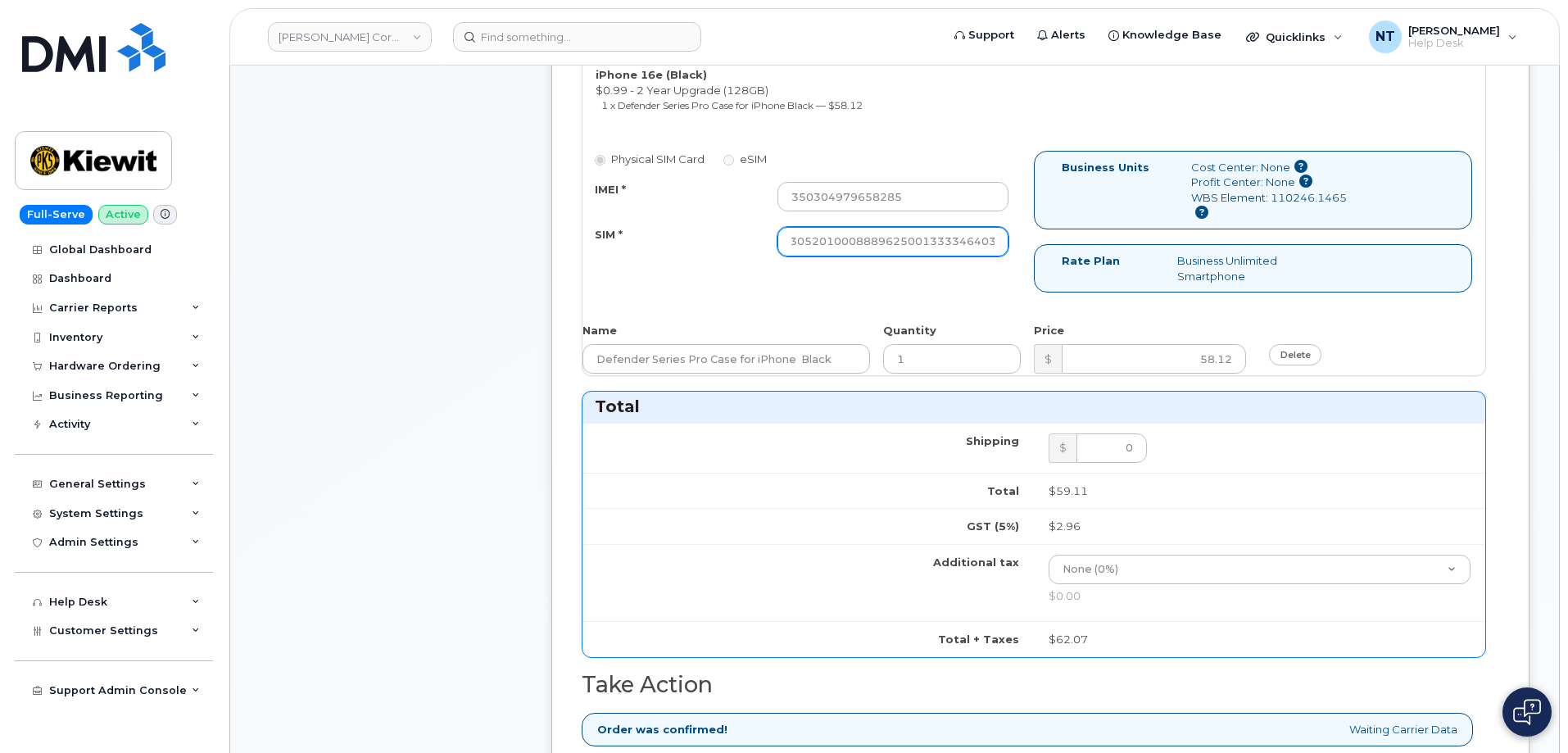
scroll to position [0, 32]
drag, startPoint x: 941, startPoint y: 241, endPoint x: 1046, endPoint y: 255, distance: 105.9
click at [1046, 255] on div "Physical SIM Card eSIM IMEI * 350304979658285 SIM * 890430520100088896250013333…" at bounding box center [1034, 229] width 903 height 157
type input "89043052010008889625001333346403"
click at [993, 274] on div "Physical SIM Card eSIM IMEI * 350304979658285 SIM * 890430520100088896250013333…" at bounding box center [1034, 229] width 903 height 157
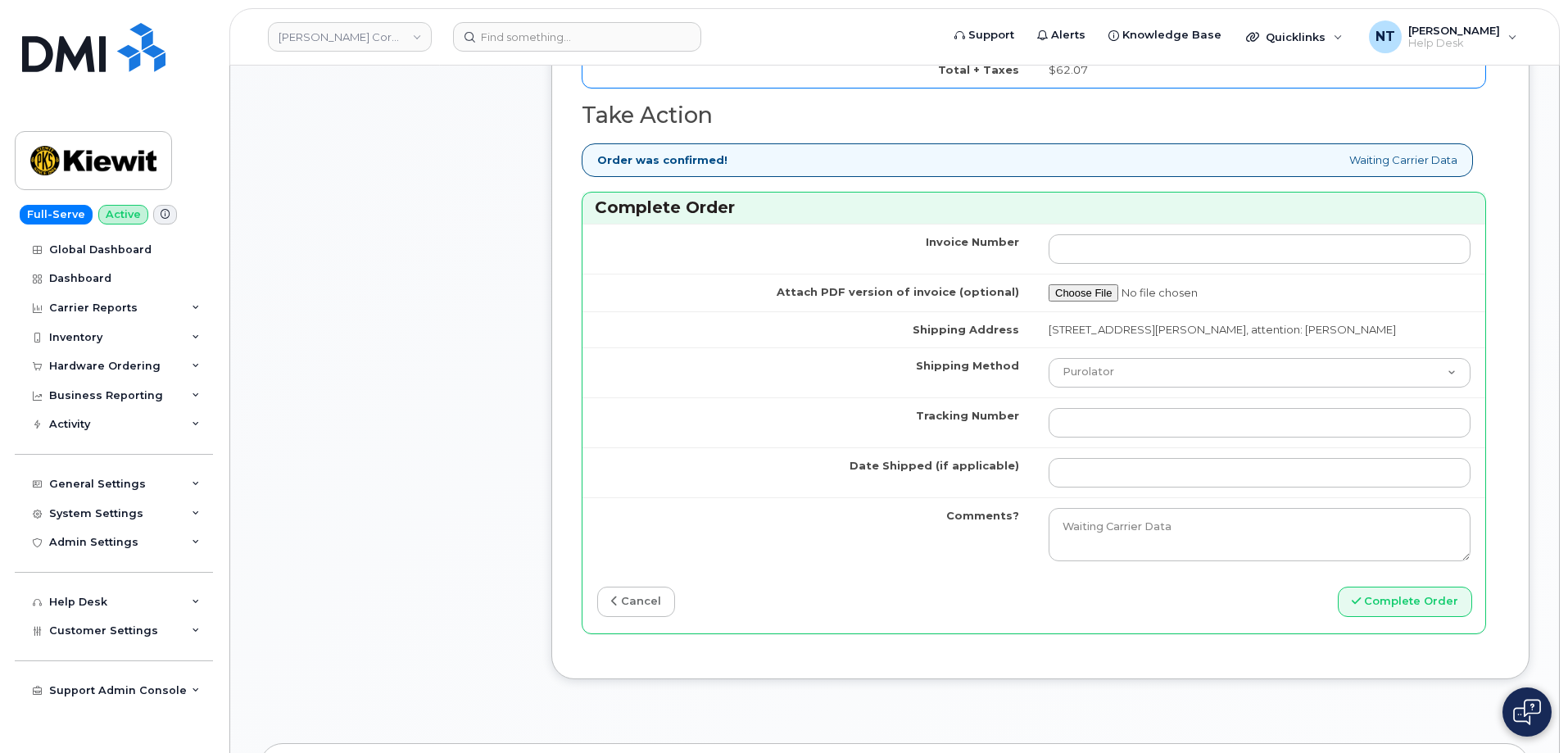
scroll to position [1312, 0]
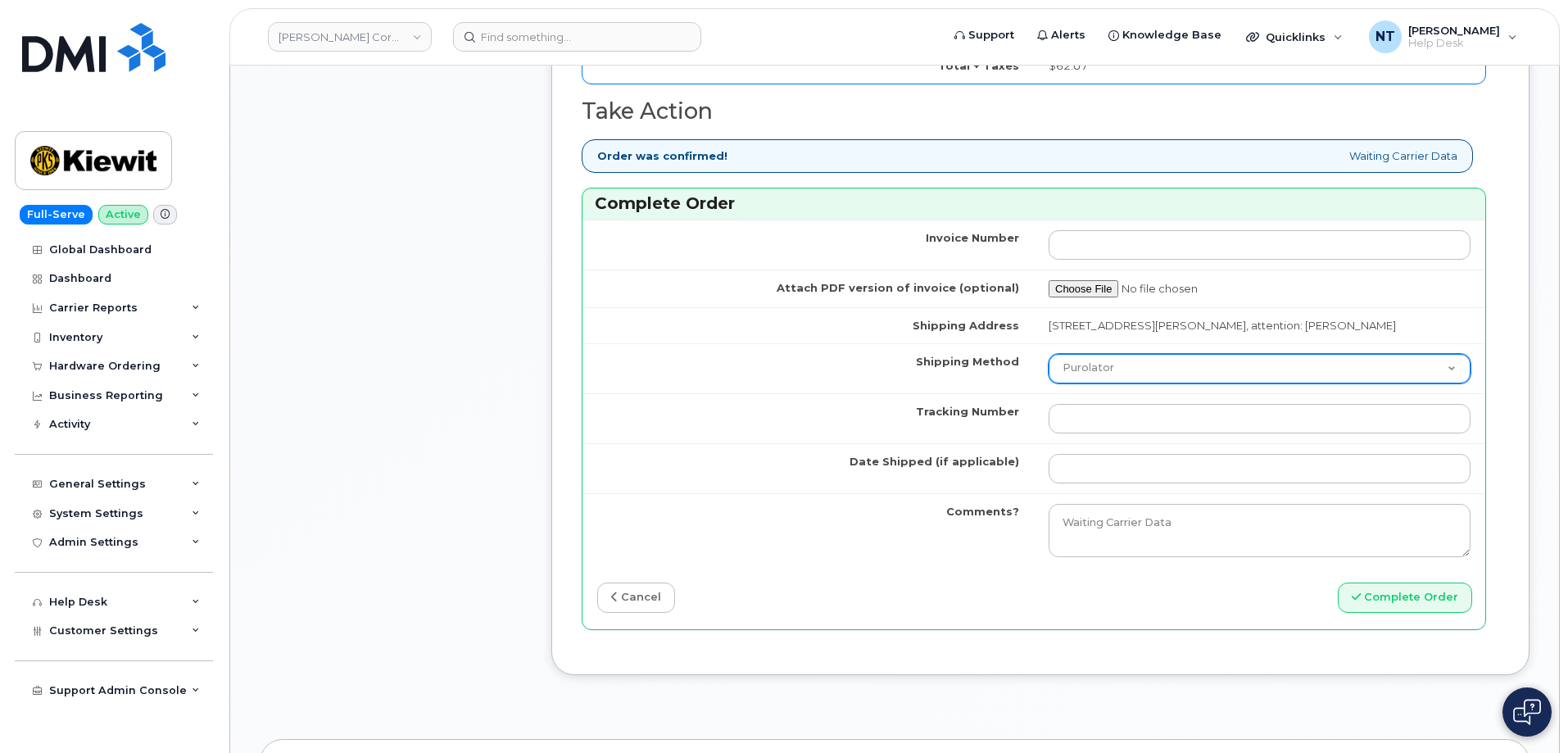
drag, startPoint x: 1119, startPoint y: 363, endPoint x: 1118, endPoint y: 375, distance: 12.0
click at [1119, 363] on select "Purolator UPS FedEx Canada Post Courier Other Drop Off Pick Up" at bounding box center [1259, 368] width 422 height 29
select select "FedEx"
click at [1048, 354] on select "Purolator UPS FedEx Canada Post Courier Other Drop Off Pick Up" at bounding box center [1259, 368] width 422 height 29
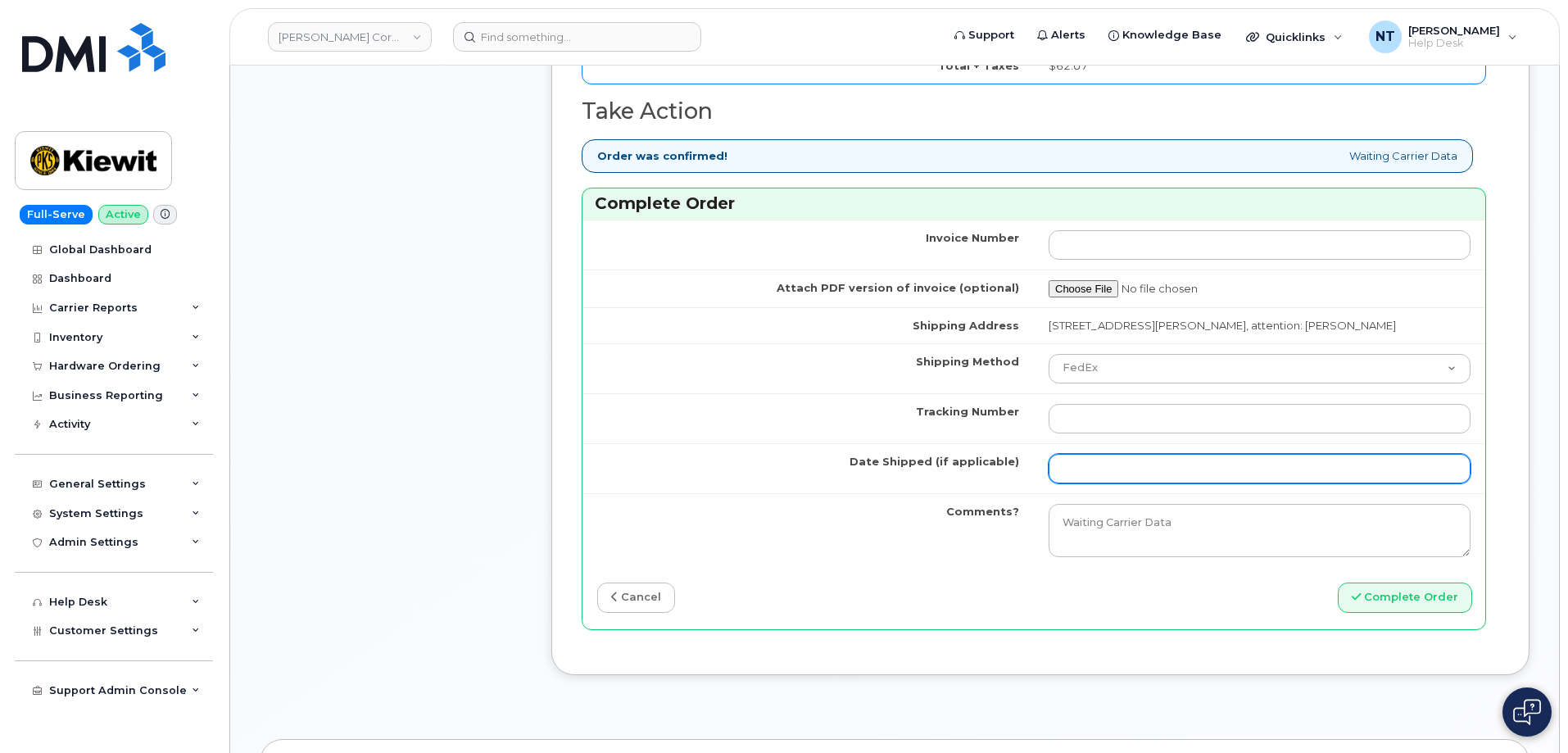
drag, startPoint x: 1119, startPoint y: 467, endPoint x: 1146, endPoint y: 480, distance: 30.0
click at [1119, 467] on input "Date Shipped (if applicable)" at bounding box center [1259, 469] width 422 height 29
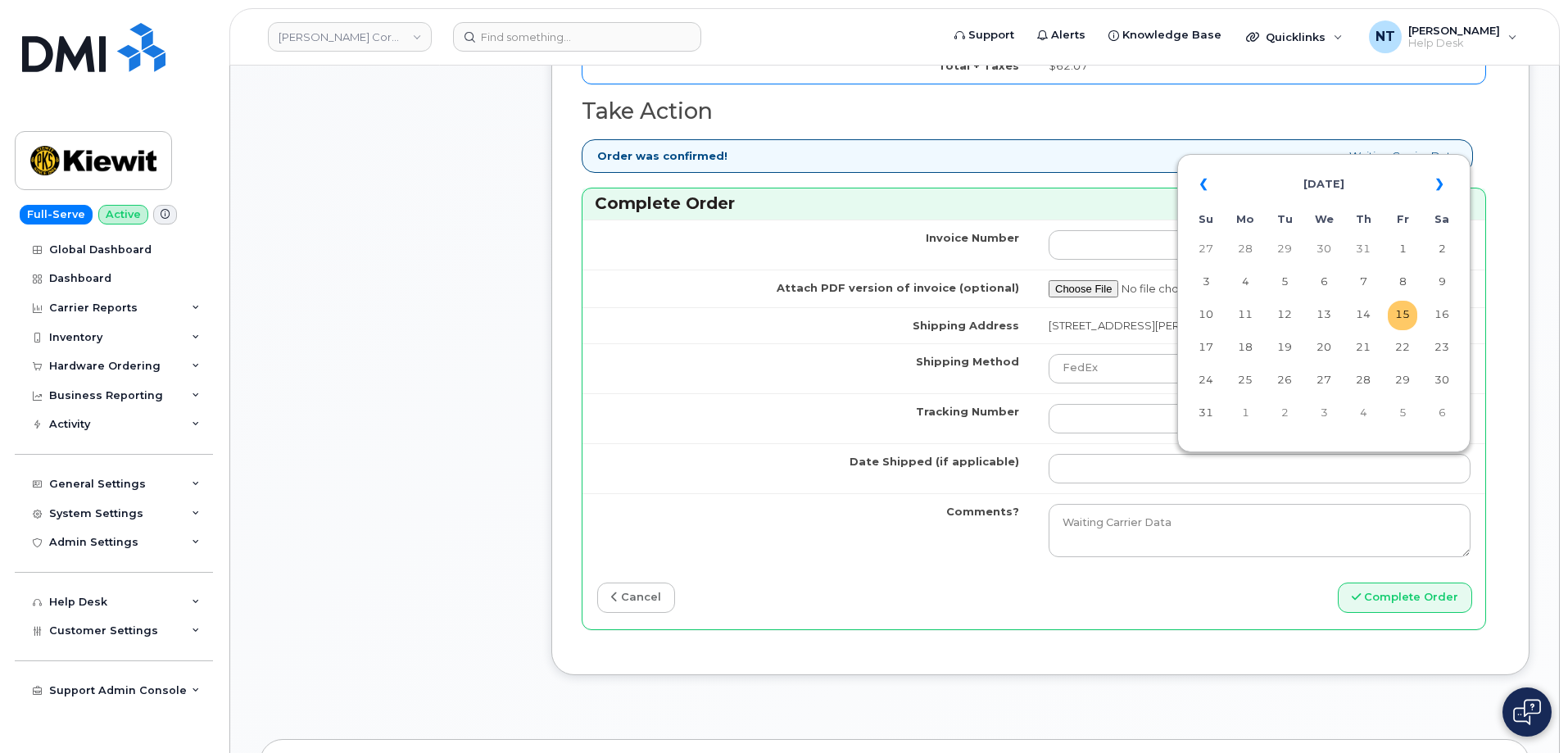
click at [1406, 313] on td "15" at bounding box center [1402, 315] width 29 height 29
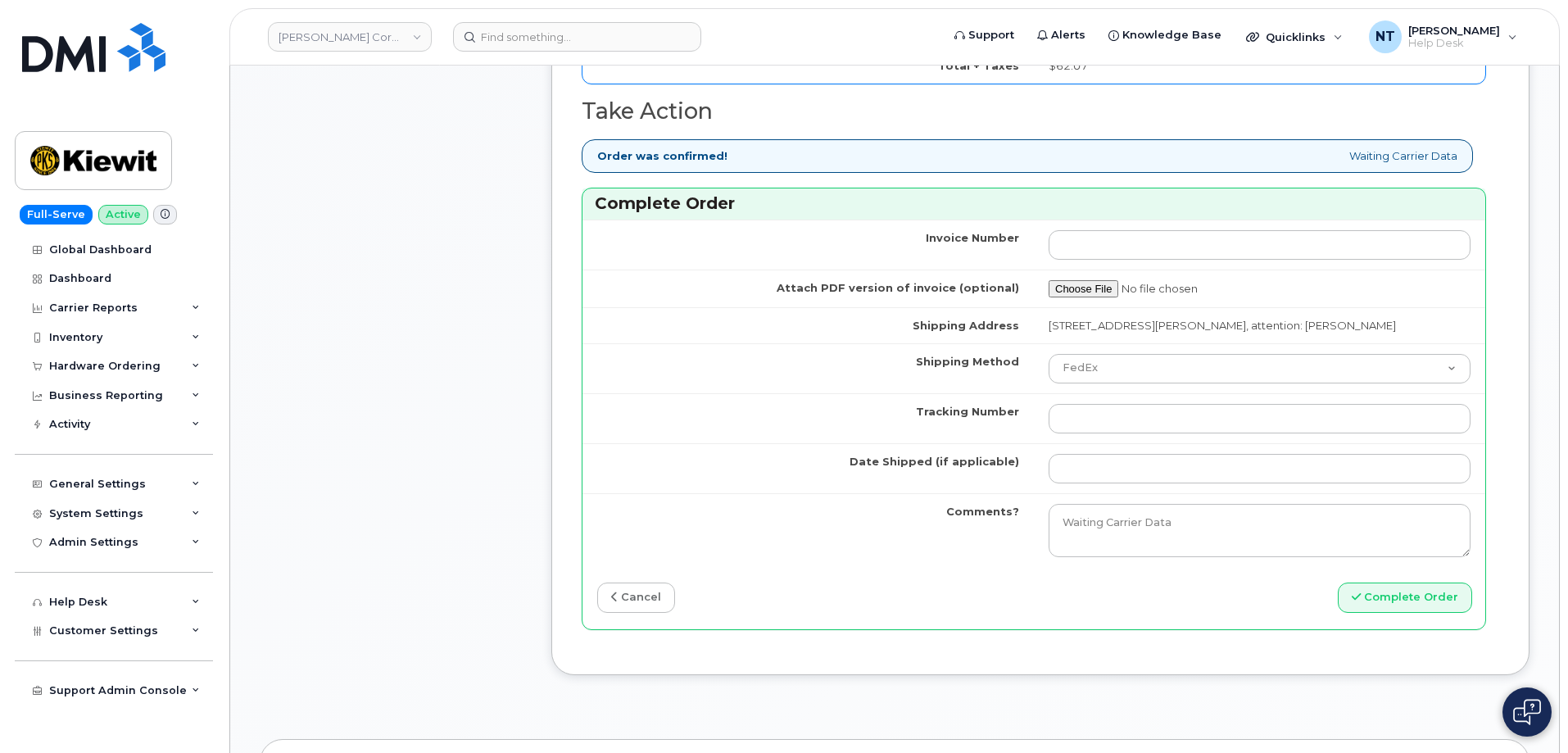
type input "[DATE]"
click at [1111, 417] on input "Tracking Number" at bounding box center [1259, 418] width 422 height 29
paste input "444401111556"
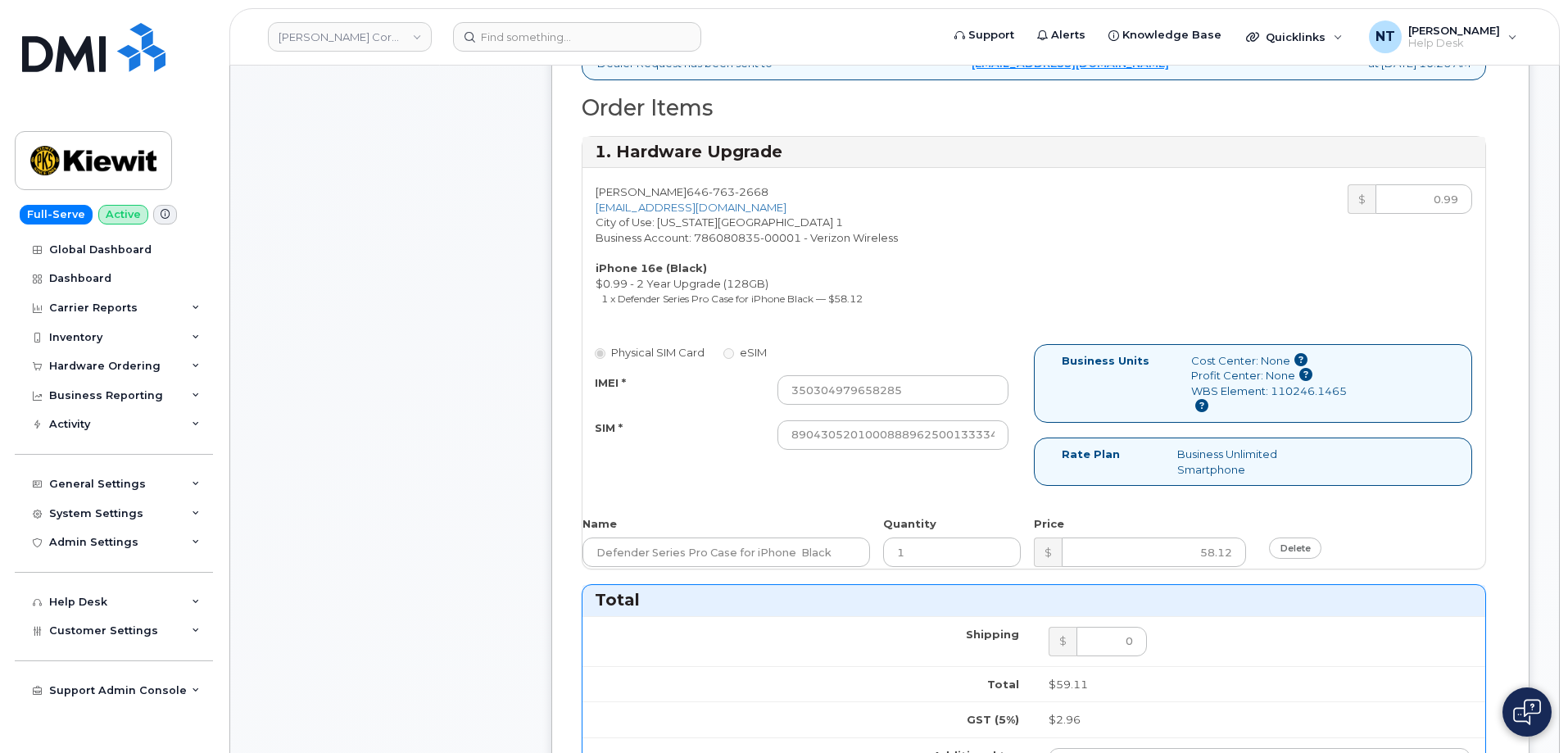
scroll to position [574, 0]
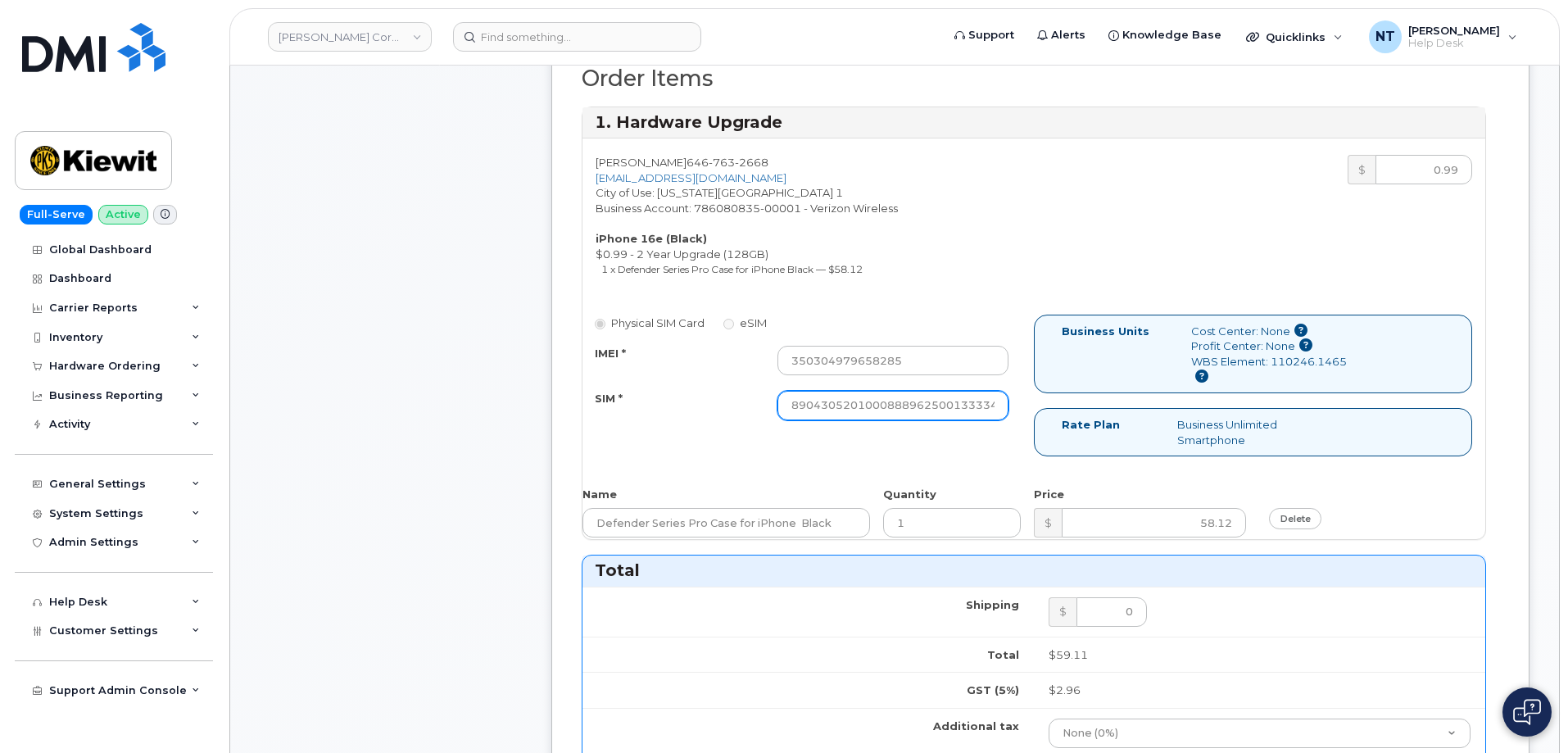
type input "444401111556"
drag, startPoint x: 968, startPoint y: 408, endPoint x: 1037, endPoint y: 421, distance: 70.2
click at [1037, 421] on div "Physical SIM Card eSIM IMEI * 350304979658285 SIM * 890430520100088896250013333…" at bounding box center [1034, 392] width 903 height 157
click at [538, 455] on div "Comments Leave Comment Order Information $62.07 Created By Sedrick Jennings Cre…" at bounding box center [894, 549] width 1270 height 1775
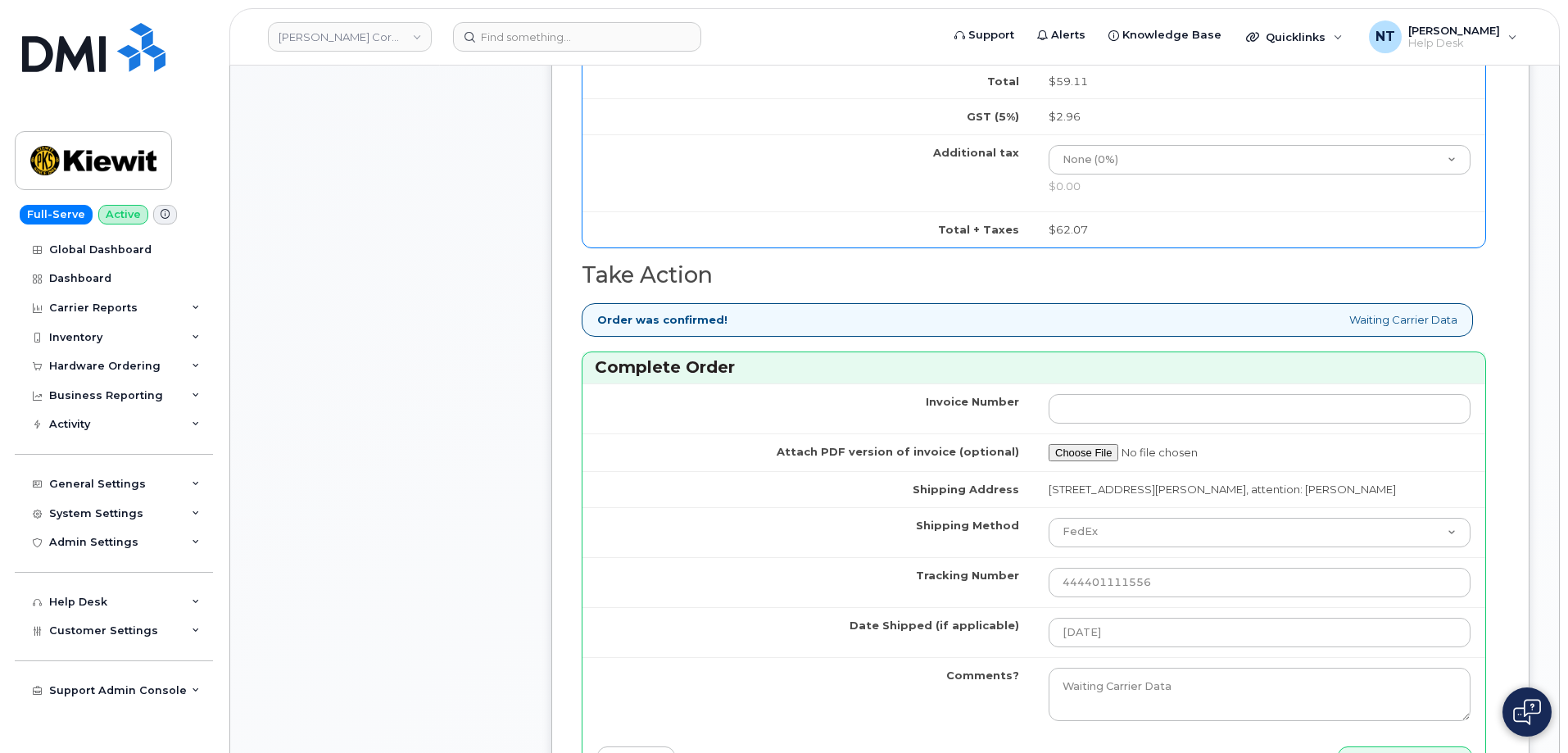
scroll to position [1475, 0]
